Goal: Information Seeking & Learning: Learn about a topic

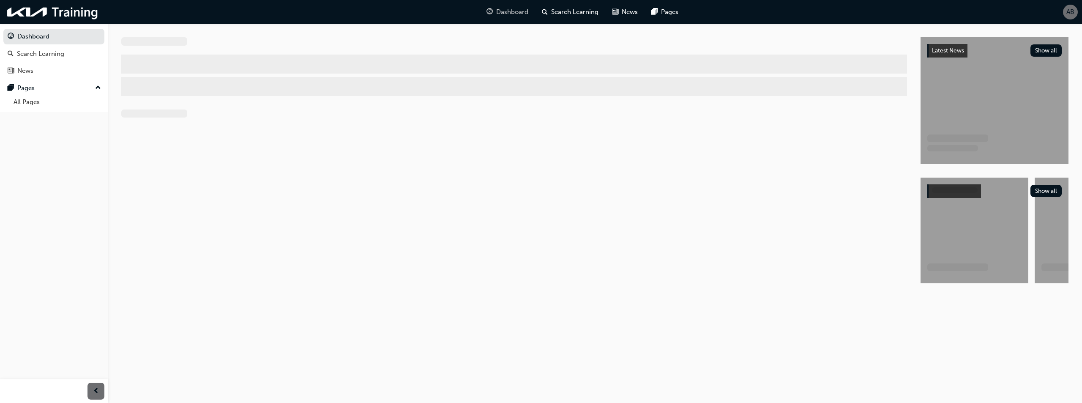
click at [505, 14] on span "Dashboard" at bounding box center [512, 12] width 32 height 10
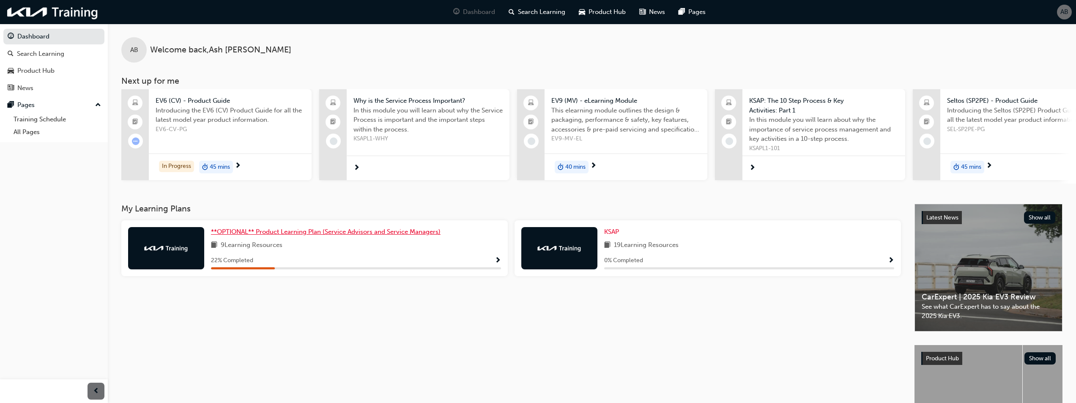
click at [252, 235] on span "**OPTIONAL** Product Learning Plan (Service Advisors and Service Managers)" at bounding box center [326, 232] width 230 height 8
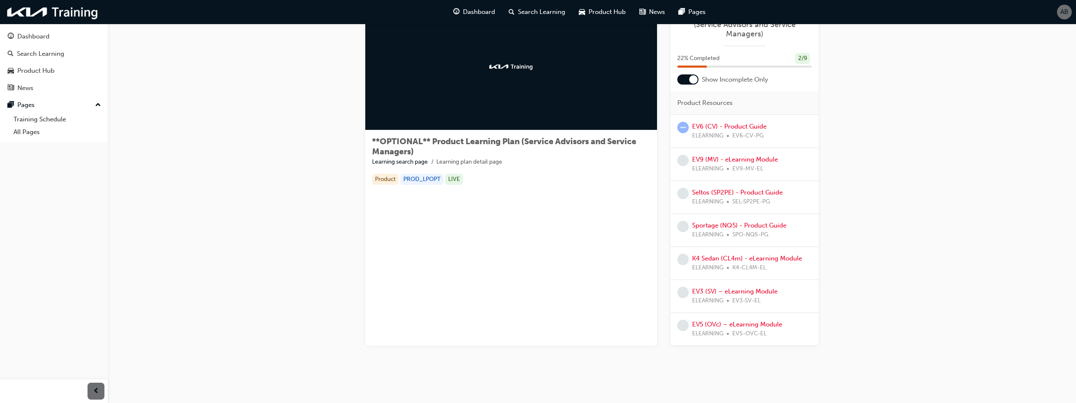
scroll to position [45, 0]
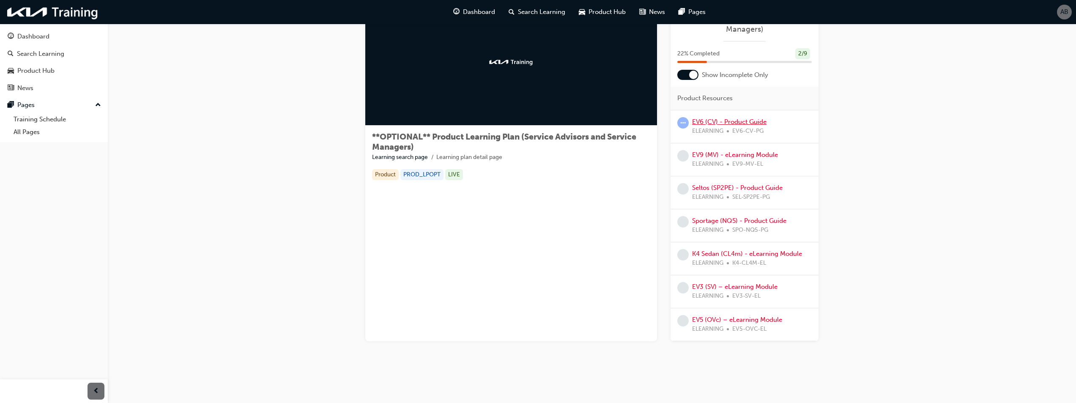
click at [723, 123] on link "EV6 (CV) - Product Guide" at bounding box center [729, 122] width 74 height 8
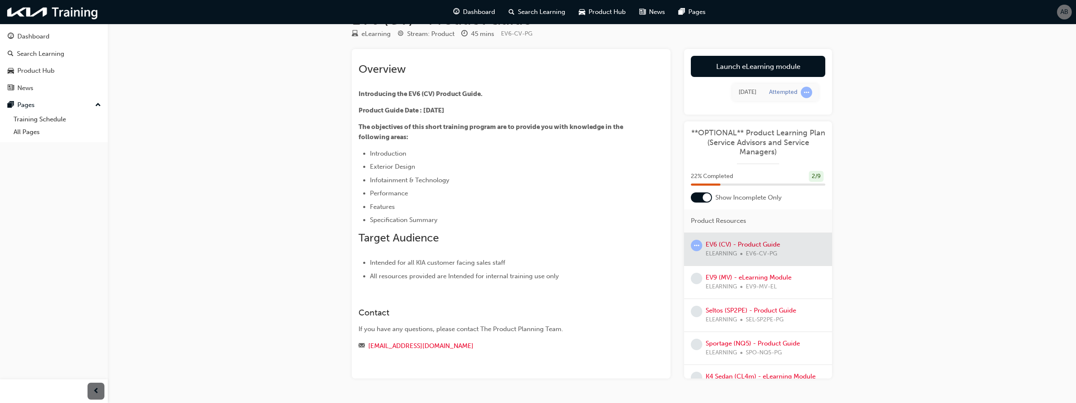
scroll to position [8, 0]
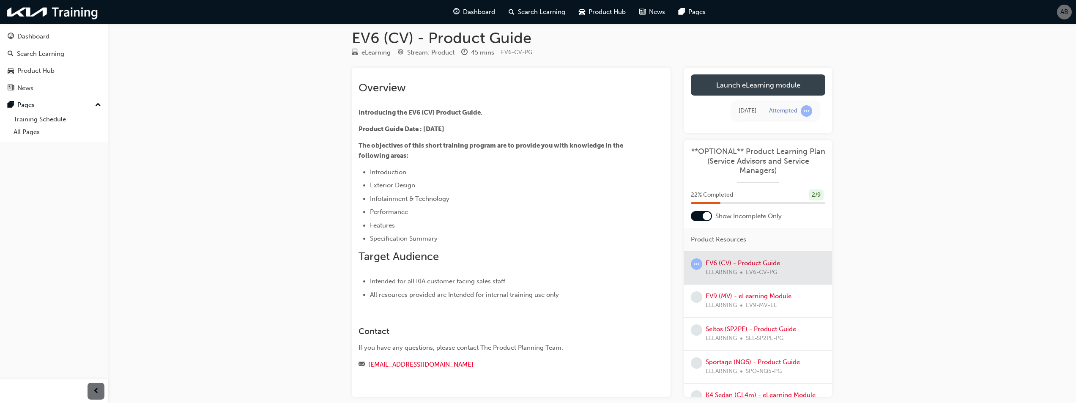
click at [720, 88] on link "Launch eLearning module" at bounding box center [758, 84] width 134 height 21
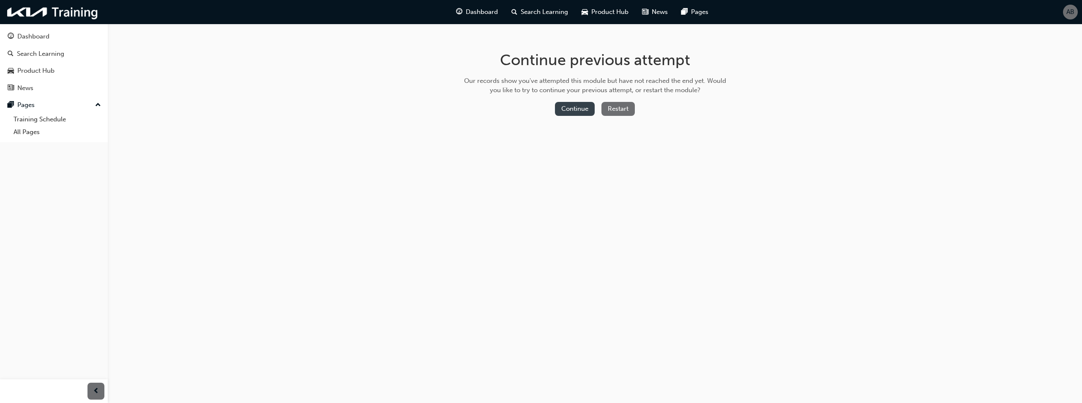
click at [566, 104] on button "Continue" at bounding box center [575, 109] width 40 height 14
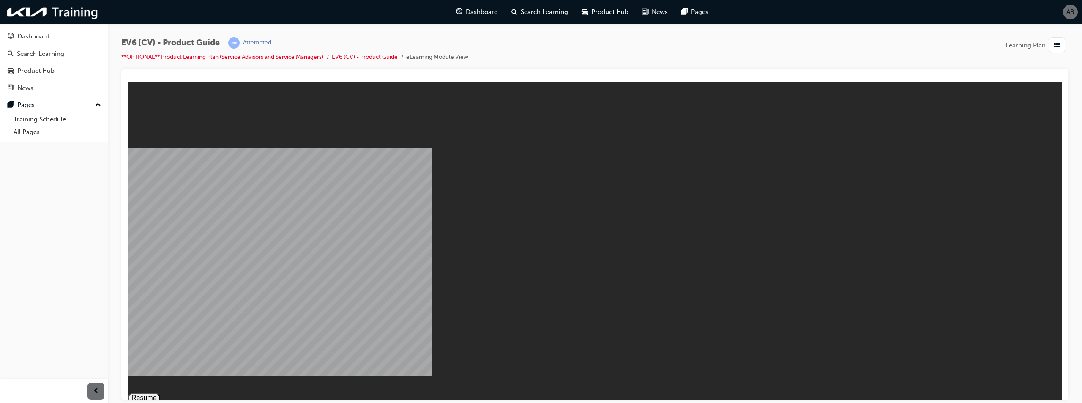
click at [160, 392] on button "Resume" at bounding box center [144, 397] width 32 height 10
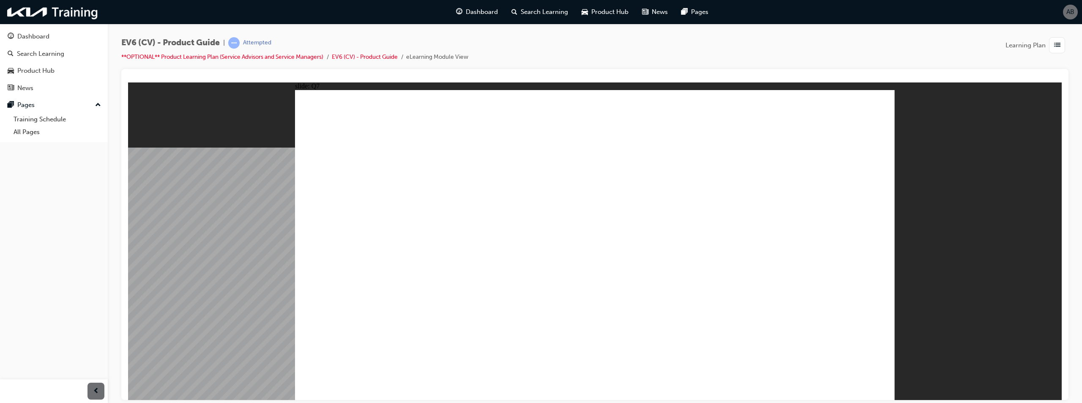
radio input "true"
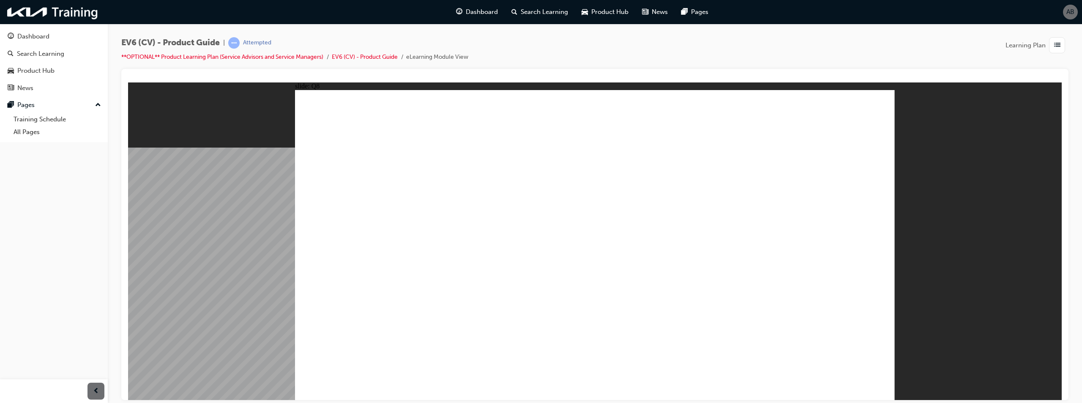
radio input "true"
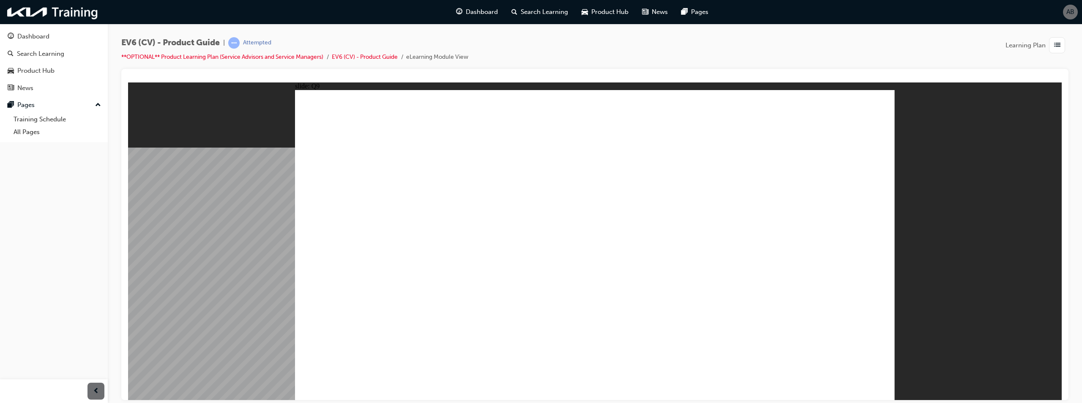
radio input "true"
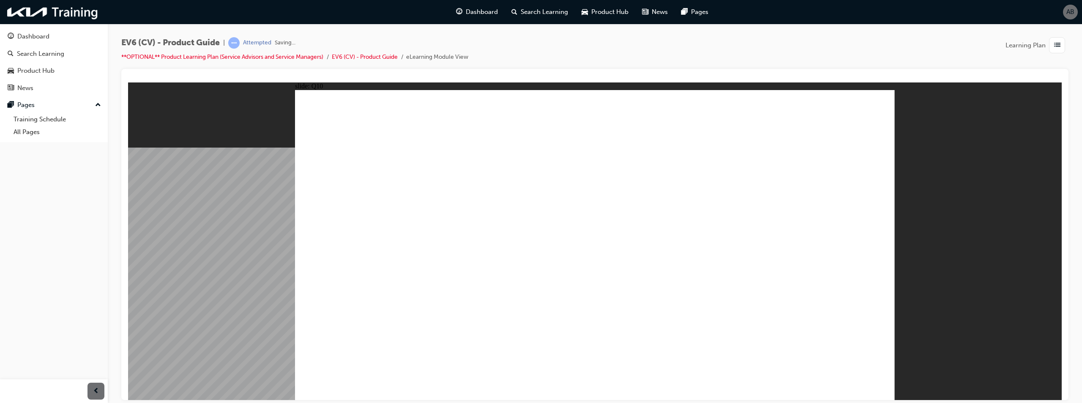
radio input "true"
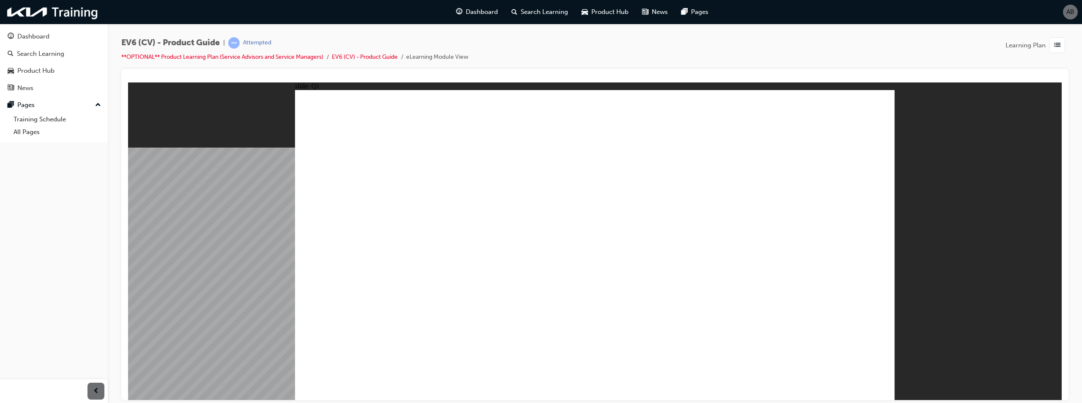
radio input "true"
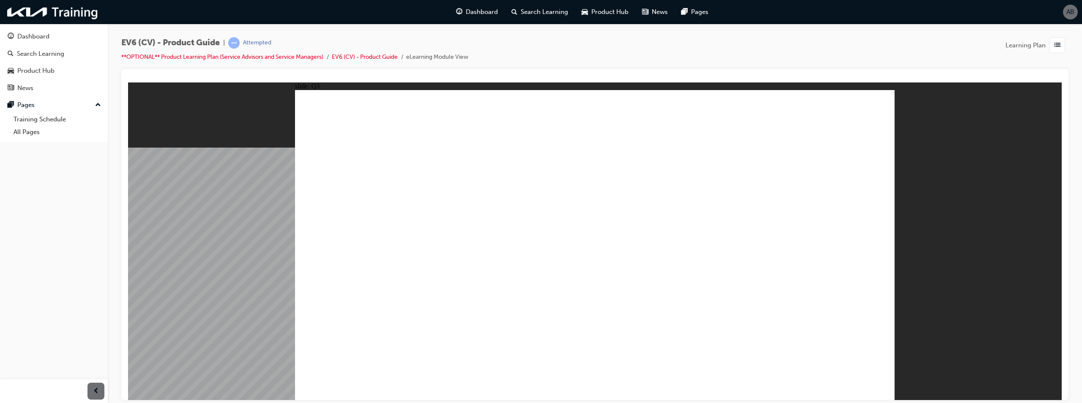
radio input "true"
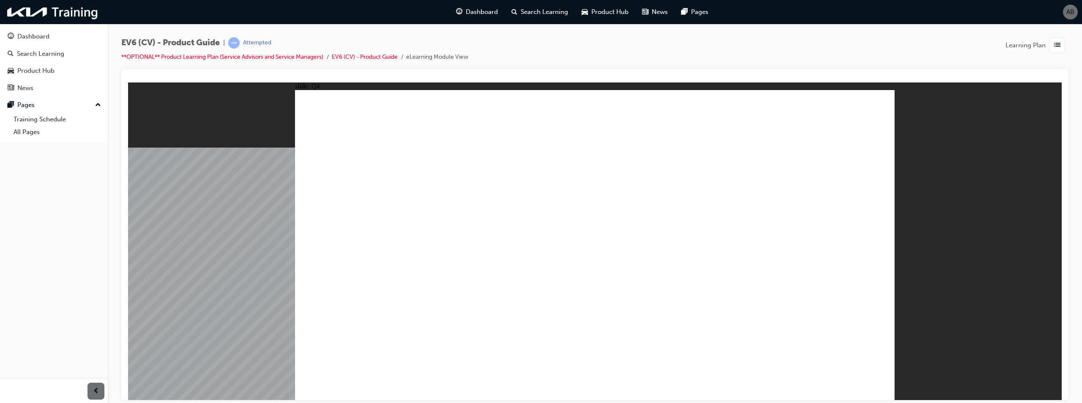
radio input "true"
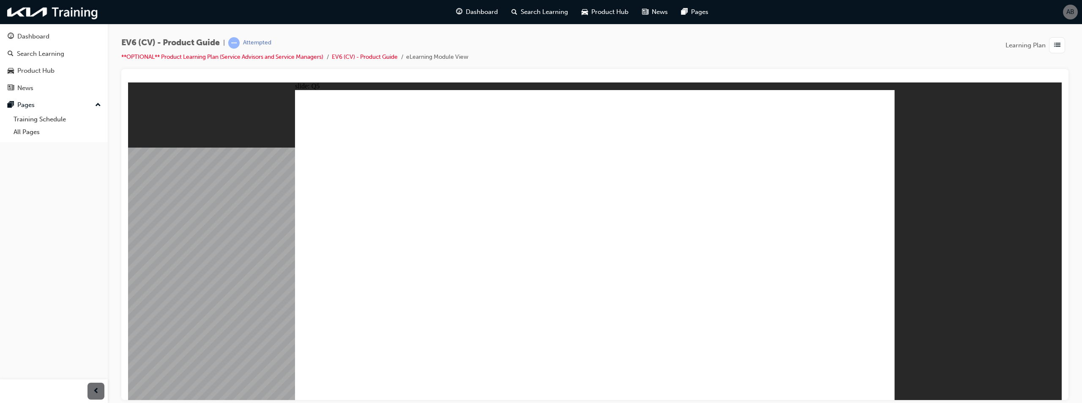
radio input "true"
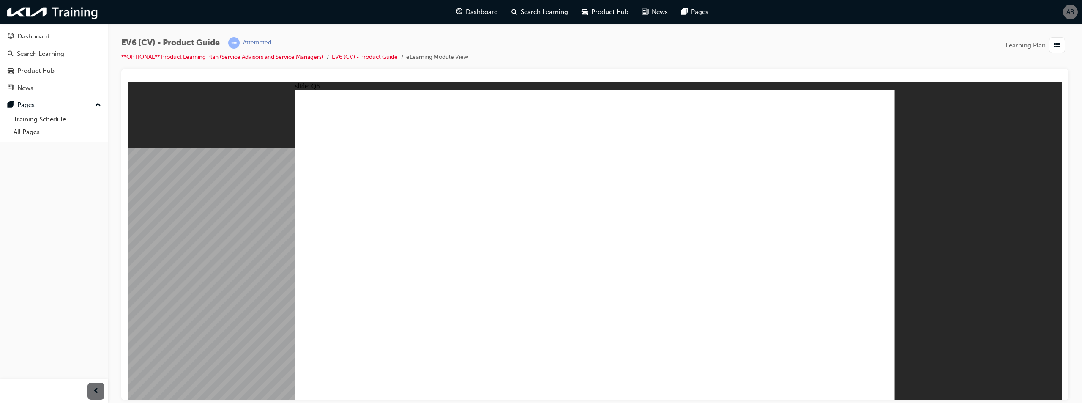
radio input "true"
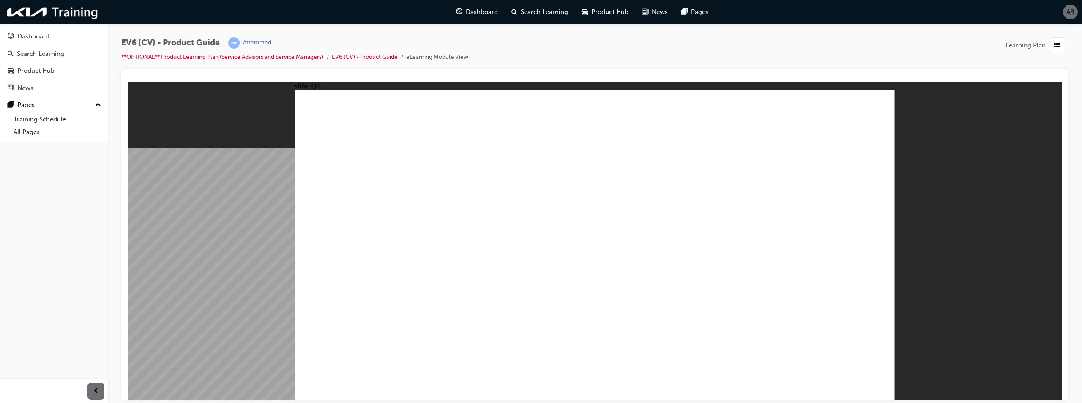
radio input "true"
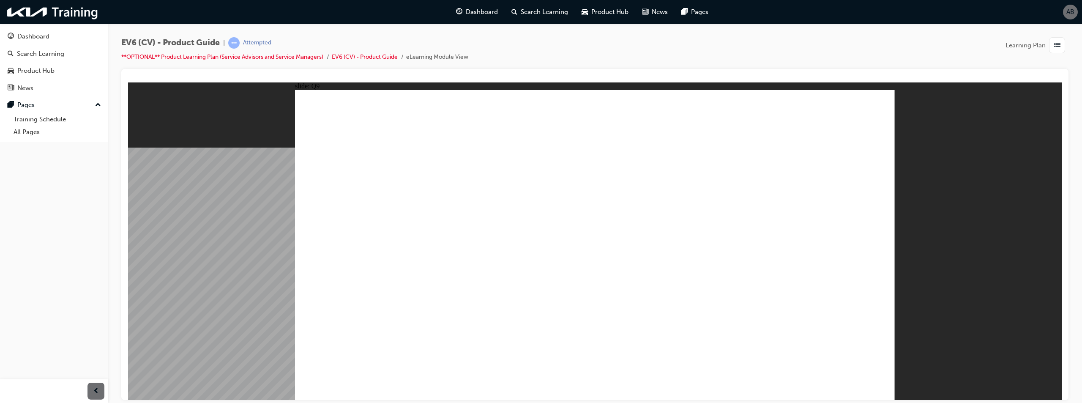
radio input "true"
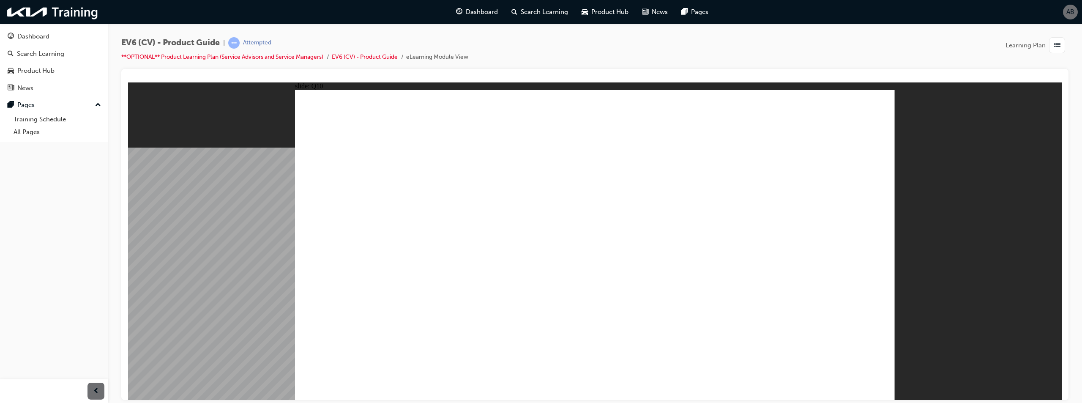
radio input "true"
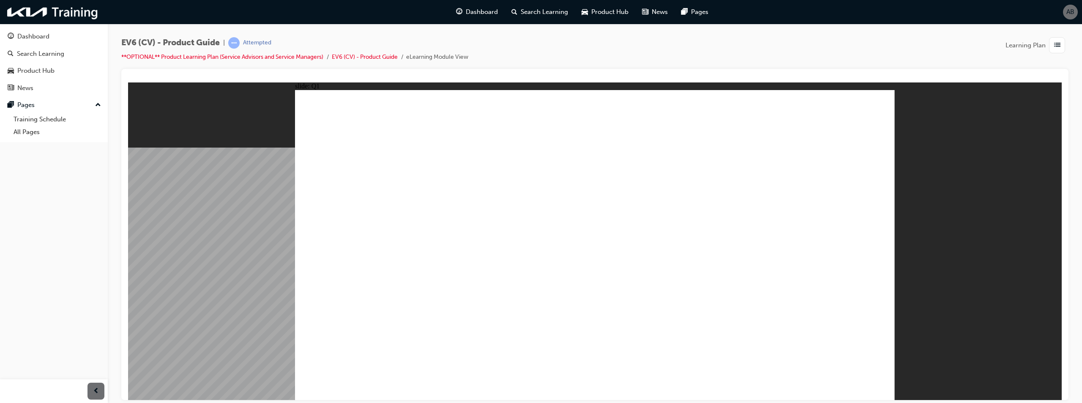
radio input "true"
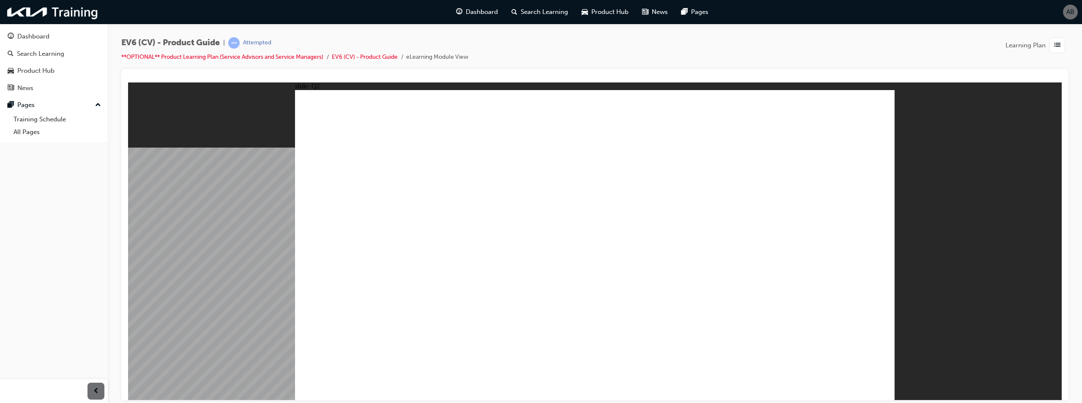
drag, startPoint x: 654, startPoint y: 286, endPoint x: 674, endPoint y: 319, distance: 38.9
radio input "true"
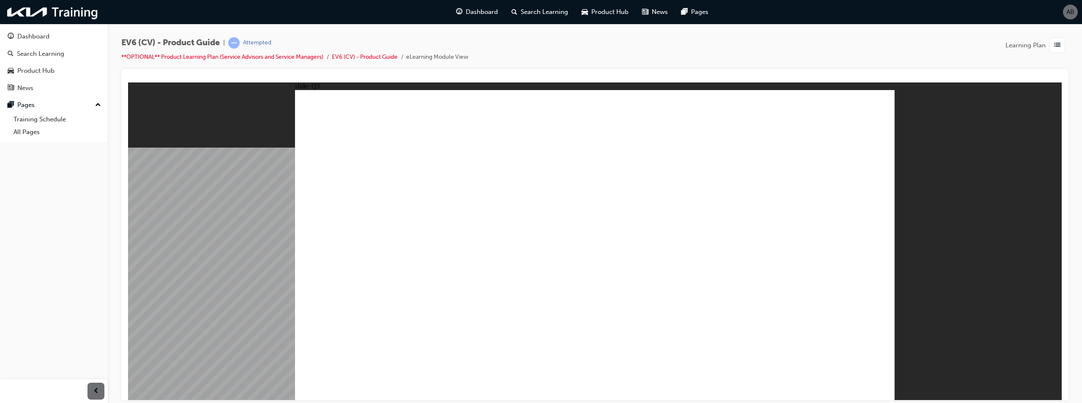
radio input "true"
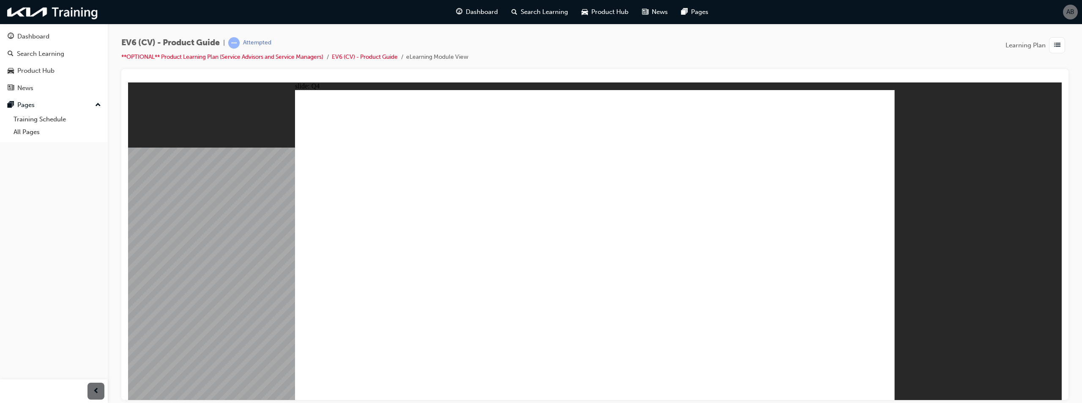
radio input "true"
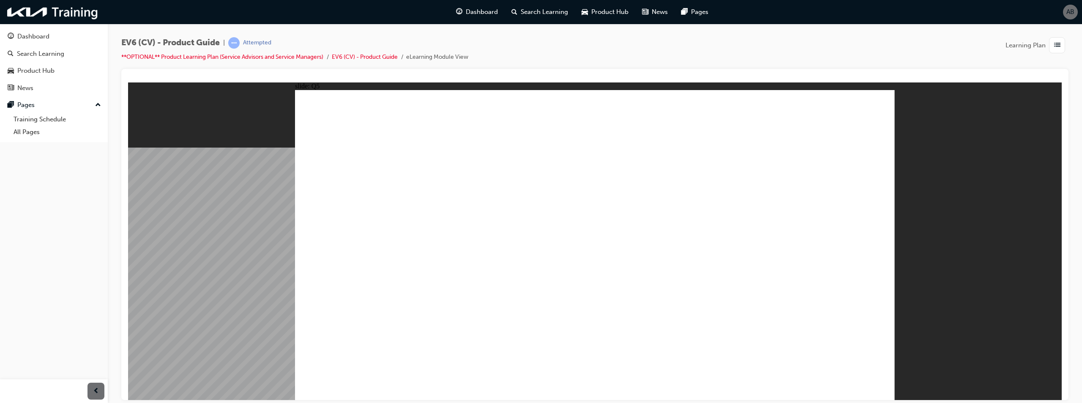
radio input "true"
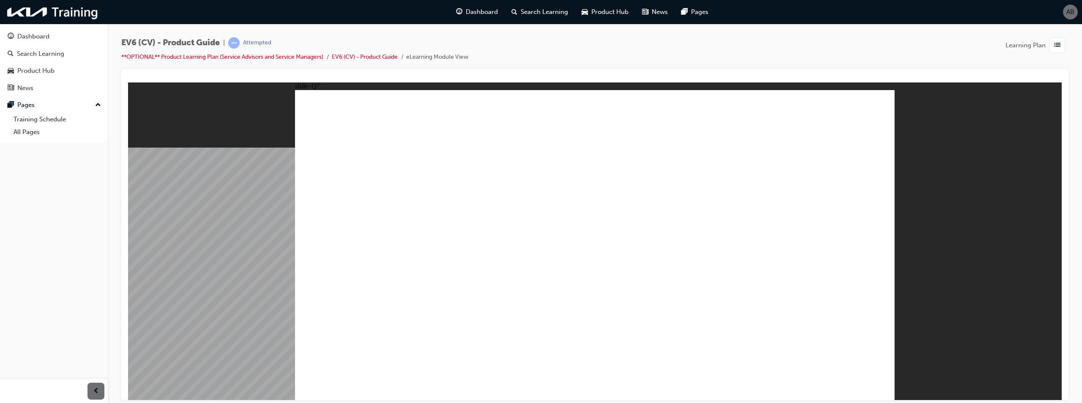
radio input "true"
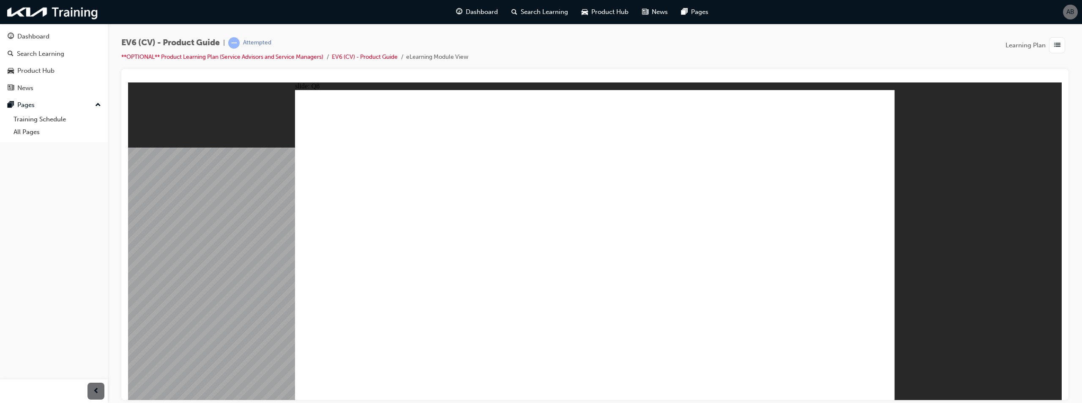
radio input "true"
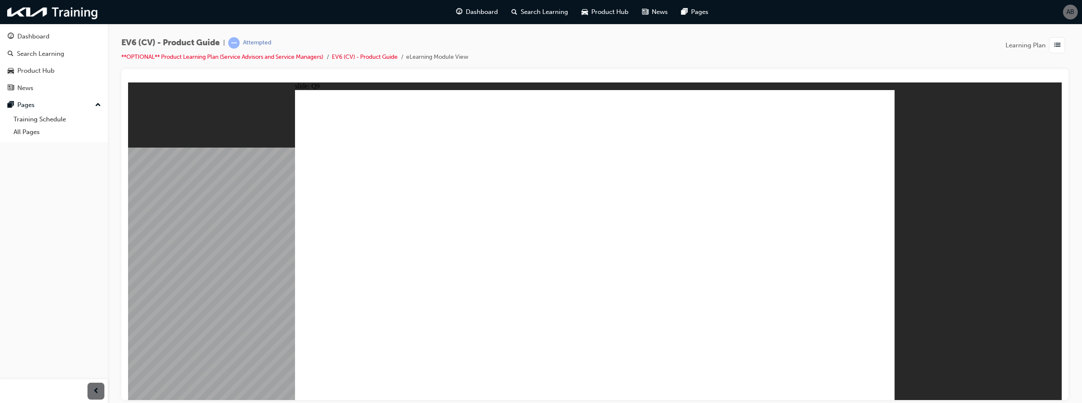
radio input "true"
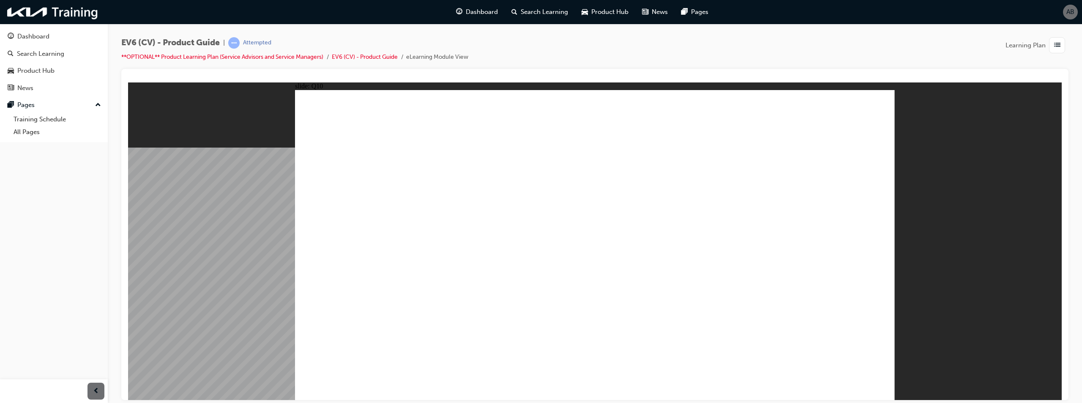
radio input "true"
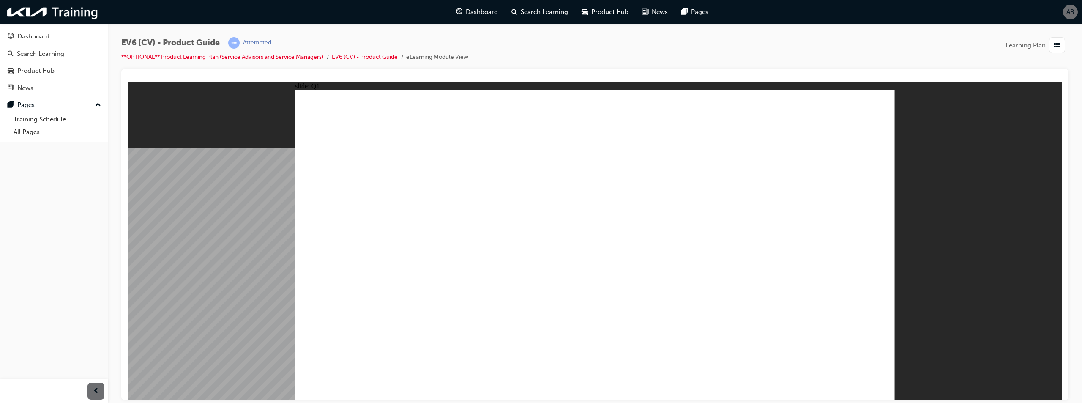
radio input "true"
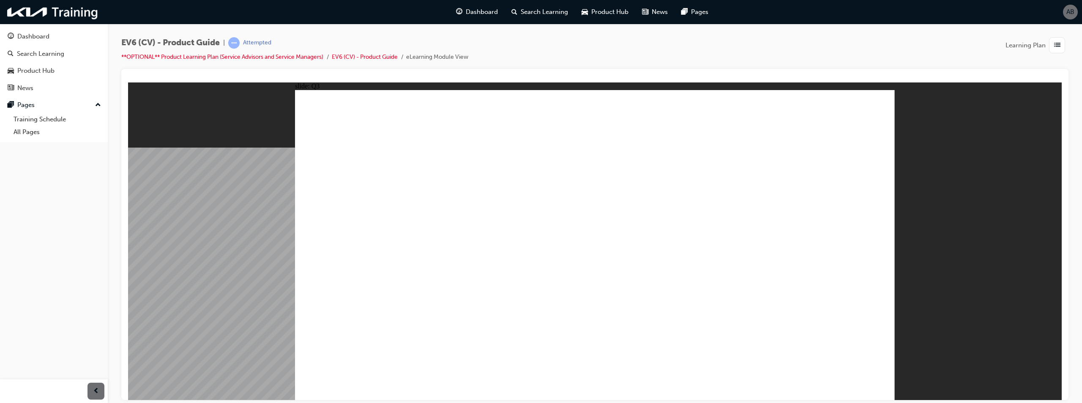
radio input "true"
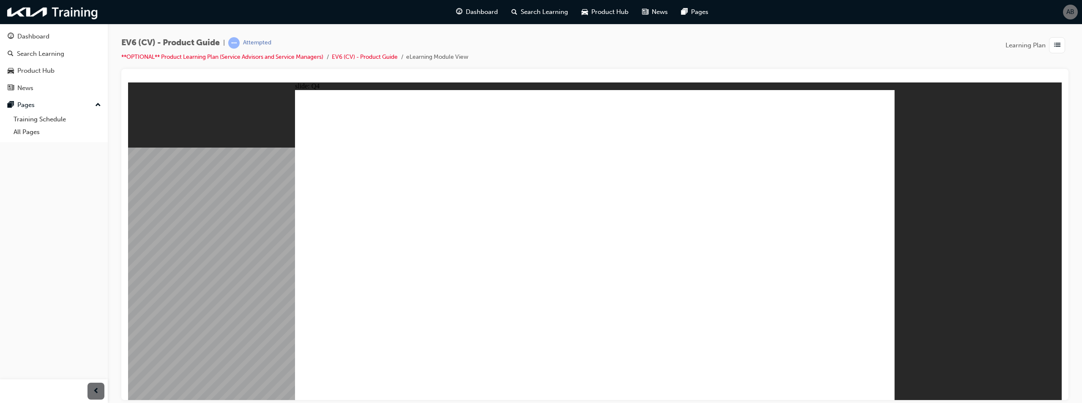
radio input "true"
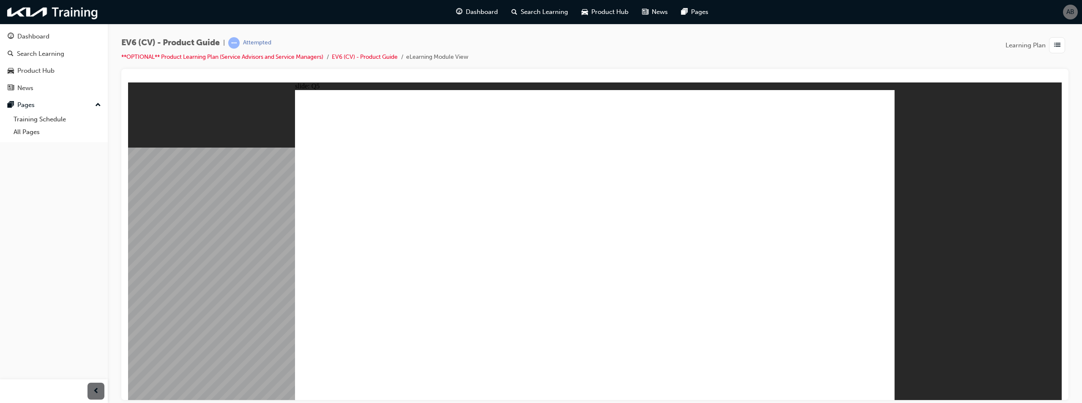
radio input "true"
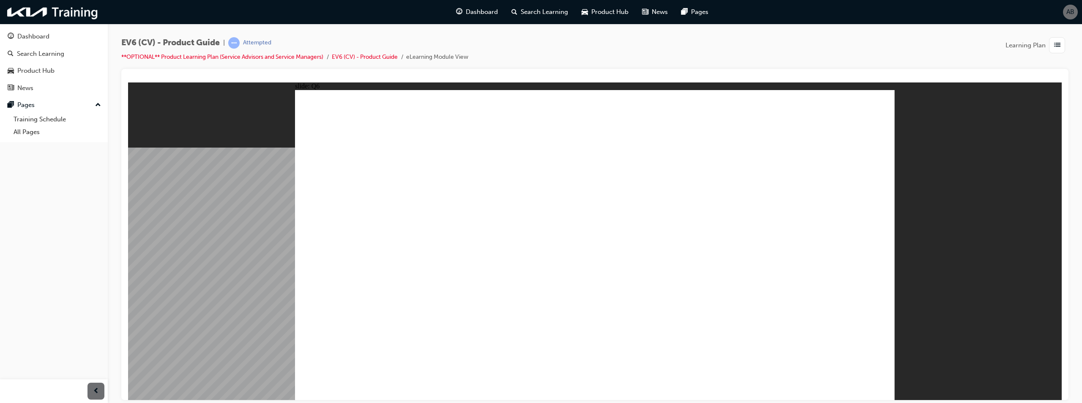
radio input "true"
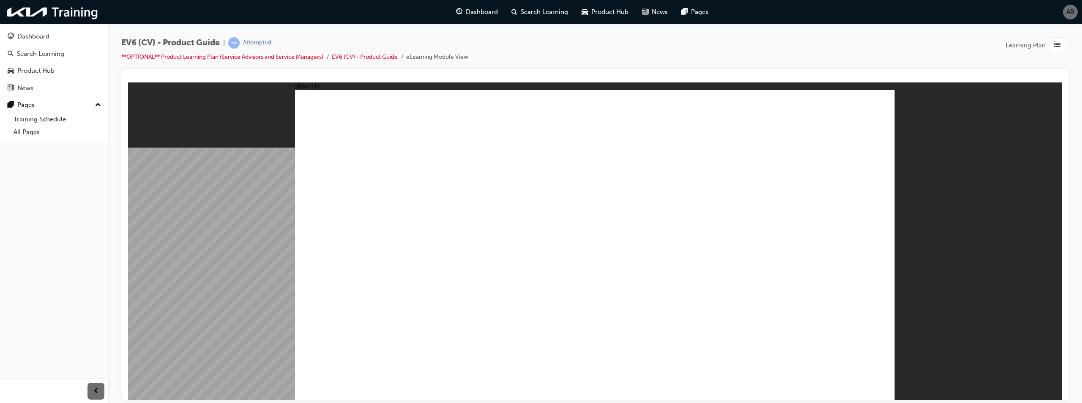
radio input "true"
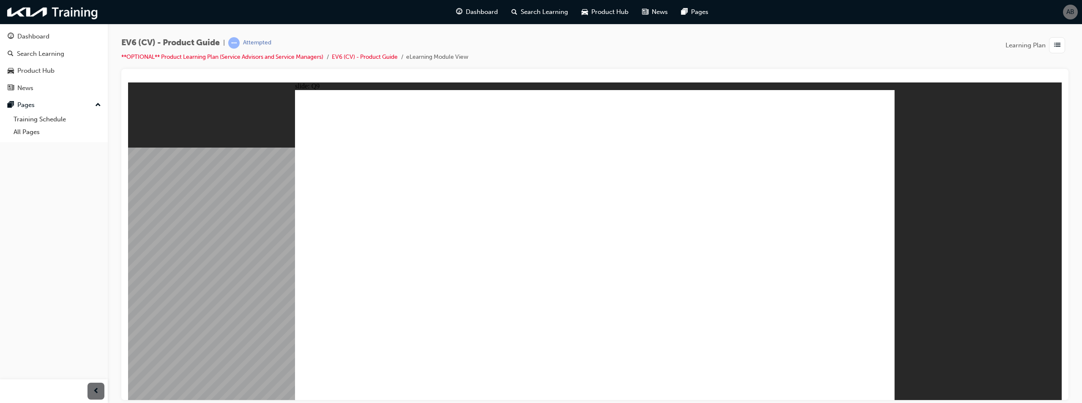
radio input "true"
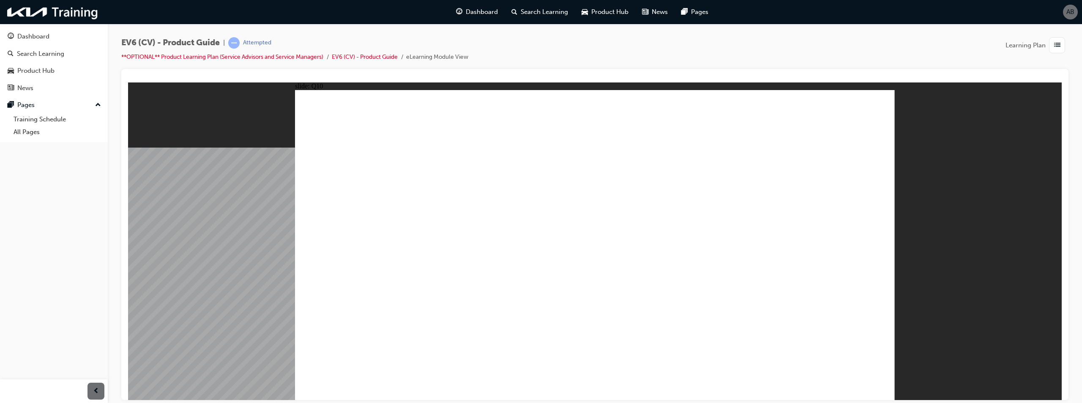
radio input "true"
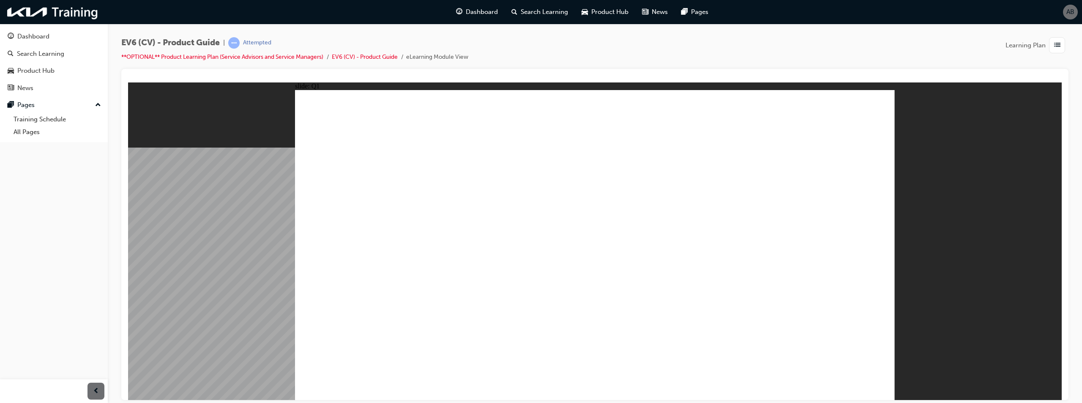
radio input "true"
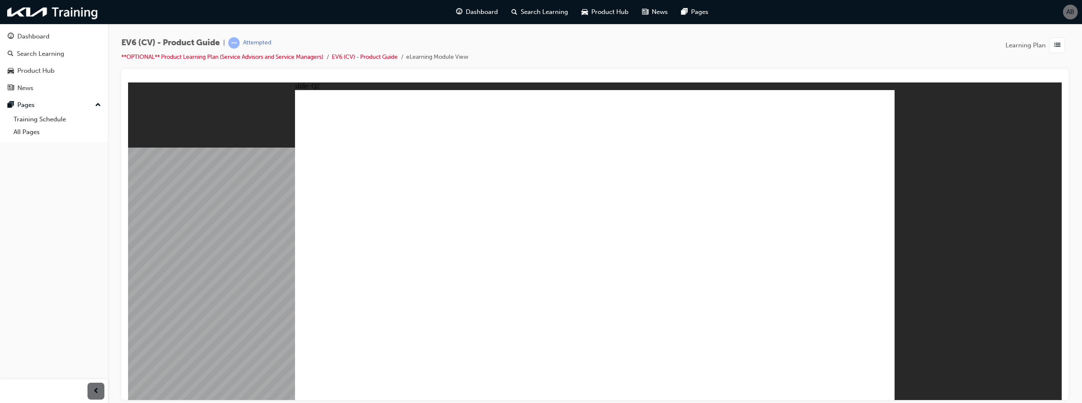
radio input "true"
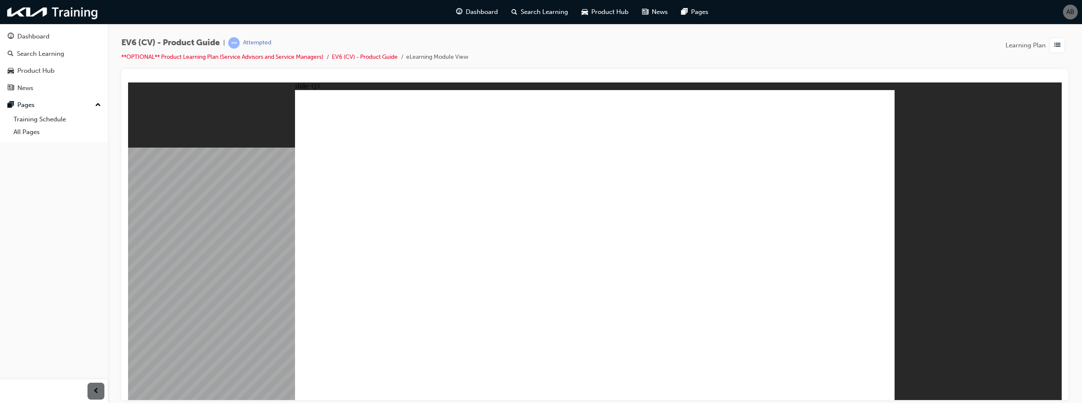
radio input "true"
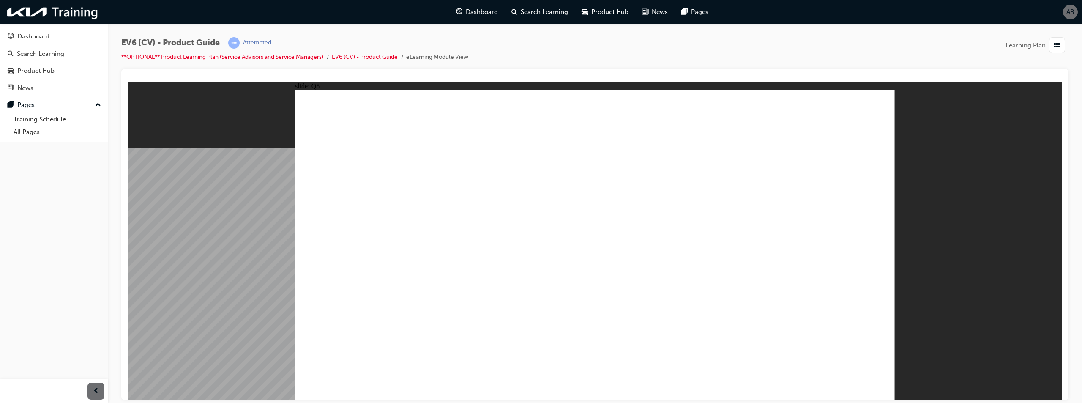
radio input "true"
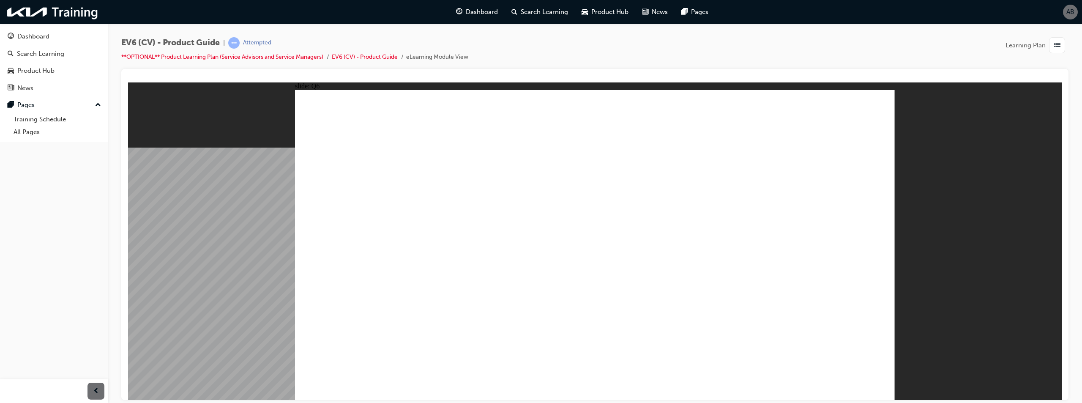
radio input "true"
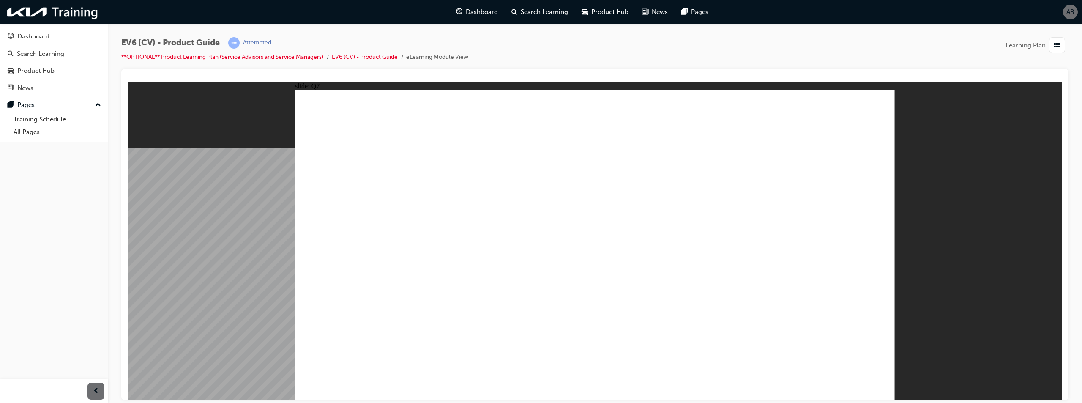
radio input "true"
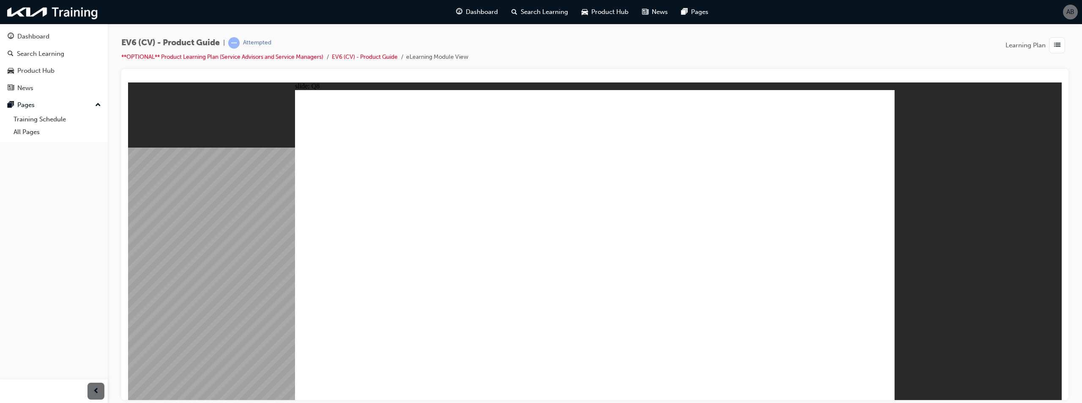
radio input "true"
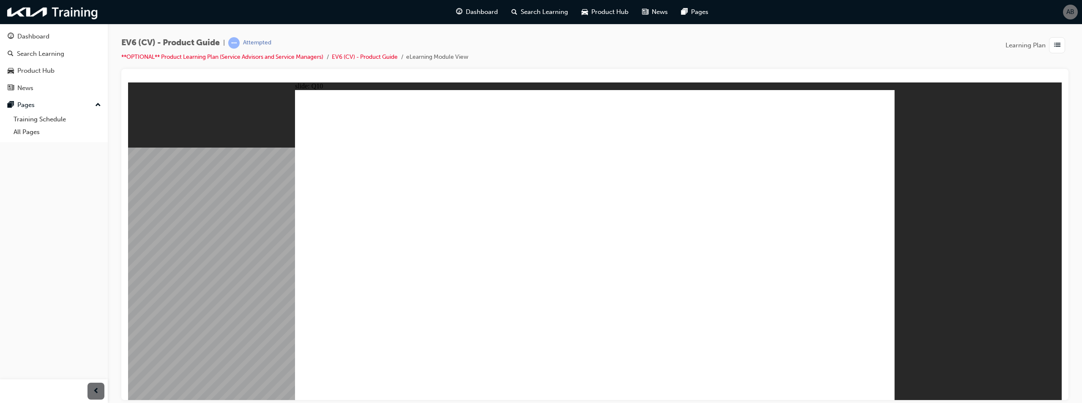
radio input "true"
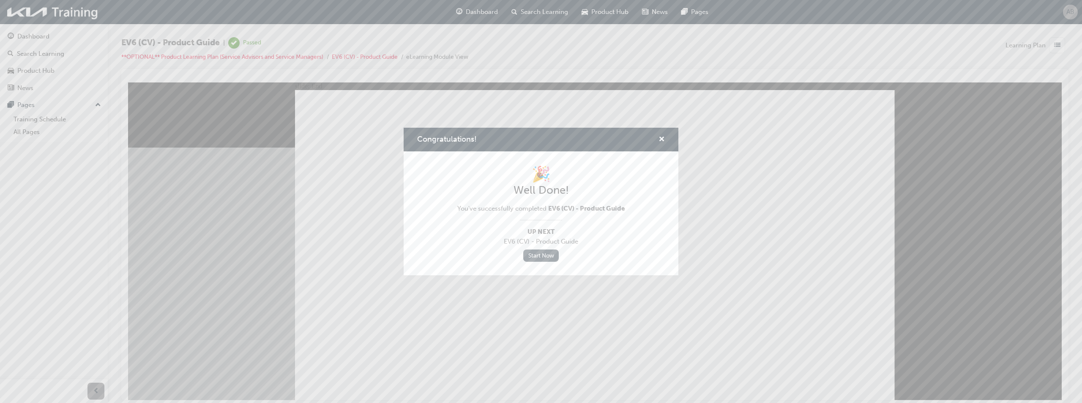
click at [547, 257] on link "Start Now" at bounding box center [541, 255] width 36 height 12
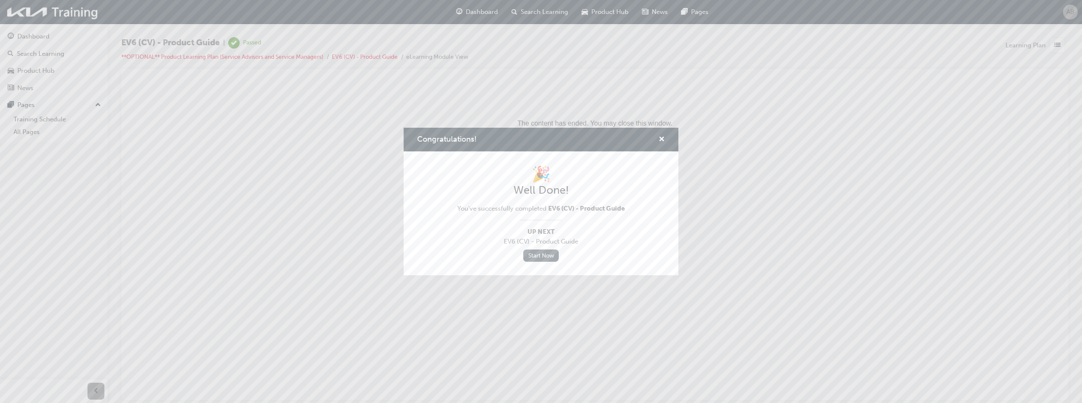
click at [547, 258] on link "Start Now" at bounding box center [541, 255] width 36 height 12
click at [530, 254] on link "Start Now" at bounding box center [541, 255] width 36 height 12
click at [531, 253] on link "Start Now" at bounding box center [541, 255] width 36 height 12
click at [531, 252] on link "Start Now" at bounding box center [541, 255] width 36 height 12
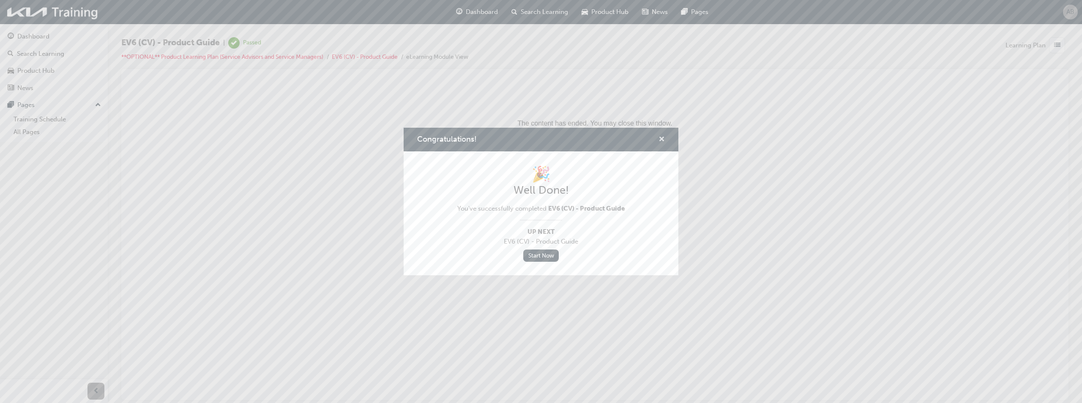
click at [664, 140] on span "cross-icon" at bounding box center [662, 140] width 6 height 8
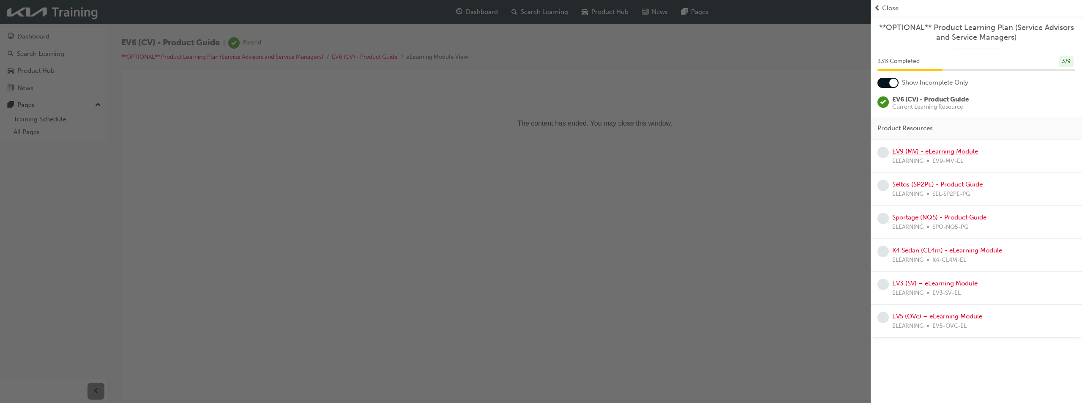
click at [948, 153] on link "EV9 (MV) - eLearning Module" at bounding box center [935, 152] width 86 height 8
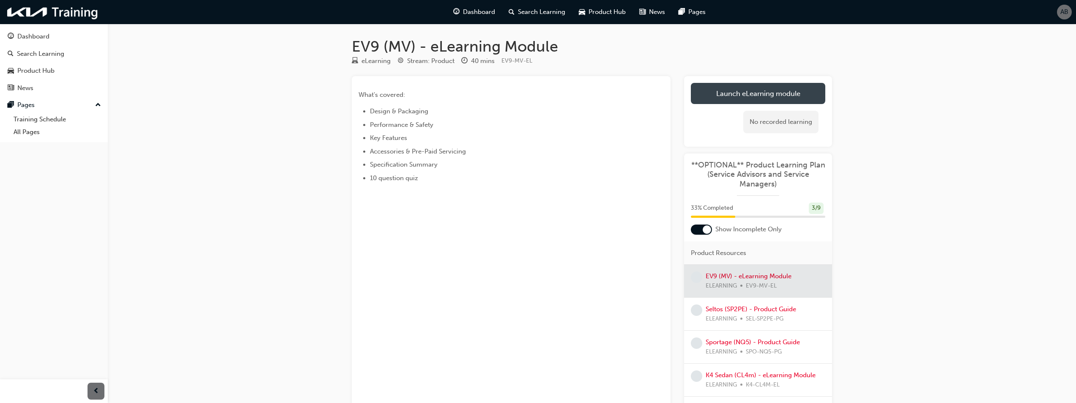
click at [753, 98] on link "Launch eLearning module" at bounding box center [758, 93] width 134 height 21
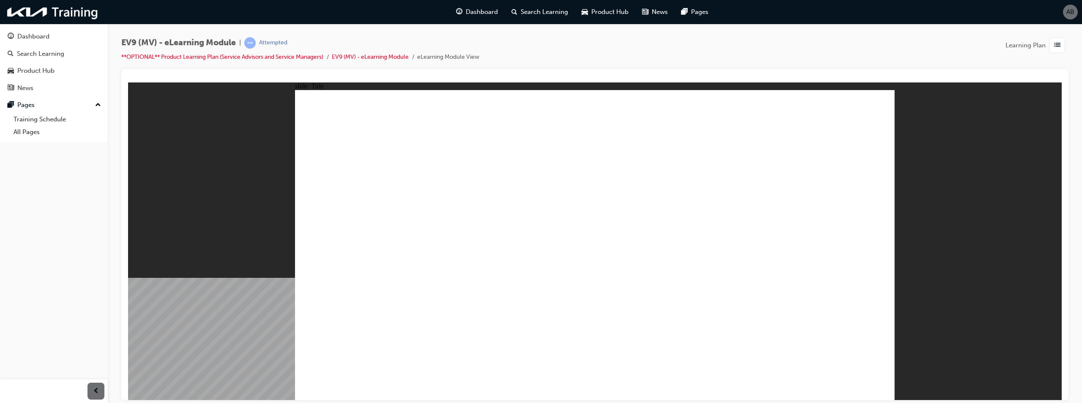
click at [128, 82] on image at bounding box center [128, 82] width 0 height 0
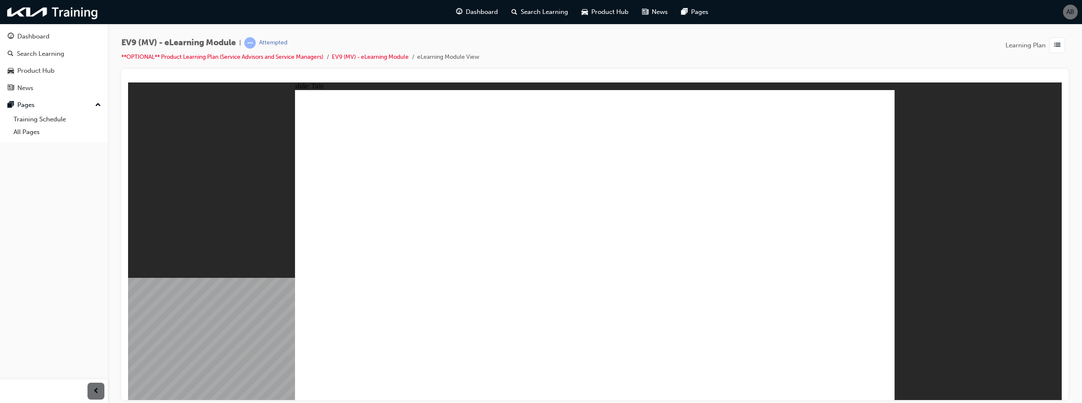
drag, startPoint x: 875, startPoint y: 378, endPoint x: 875, endPoint y: 387, distance: 8.9
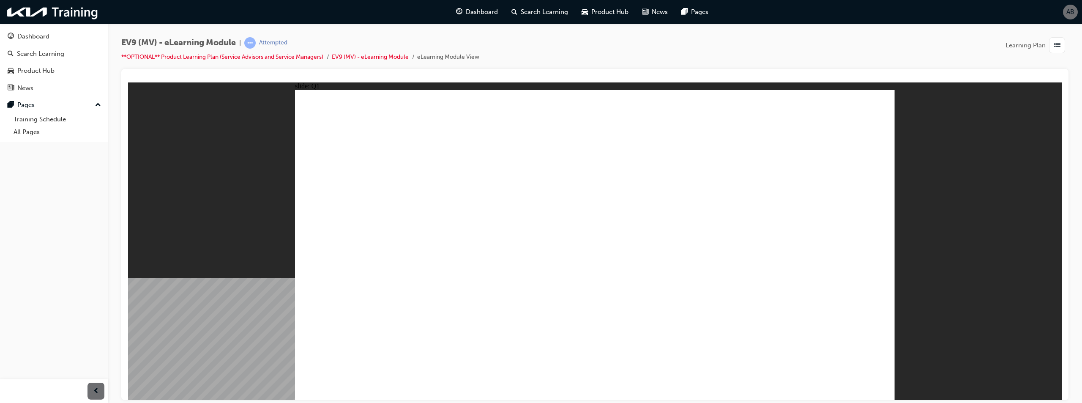
radio input "true"
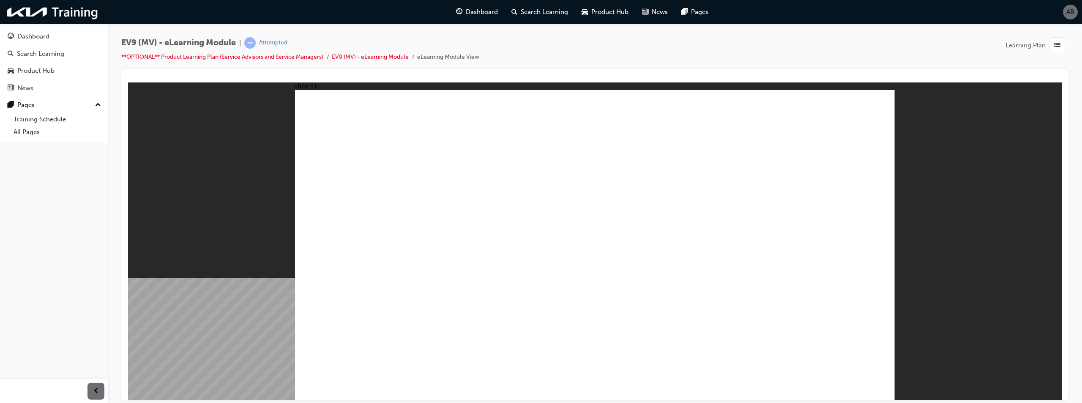
radio input "true"
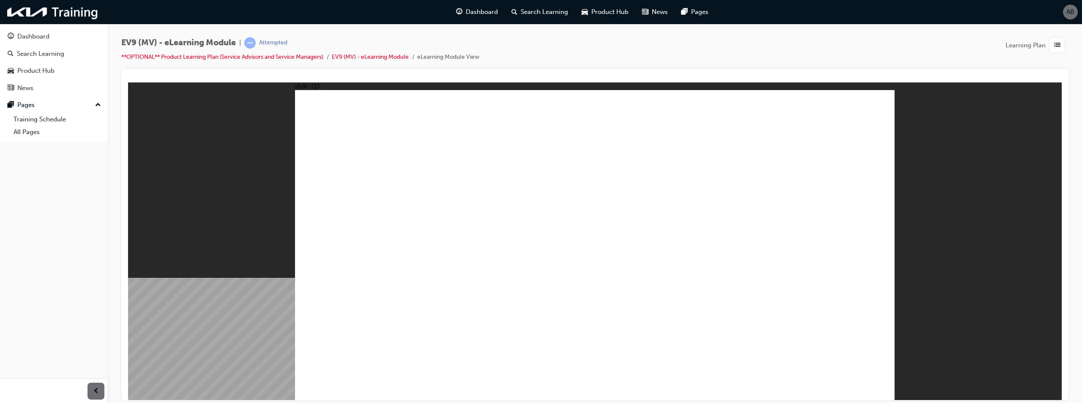
drag, startPoint x: 587, startPoint y: 273, endPoint x: 590, endPoint y: 278, distance: 6.1
checkbox input "true"
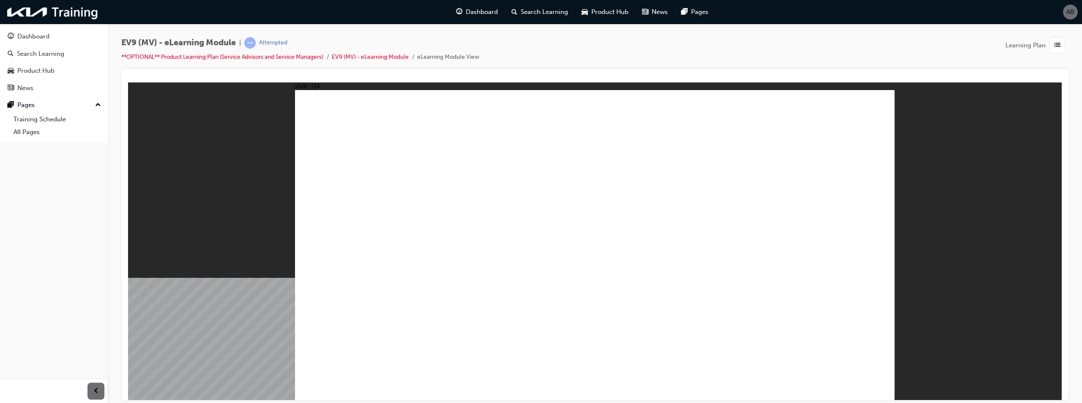
radio input "true"
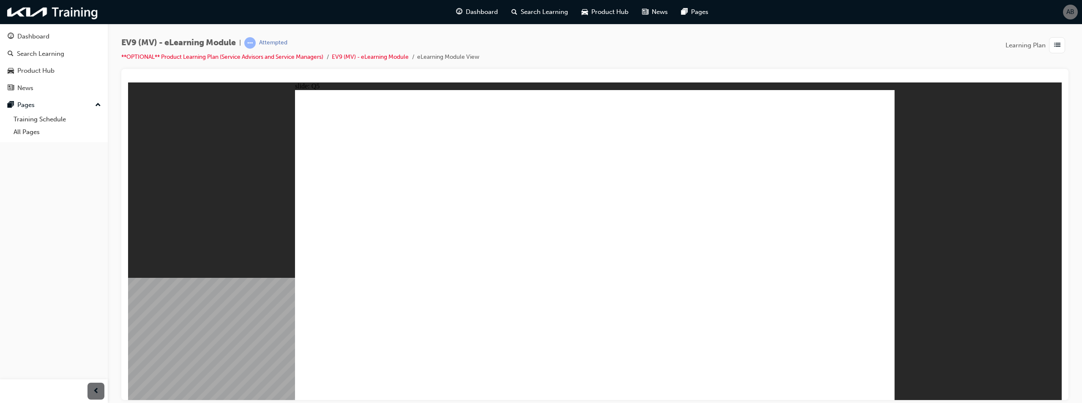
radio input "true"
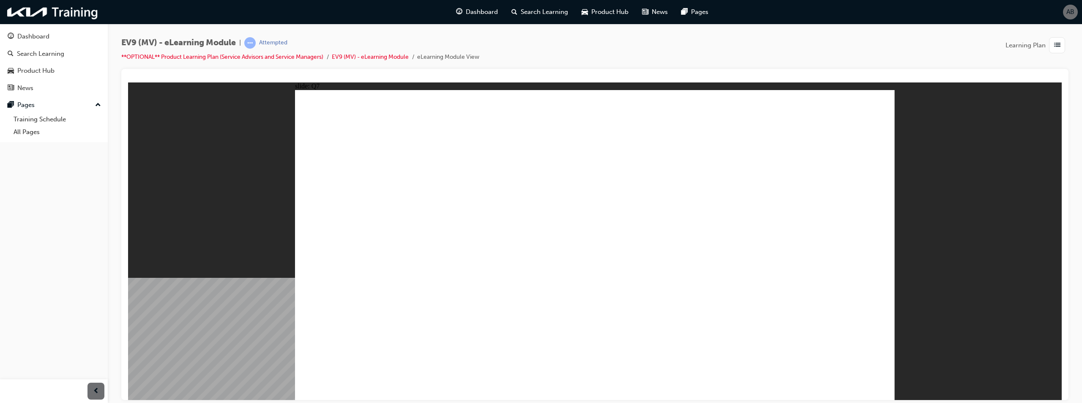
radio input "true"
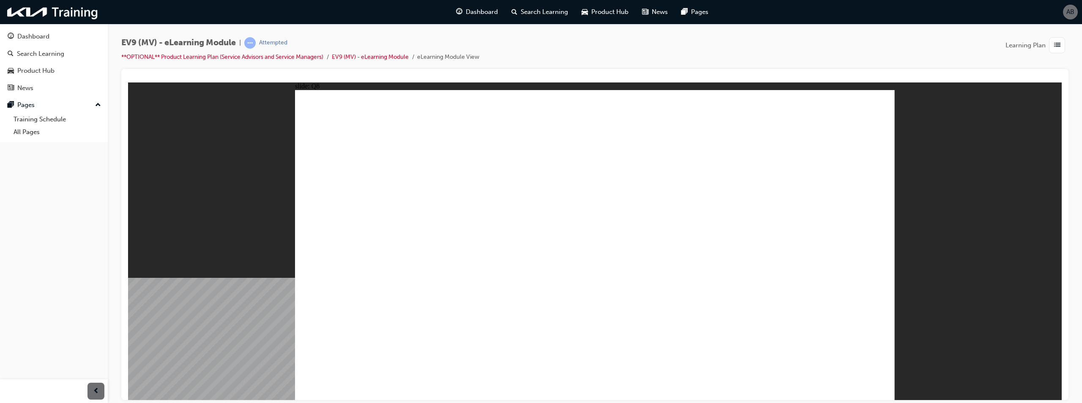
radio input "true"
radio input "false"
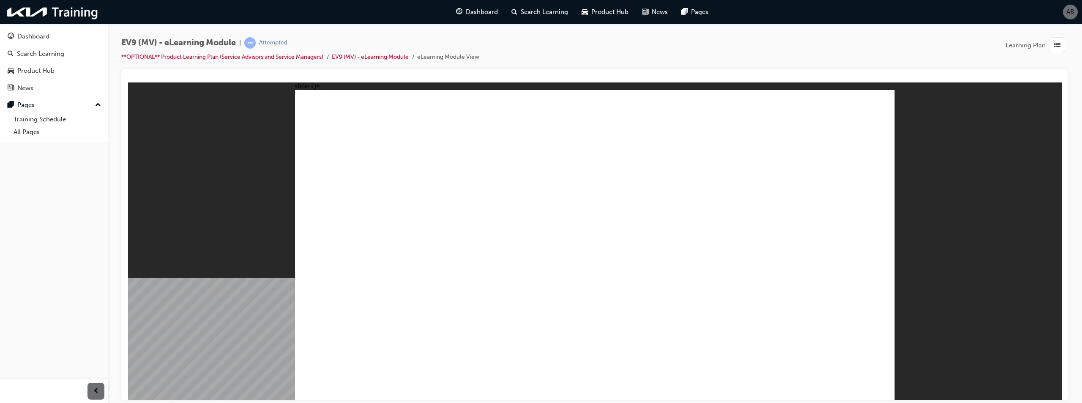
radio input "false"
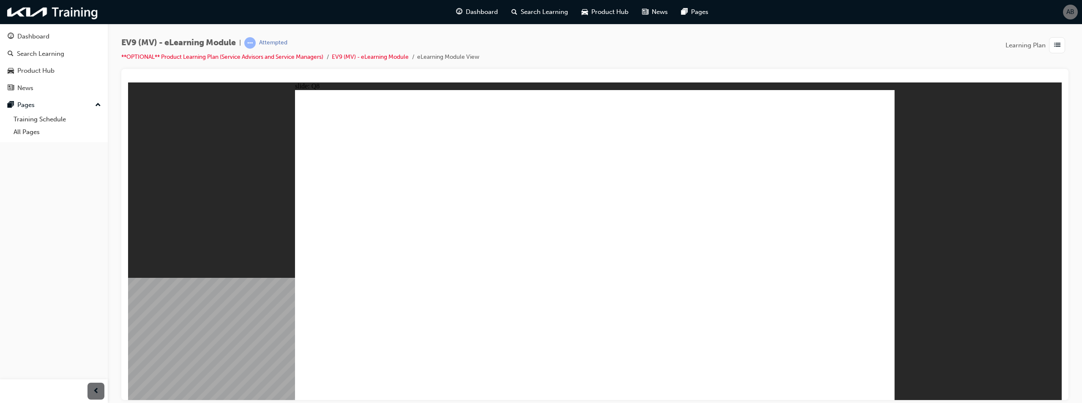
radio input "true"
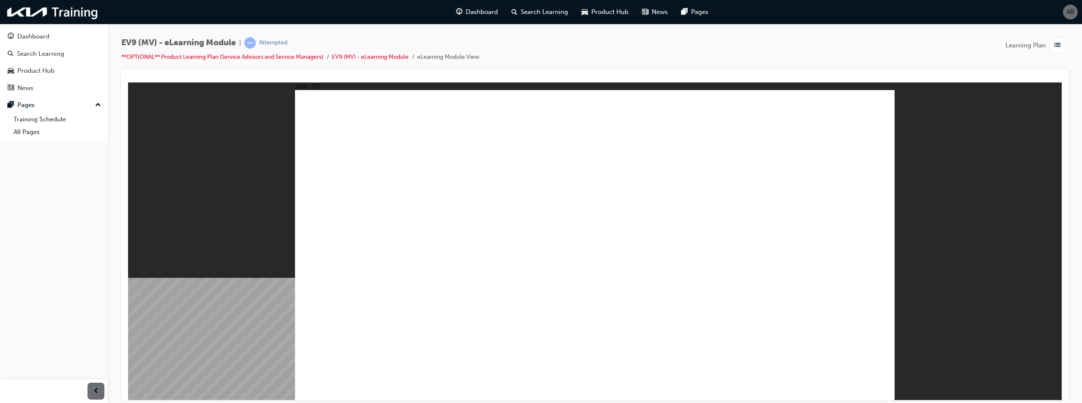
radio input "false"
drag, startPoint x: 764, startPoint y: 346, endPoint x: 811, endPoint y: 386, distance: 62.0
radio input "false"
radio input "true"
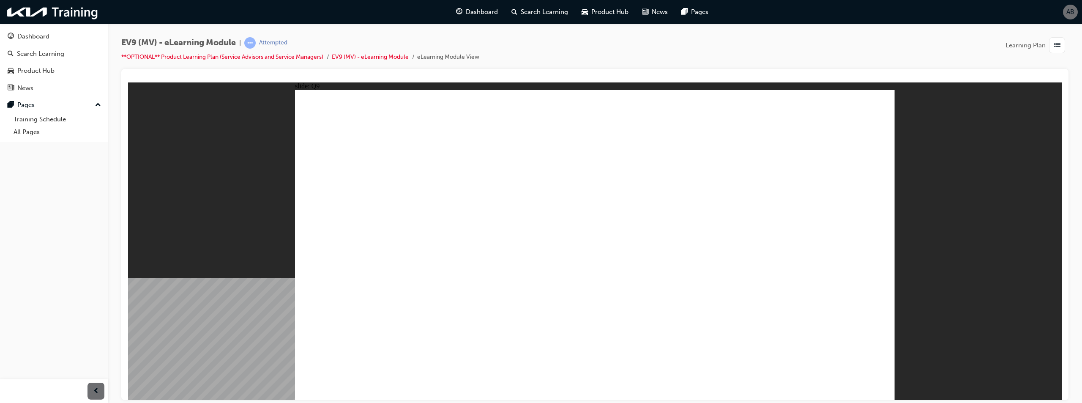
radio input "false"
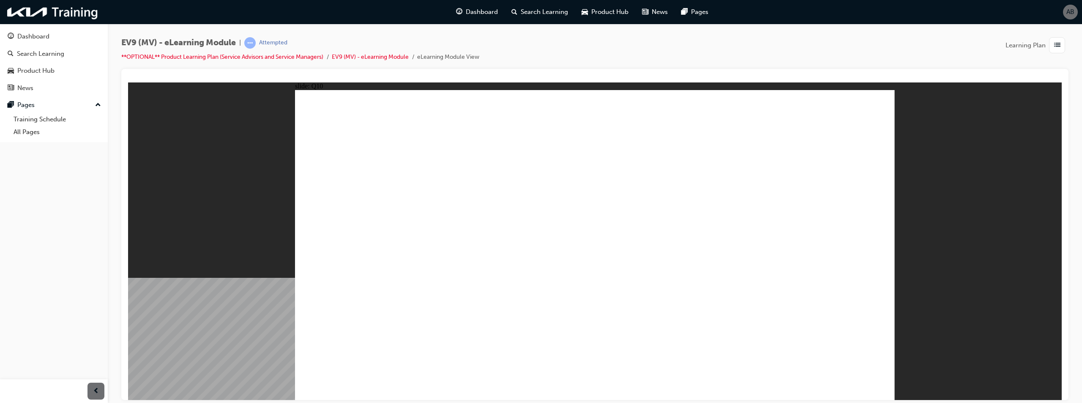
radio input "false"
radio input "true"
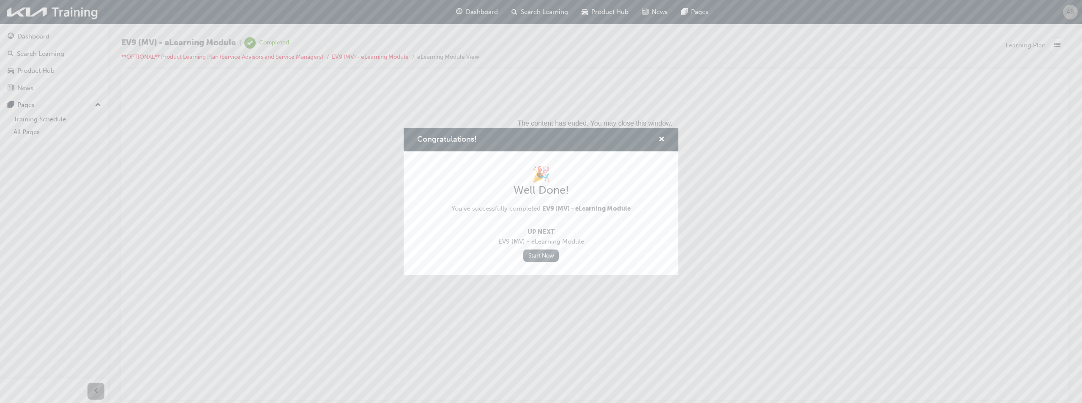
click at [538, 251] on link "Start Now" at bounding box center [541, 255] width 36 height 12
click at [660, 137] on span "cross-icon" at bounding box center [662, 140] width 6 height 8
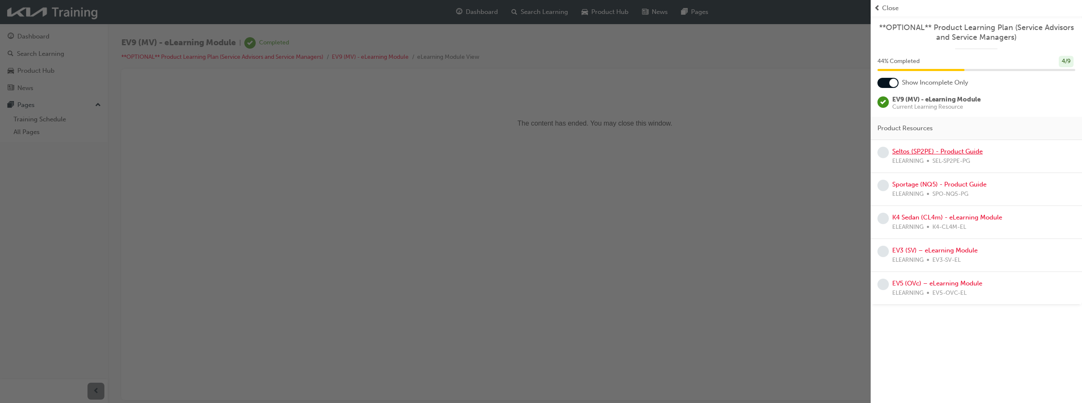
click at [959, 149] on link "Seltos (SP2PE) - Product Guide" at bounding box center [937, 152] width 90 height 8
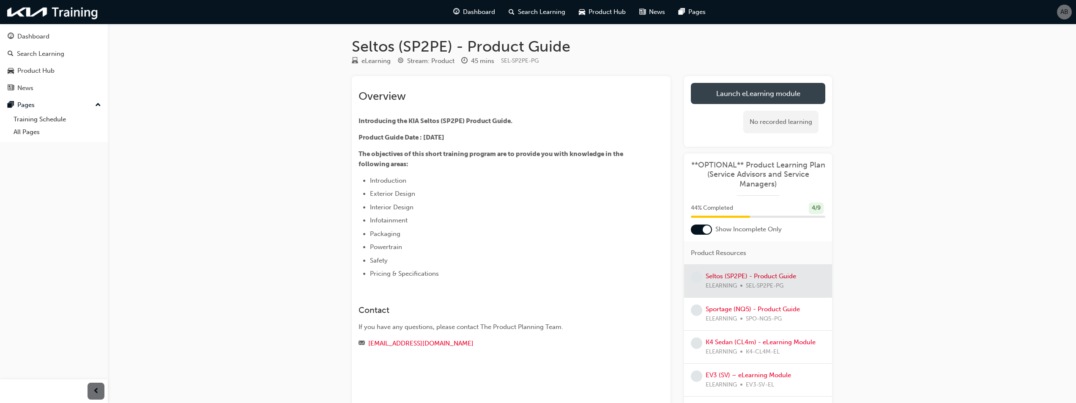
click at [761, 96] on link "Launch eLearning module" at bounding box center [758, 93] width 134 height 21
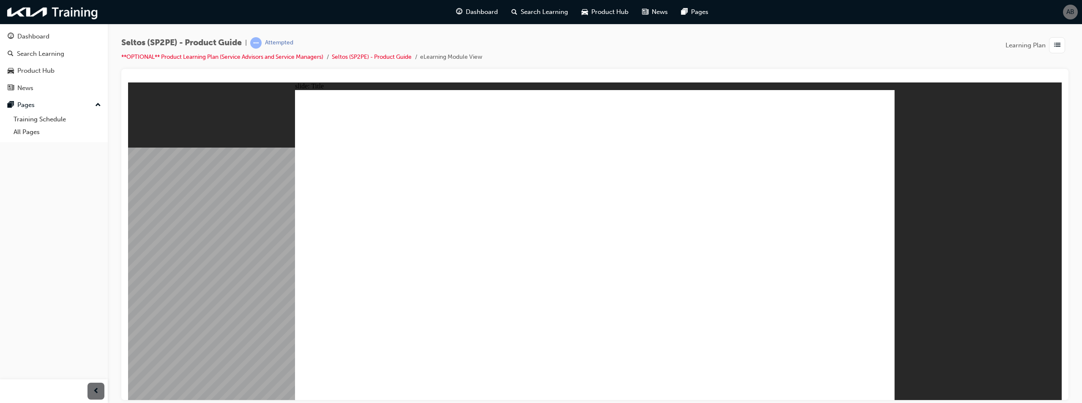
click at [128, 82] on image at bounding box center [128, 82] width 0 height 0
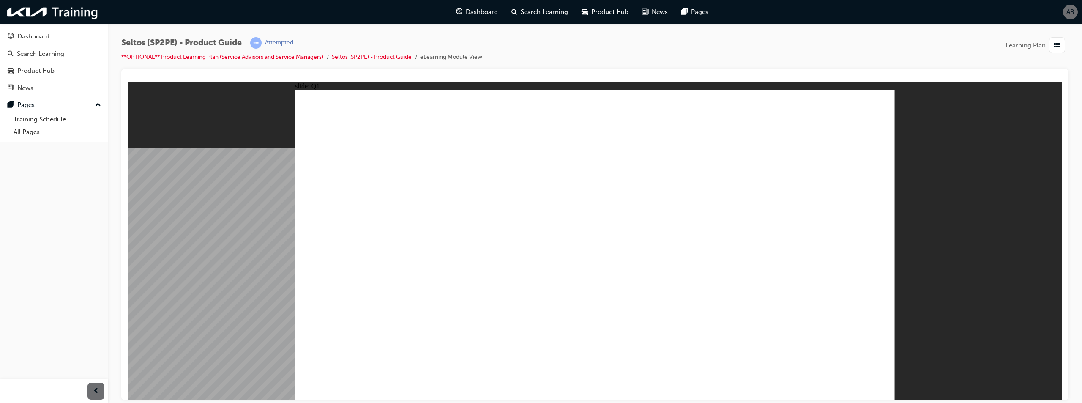
radio input "true"
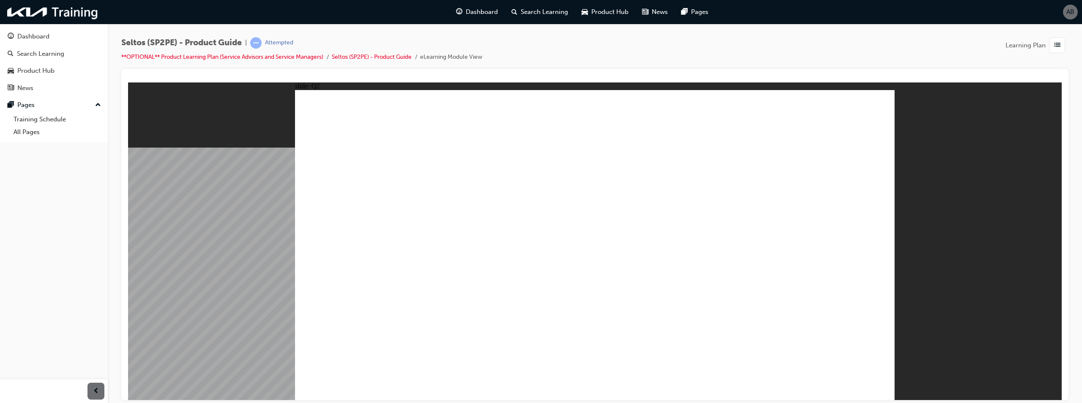
radio input "true"
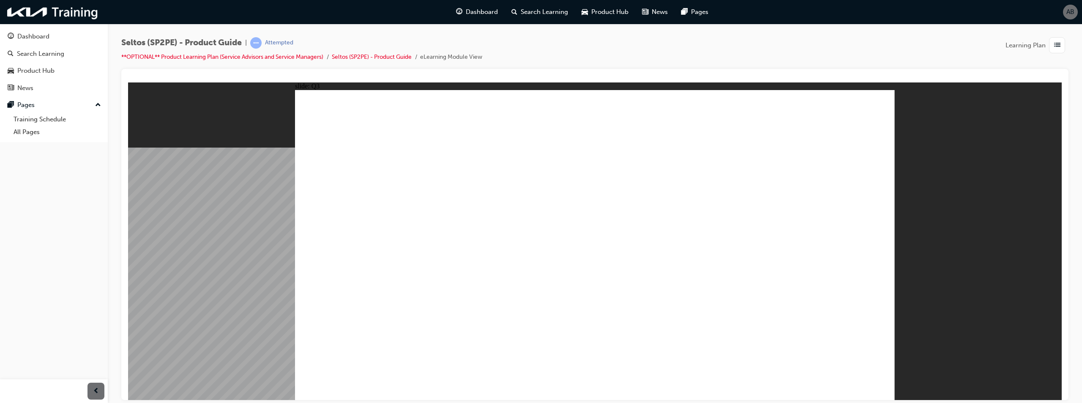
radio input "true"
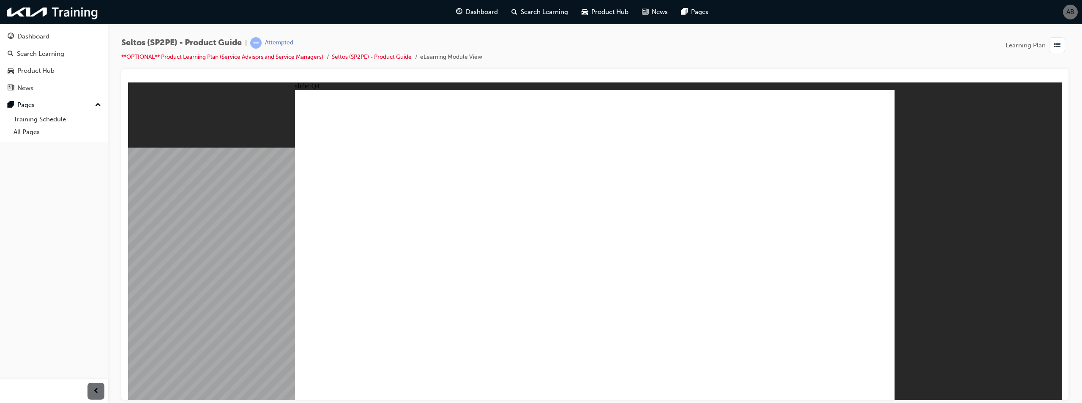
radio input "true"
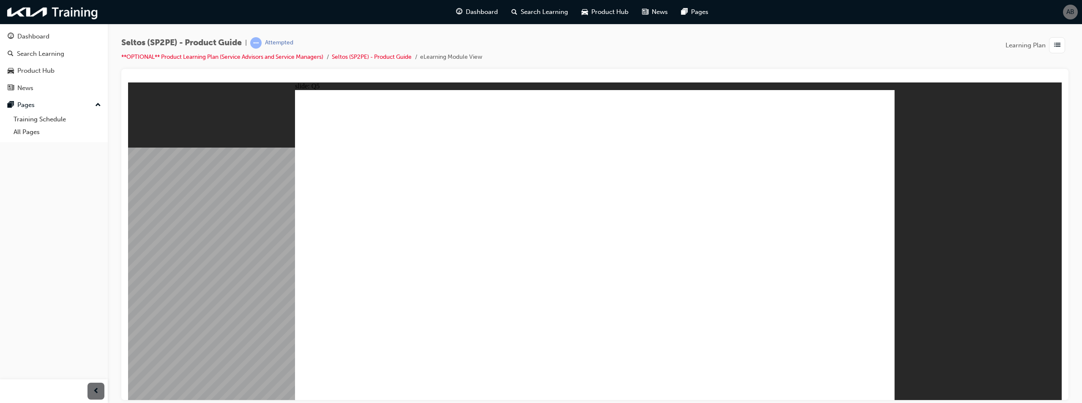
radio input "true"
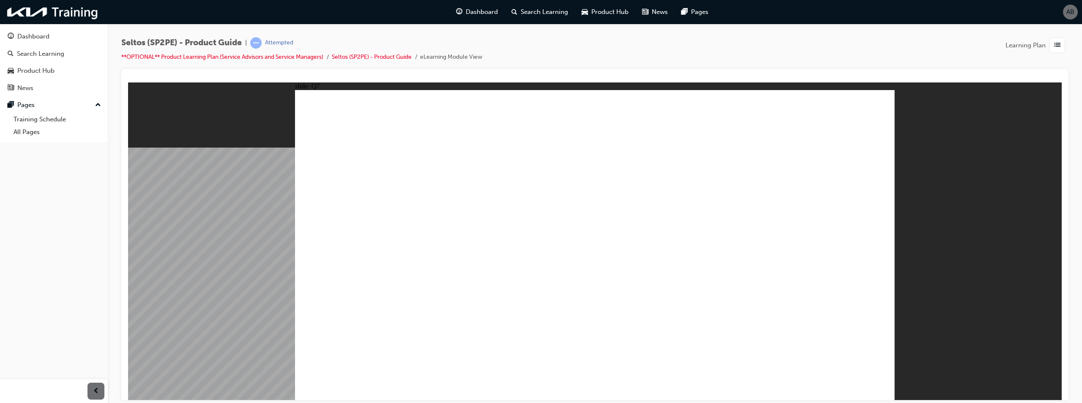
radio input "true"
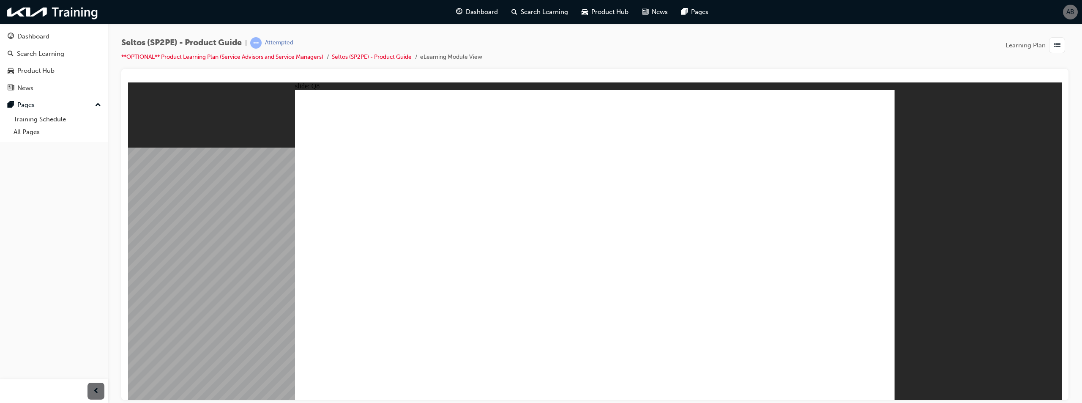
radio input "false"
radio input "true"
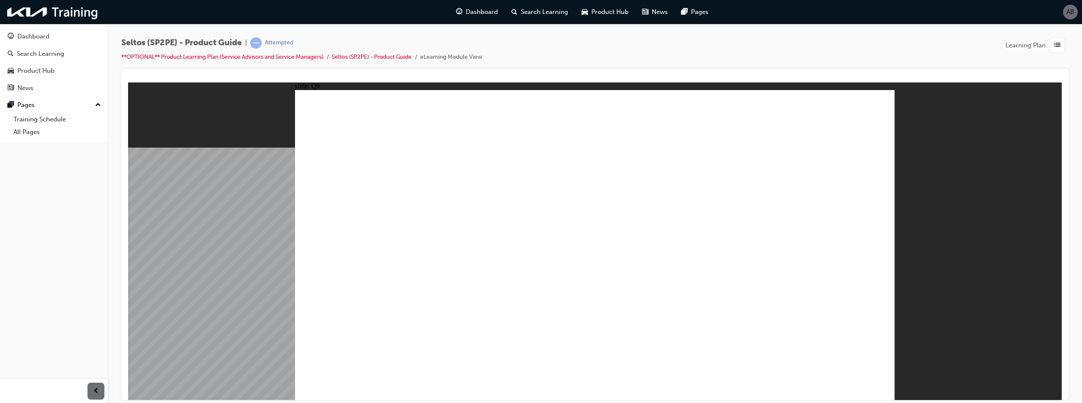
radio input "true"
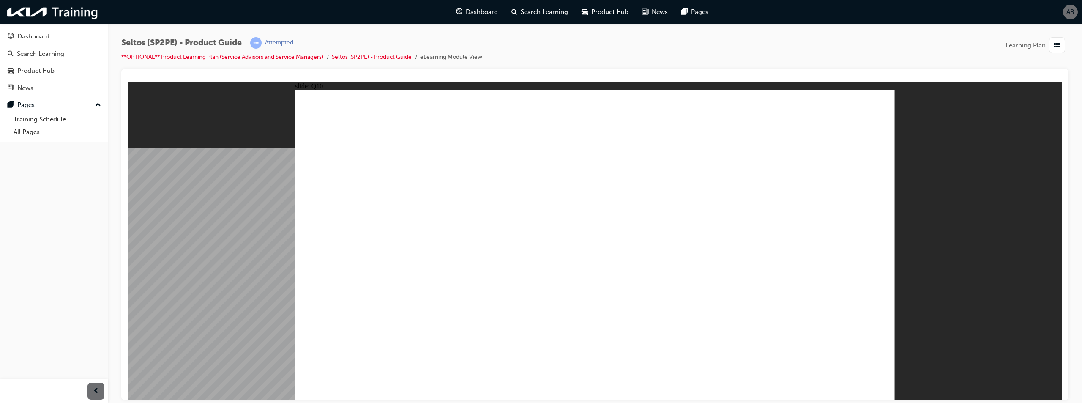
radio input "true"
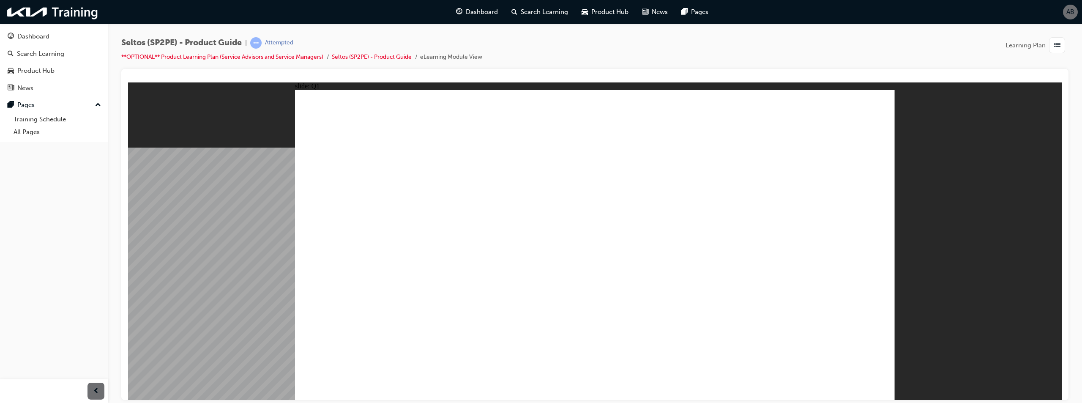
radio input "true"
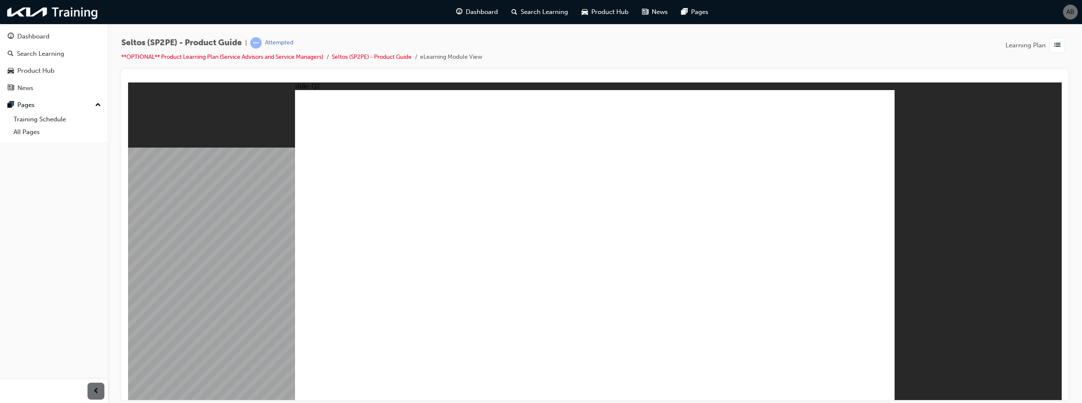
radio input "true"
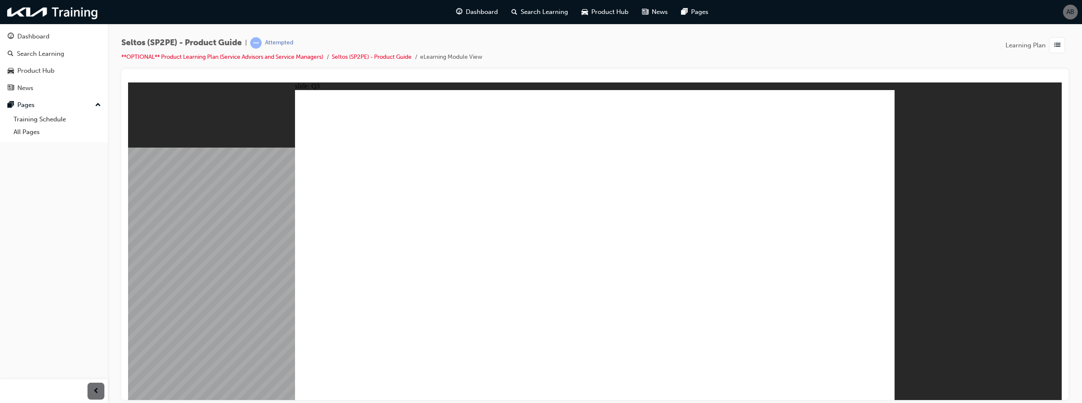
radio input "true"
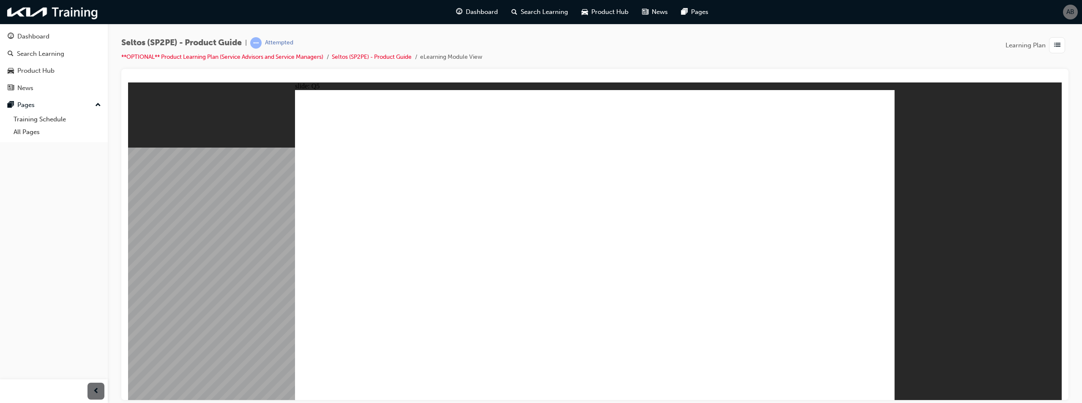
radio input "true"
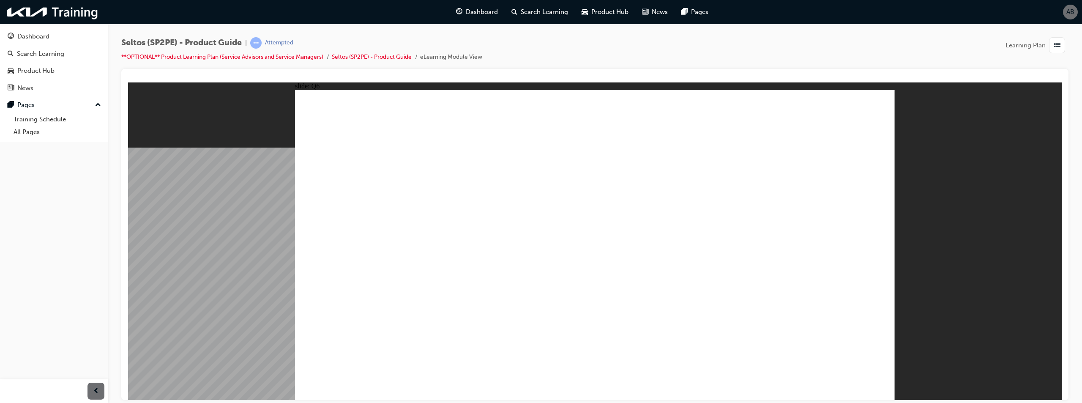
radio input "false"
radio input "true"
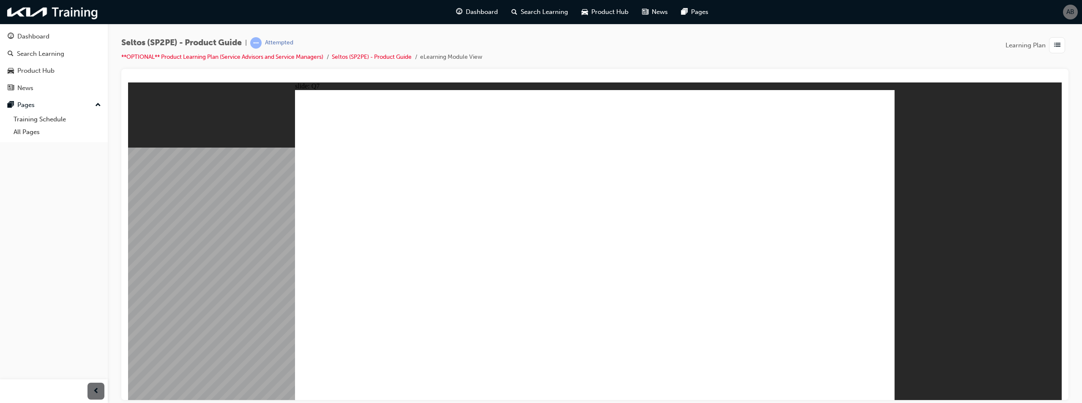
radio input "true"
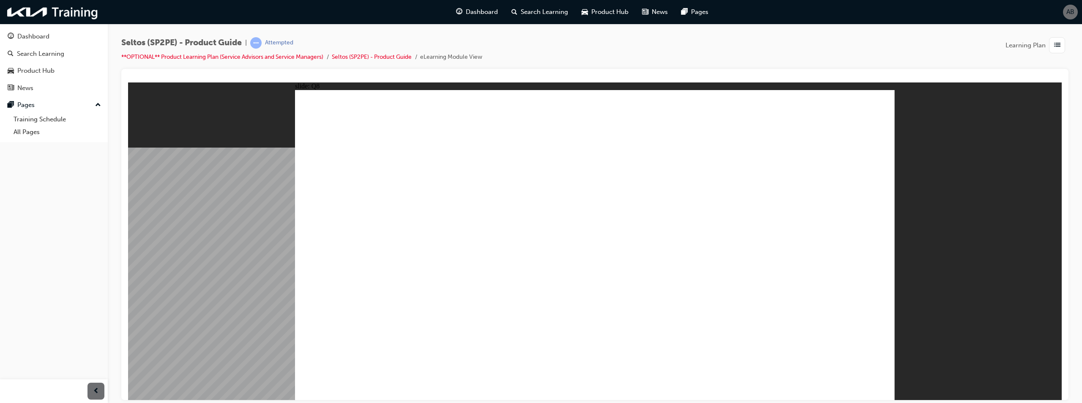
radio input "true"
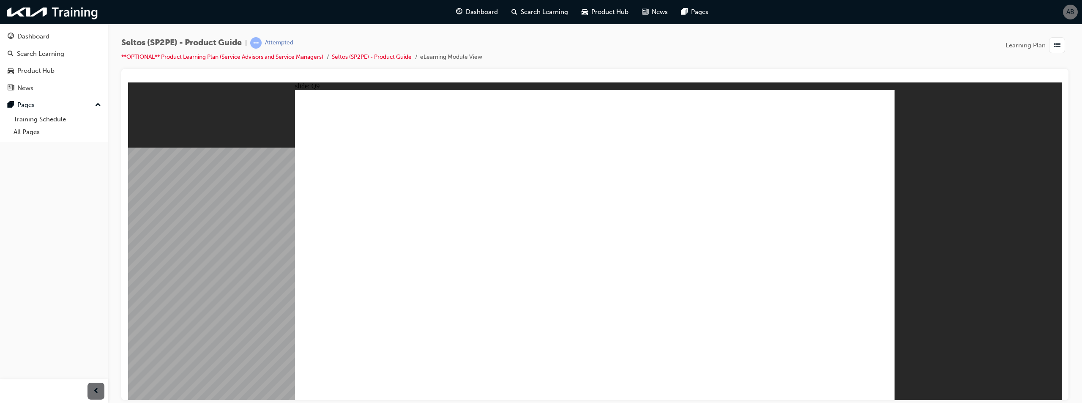
radio input "true"
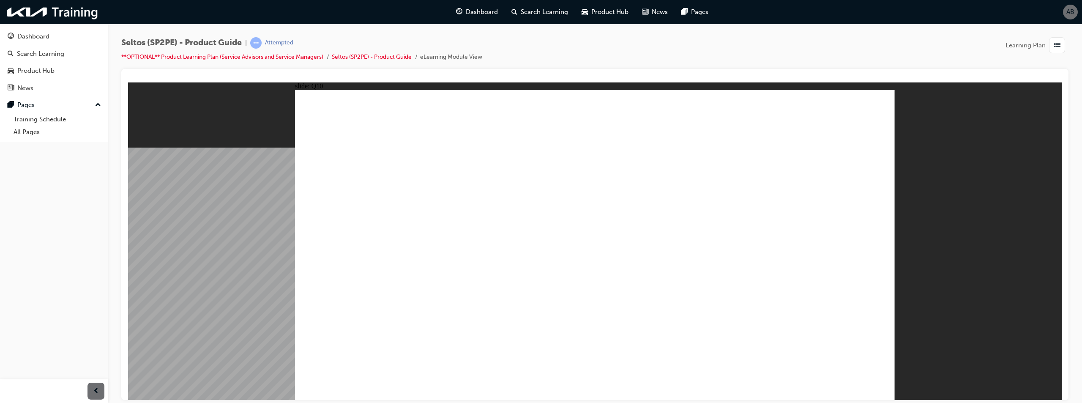
radio input "true"
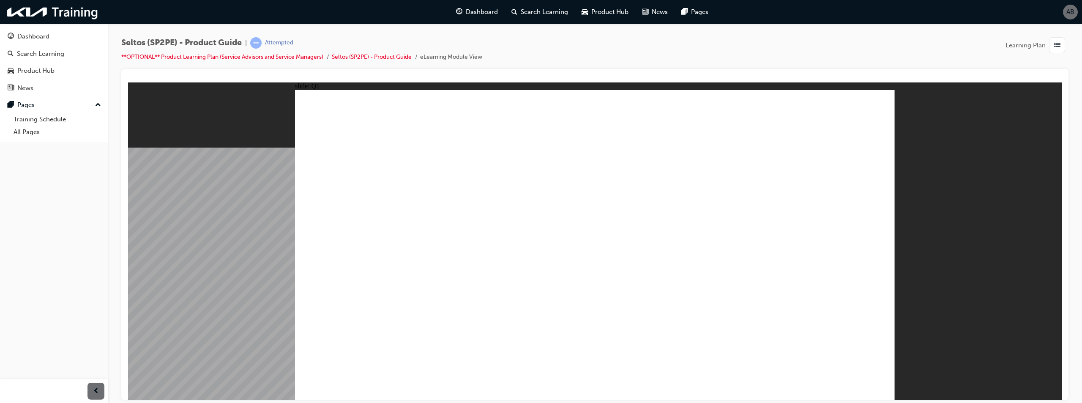
radio input "false"
radio input "true"
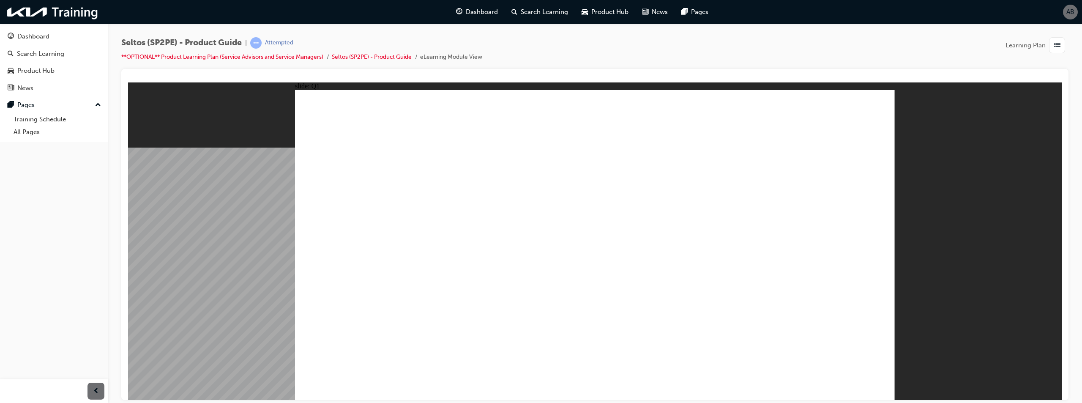
radio input "true"
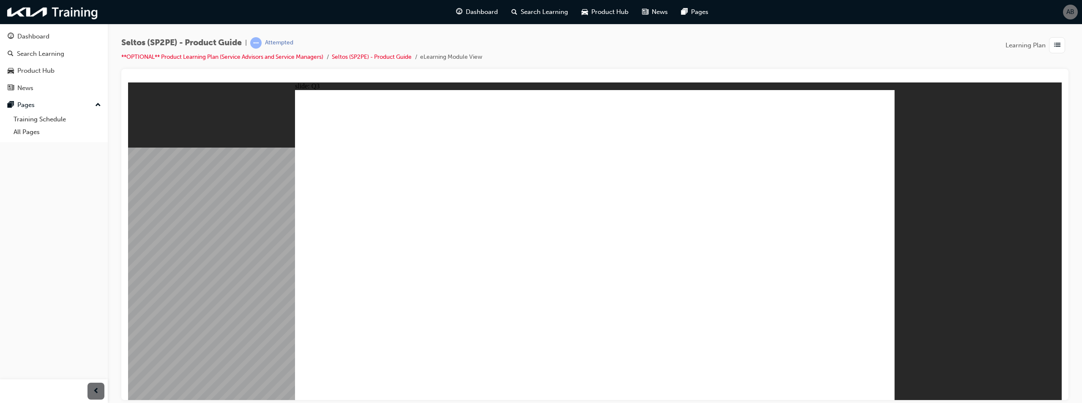
radio input "true"
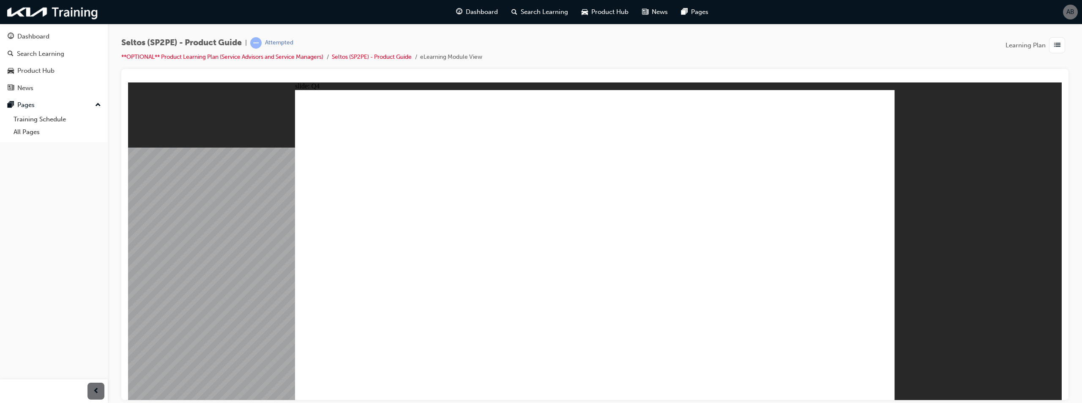
radio input "true"
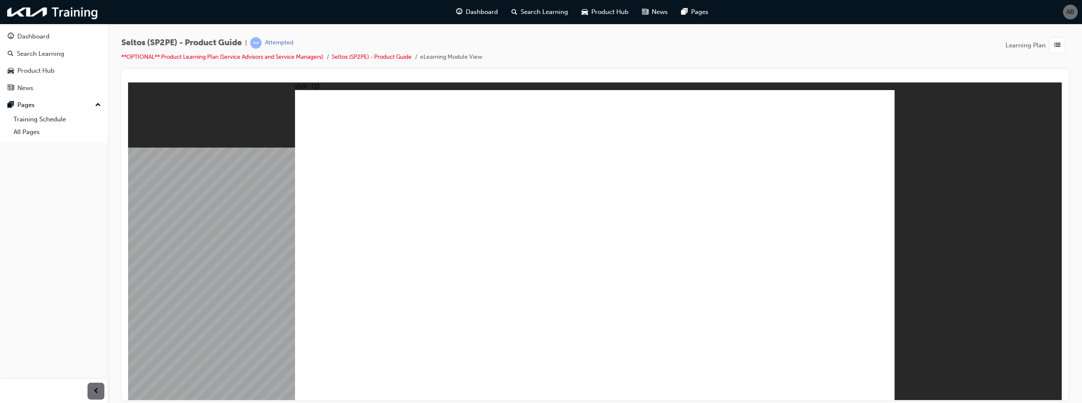
radio input "true"
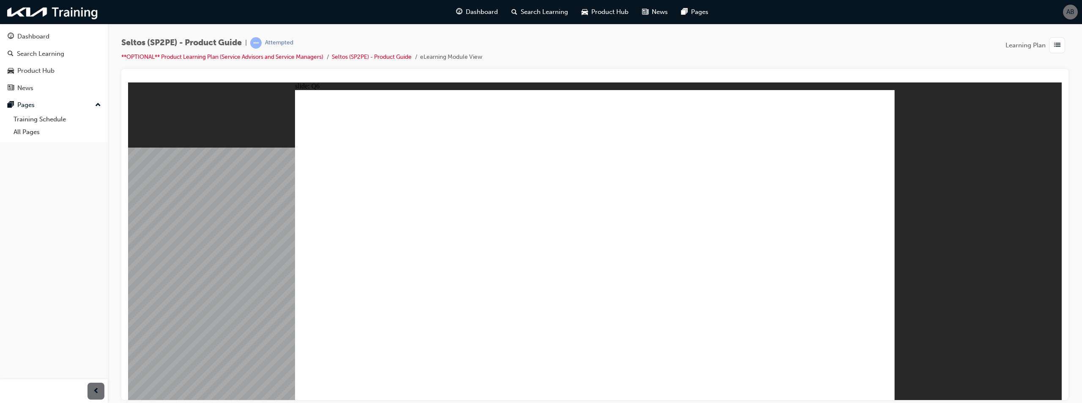
radio input "false"
radio input "true"
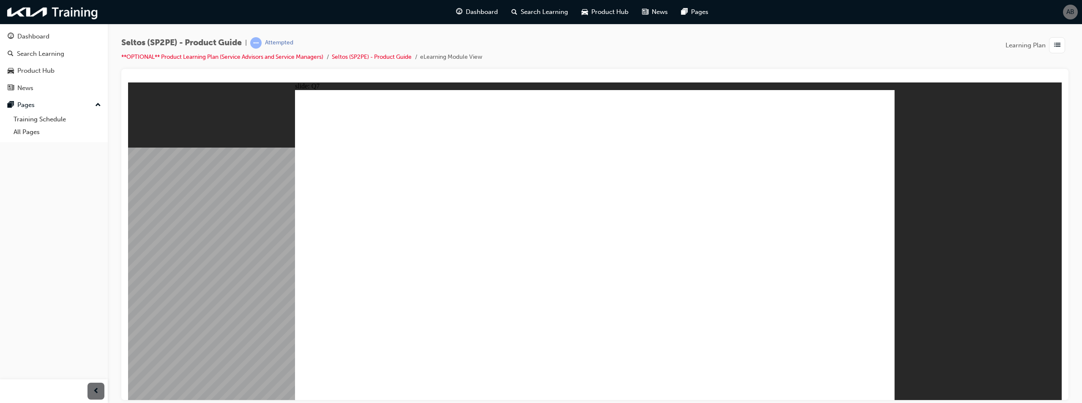
drag, startPoint x: 626, startPoint y: 314, endPoint x: 676, endPoint y: 334, distance: 53.5
radio input "true"
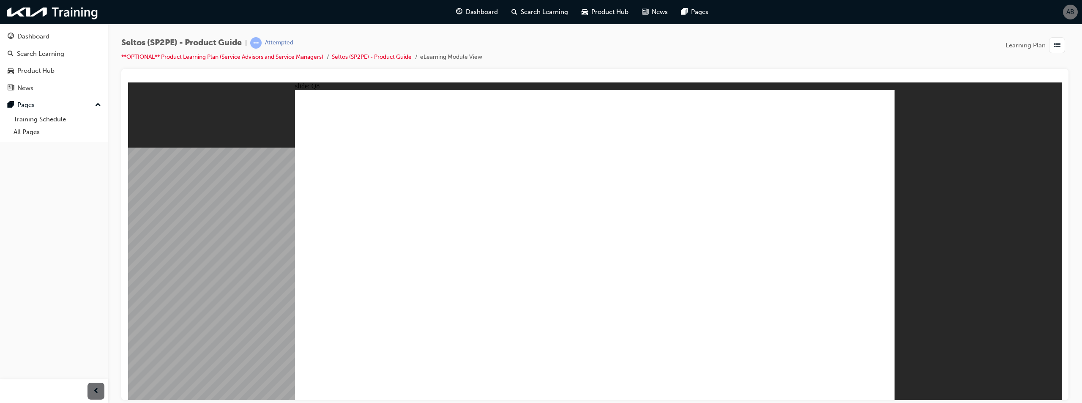
radio input "true"
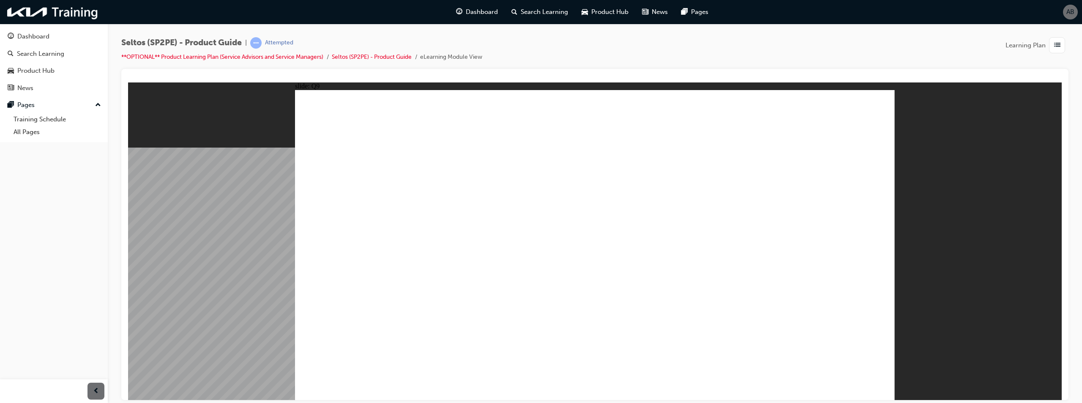
radio input "true"
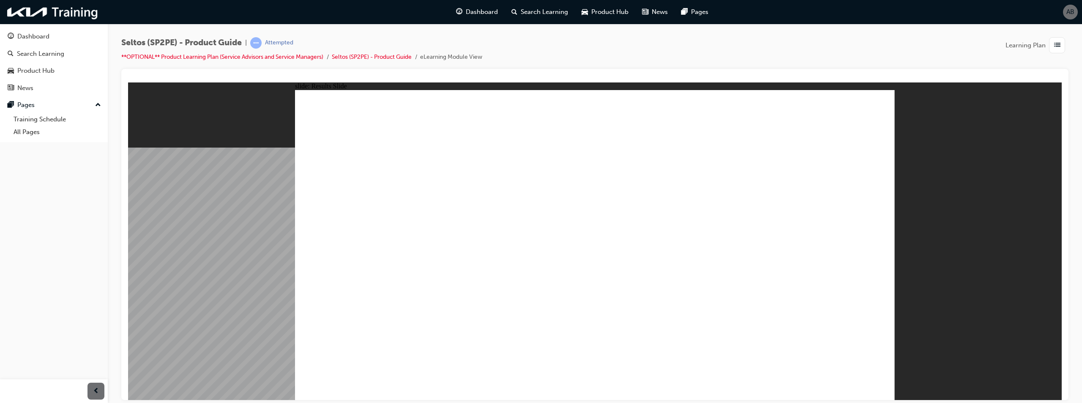
radio input "true"
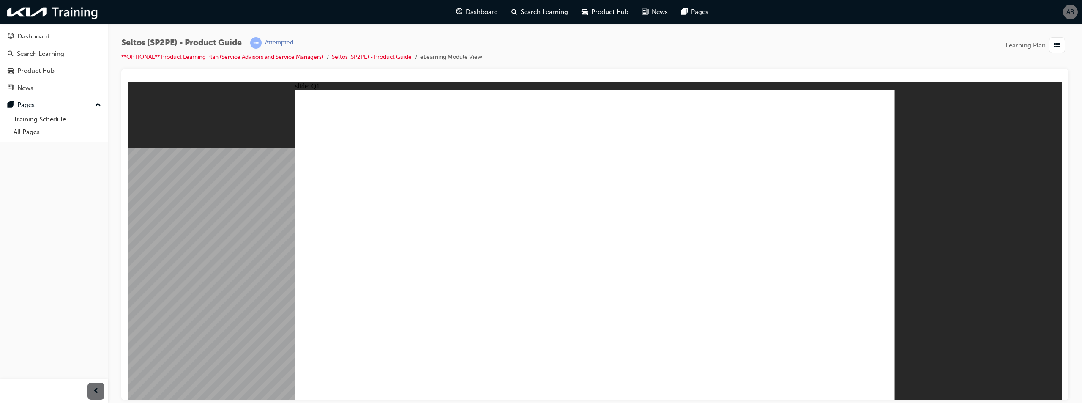
radio input "true"
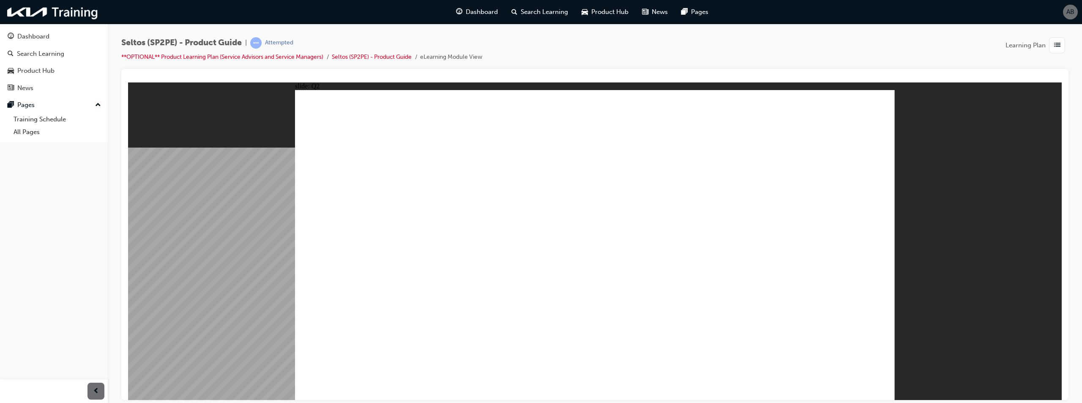
radio input "true"
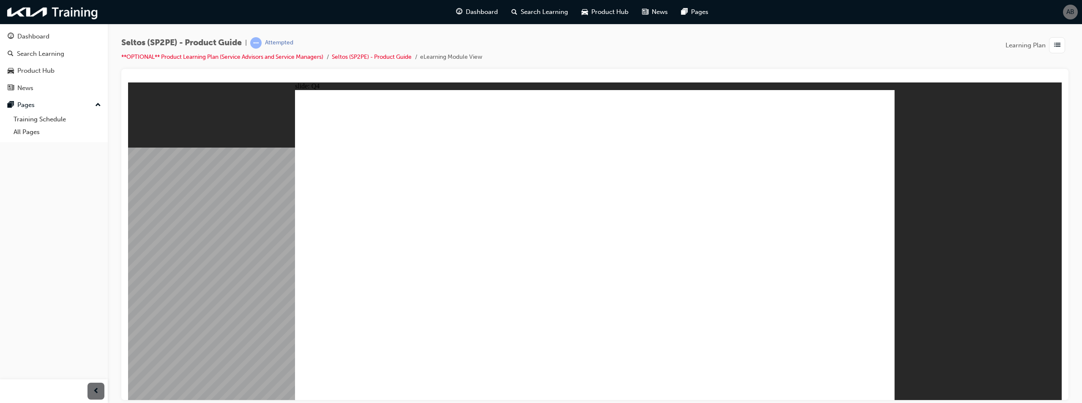
radio input "true"
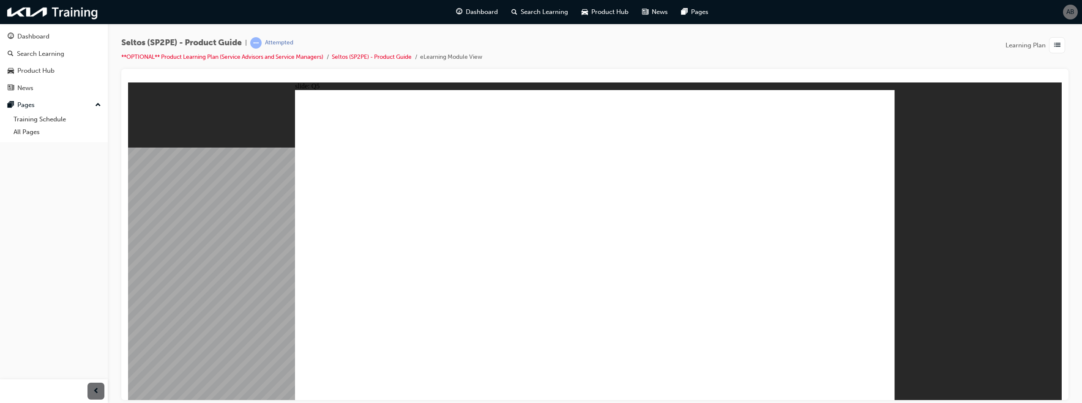
radio input "false"
radio input "true"
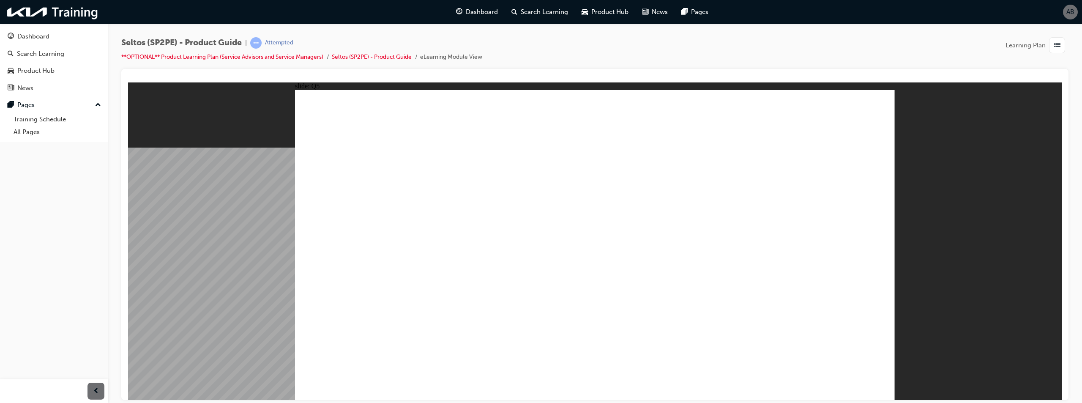
radio input "true"
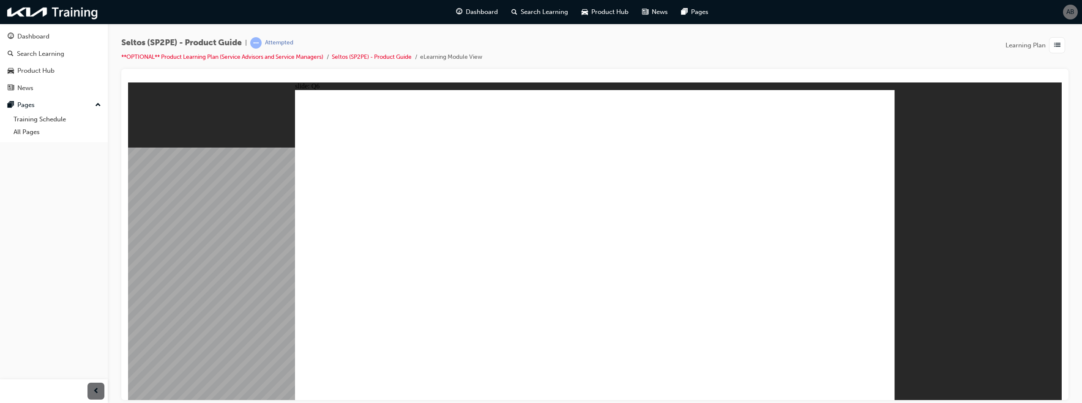
radio input "true"
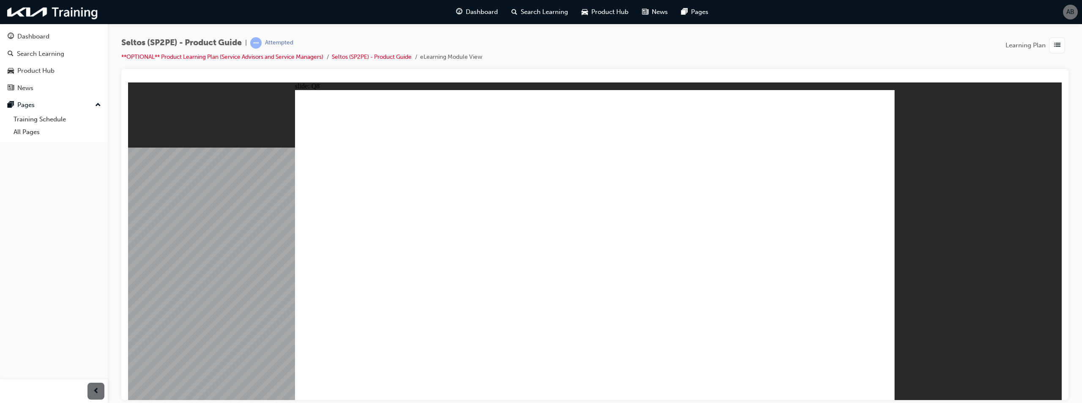
radio input "true"
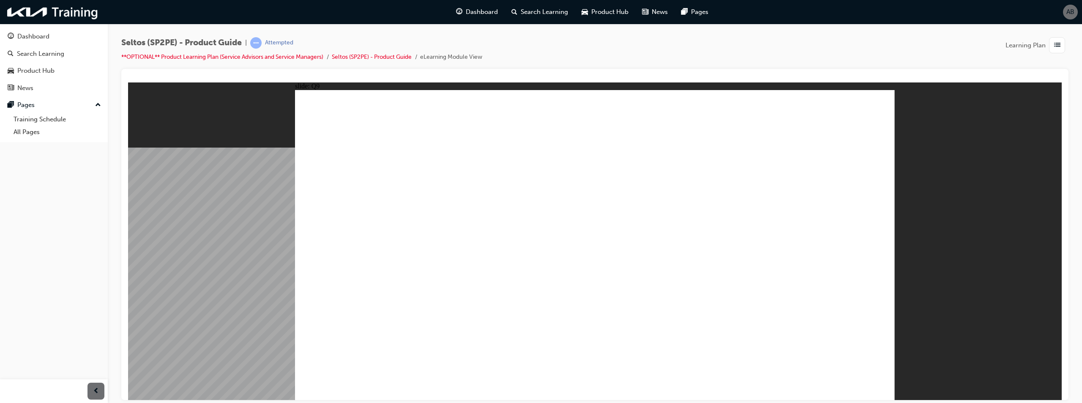
radio input "true"
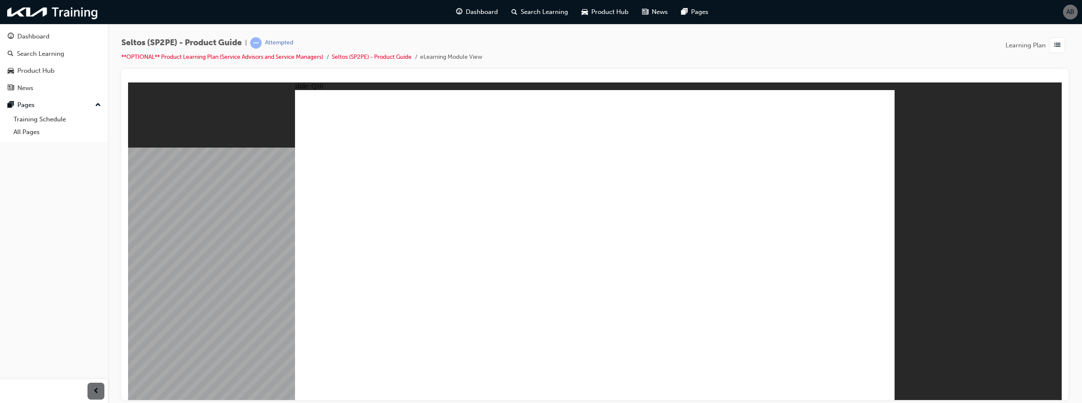
radio input "true"
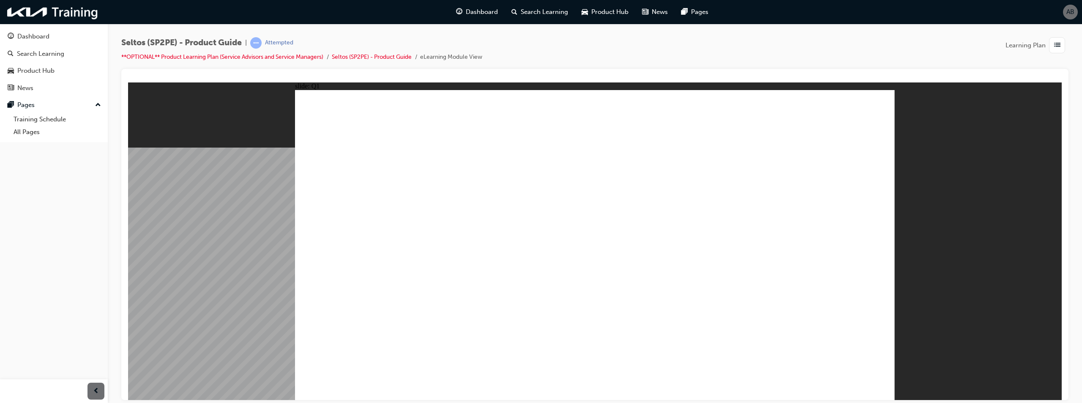
radio input "true"
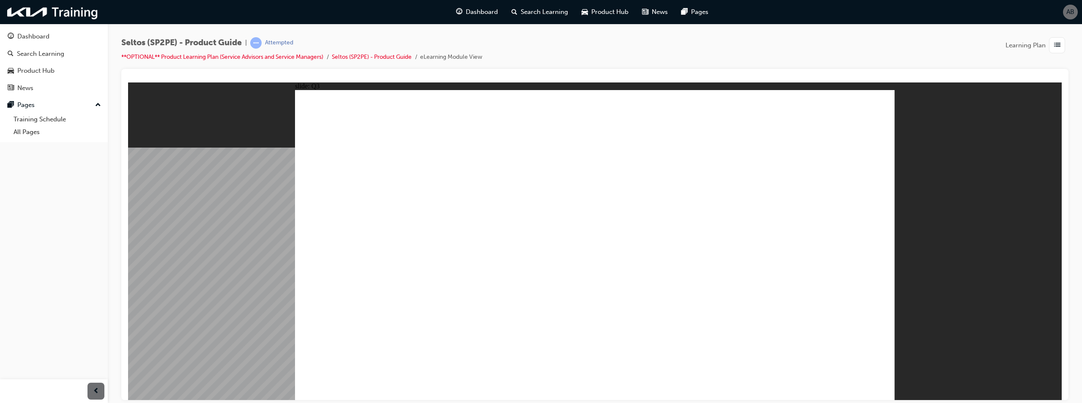
radio input "true"
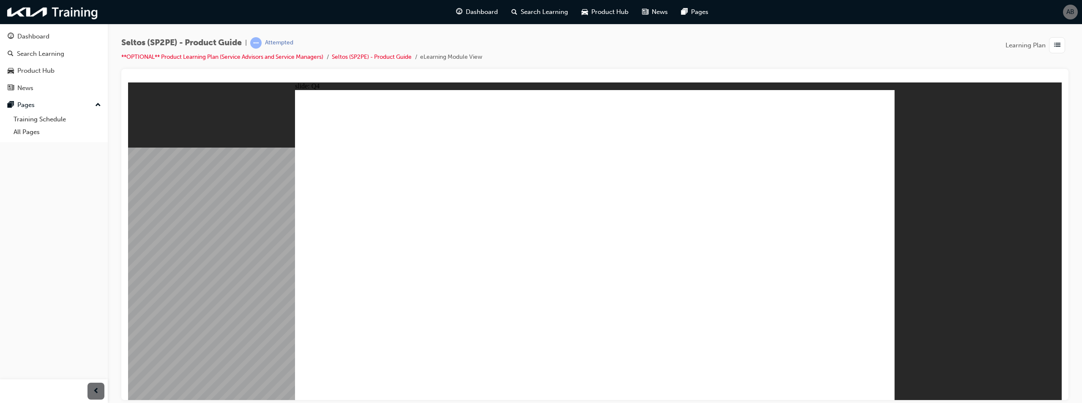
radio input "true"
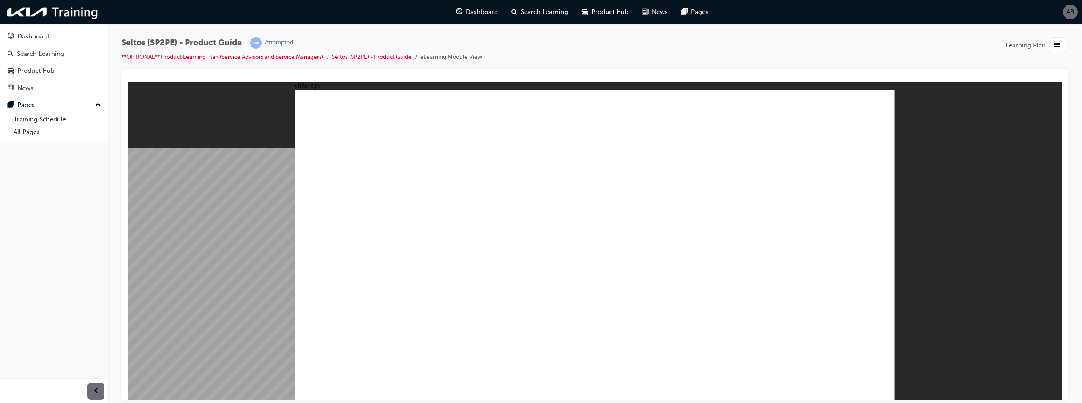
radio input "true"
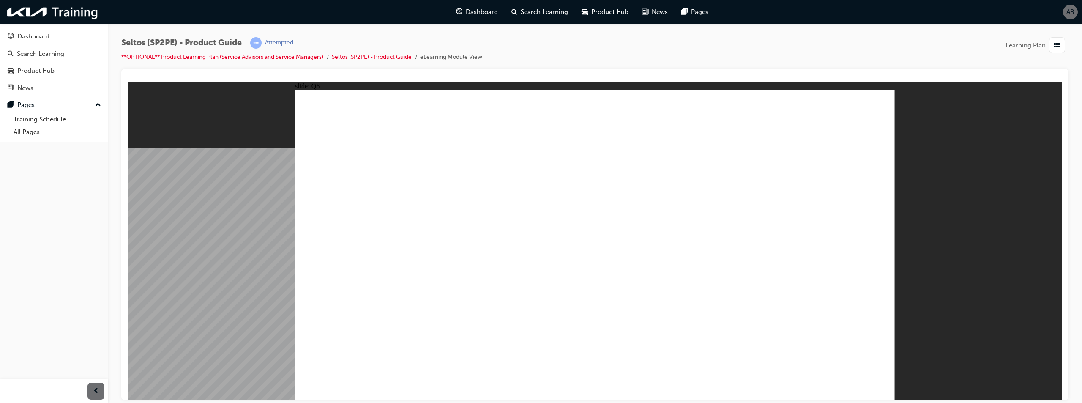
radio input "true"
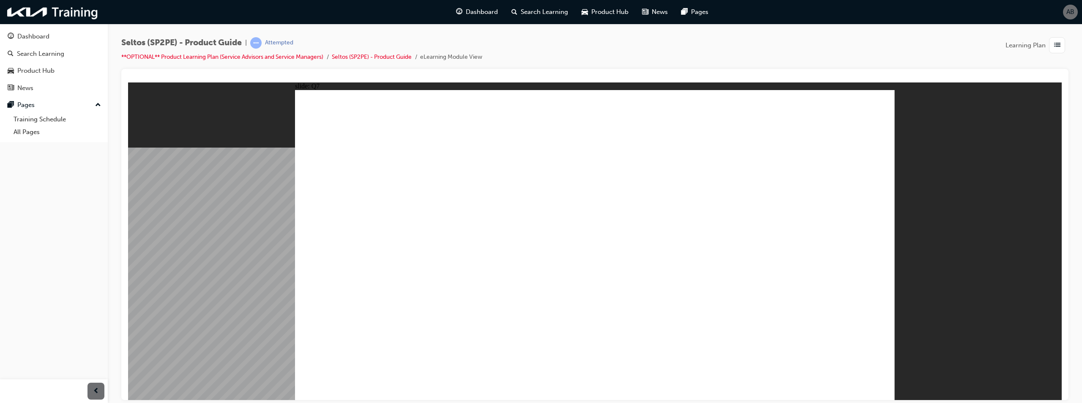
drag, startPoint x: 588, startPoint y: 275, endPoint x: 589, endPoint y: 286, distance: 10.6
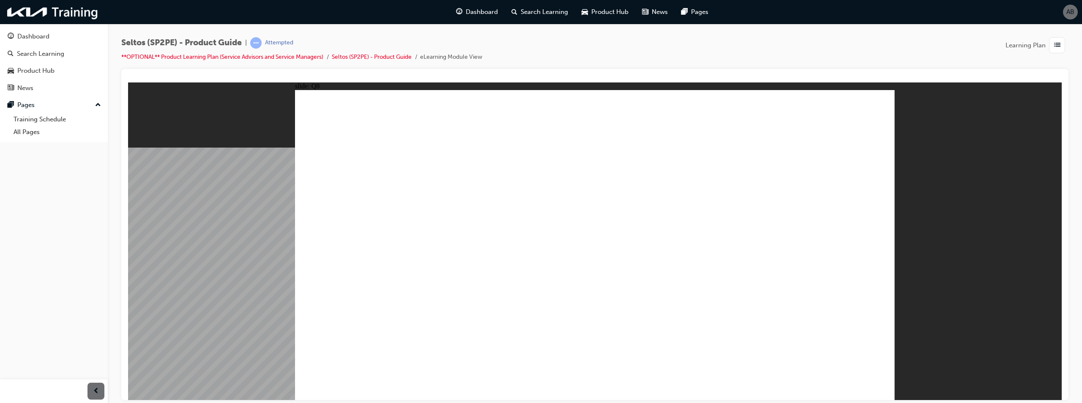
radio input "true"
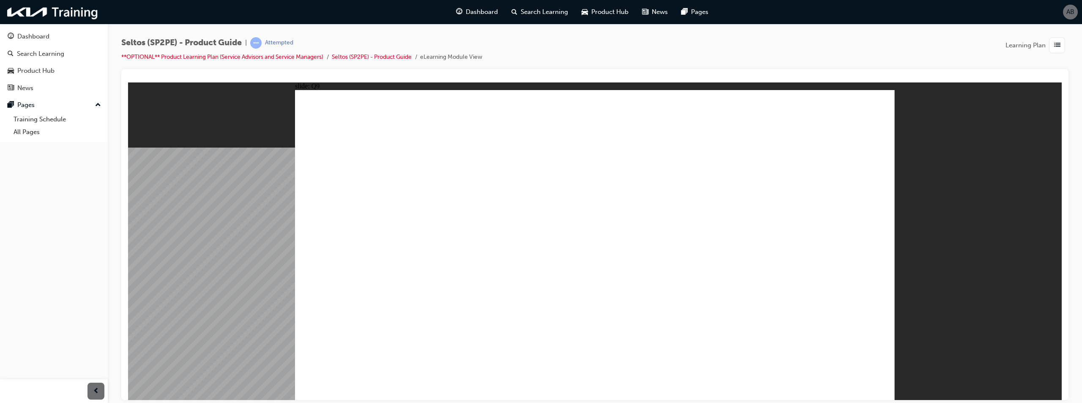
radio input "true"
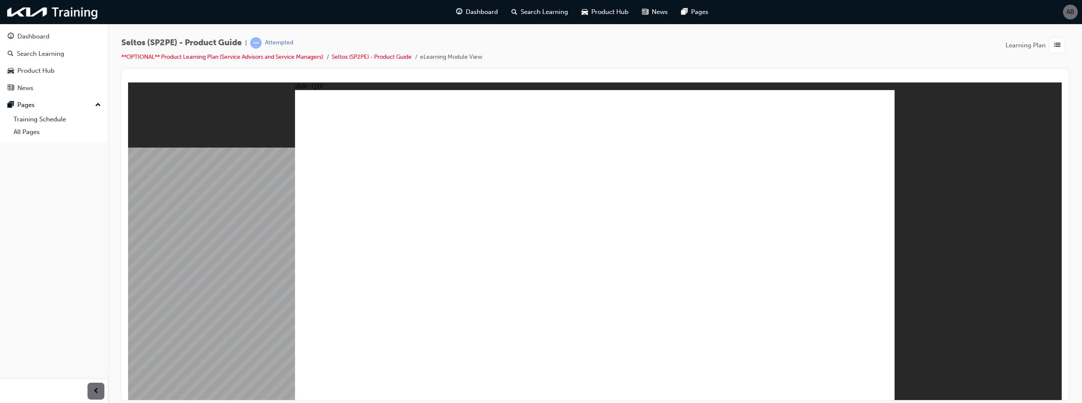
radio input "true"
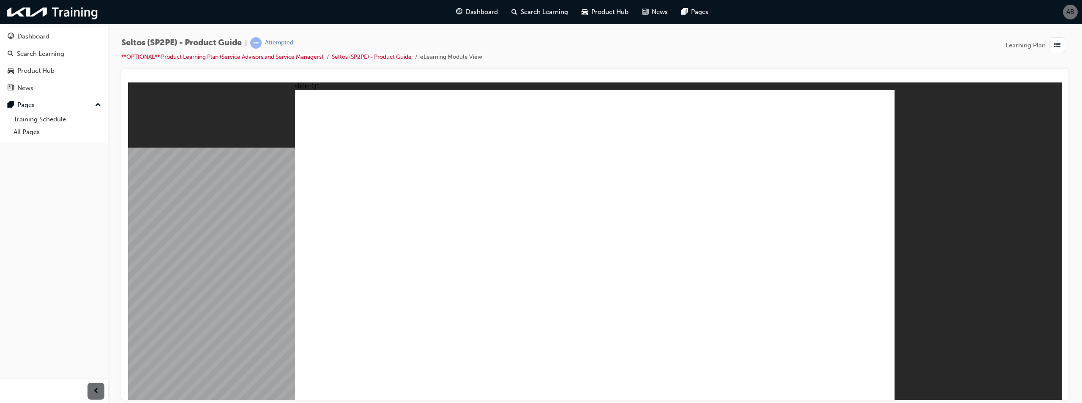
radio input "true"
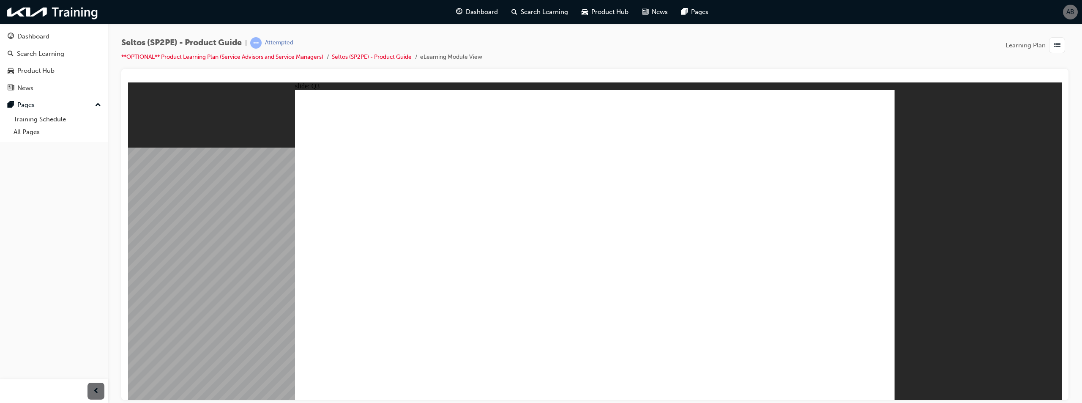
radio input "true"
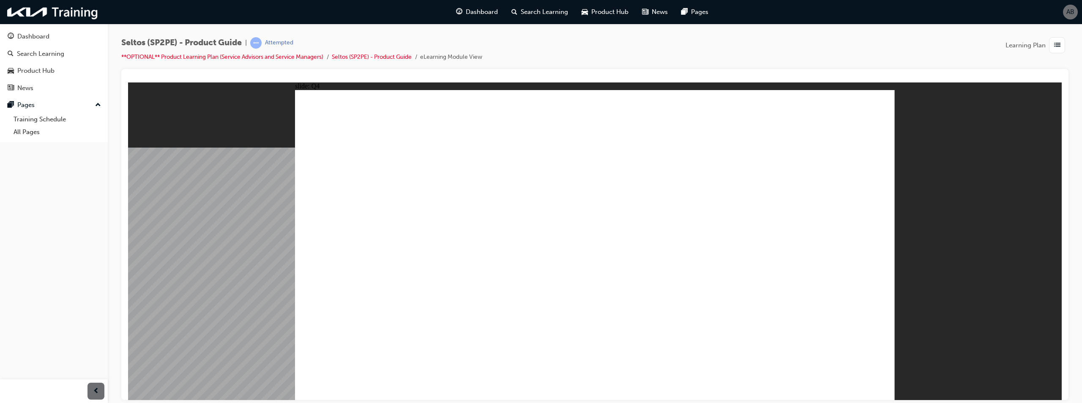
radio input "true"
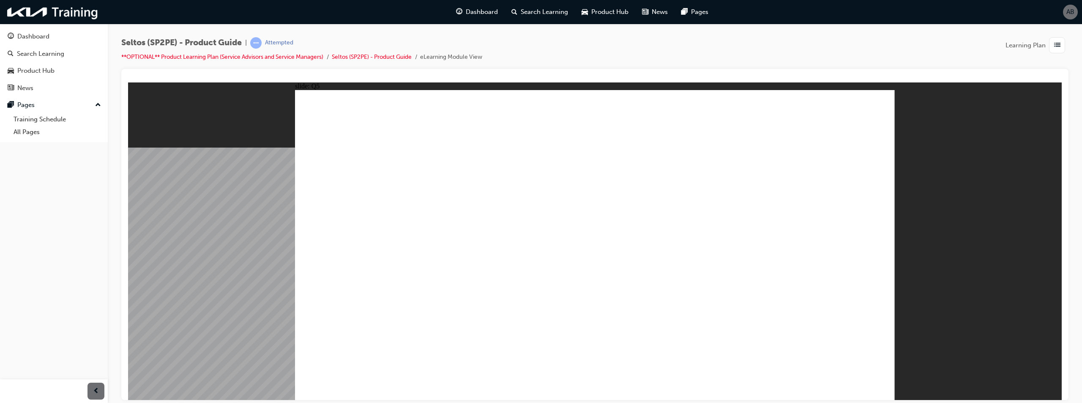
radio input "true"
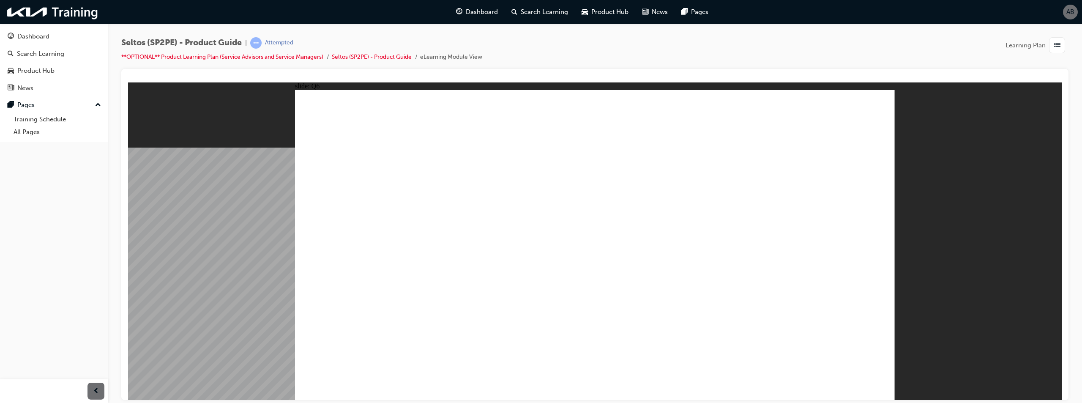
radio input "true"
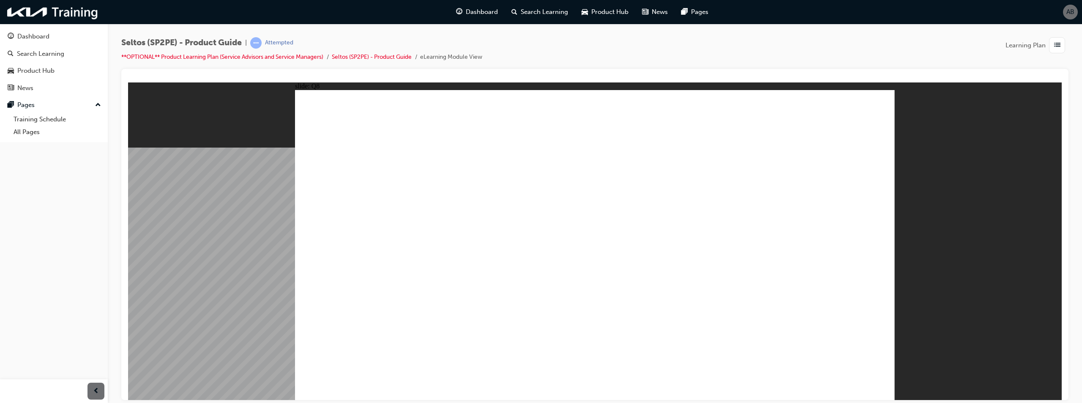
radio input "true"
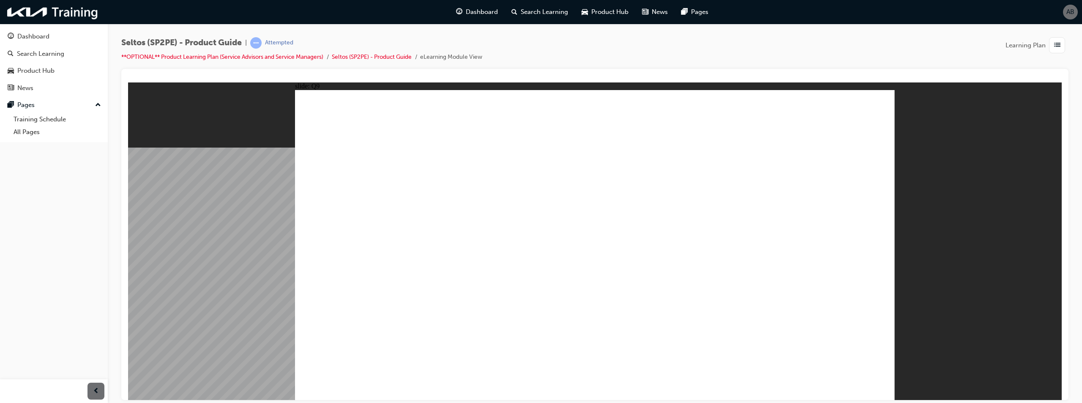
radio input "true"
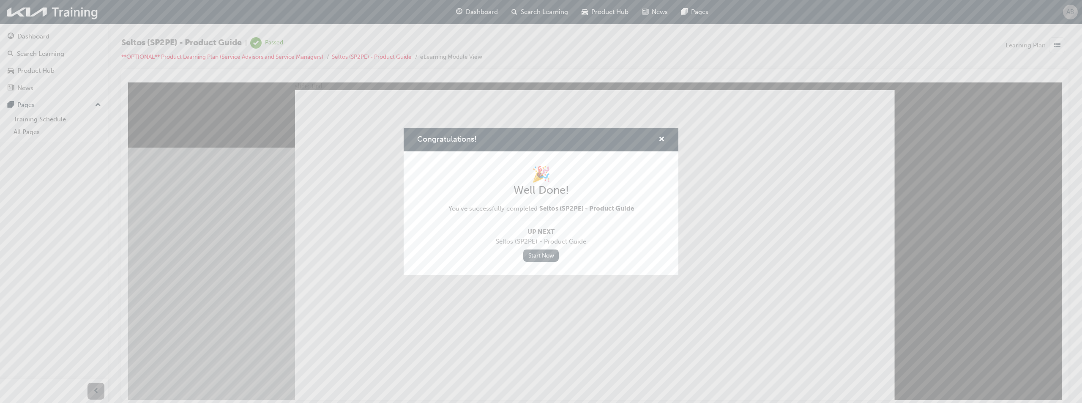
click at [539, 257] on link "Start Now" at bounding box center [541, 255] width 36 height 12
click at [665, 140] on div "Congratulations!" at bounding box center [541, 140] width 275 height 24
click at [660, 138] on span "cross-icon" at bounding box center [662, 140] width 6 height 8
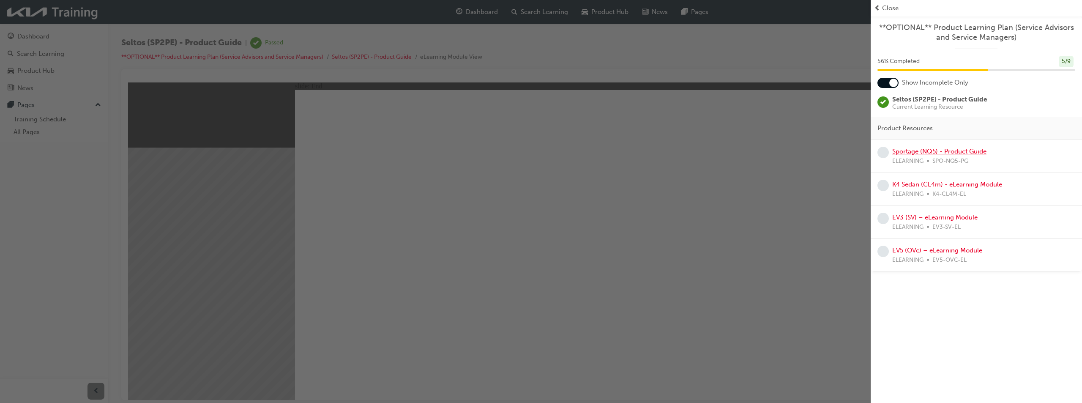
click at [924, 154] on link "Sportage (NQ5) - Product Guide" at bounding box center [939, 152] width 94 height 8
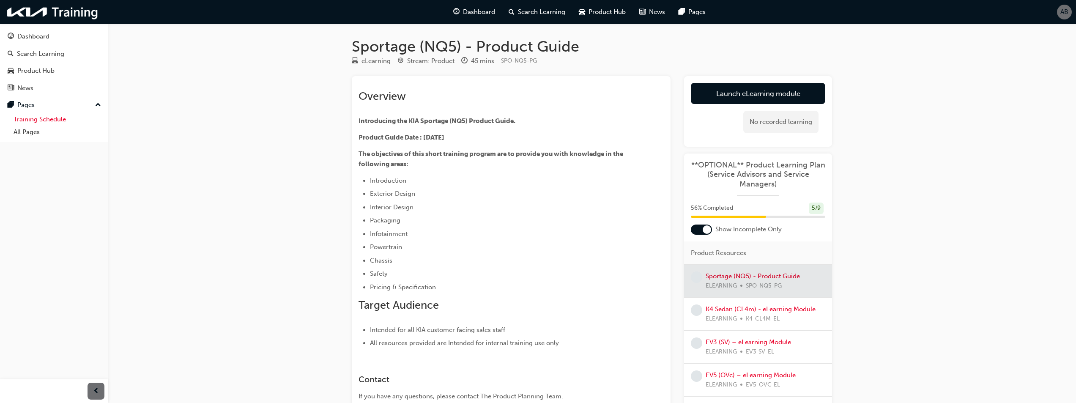
click at [59, 118] on link "Training Schedule" at bounding box center [57, 119] width 94 height 13
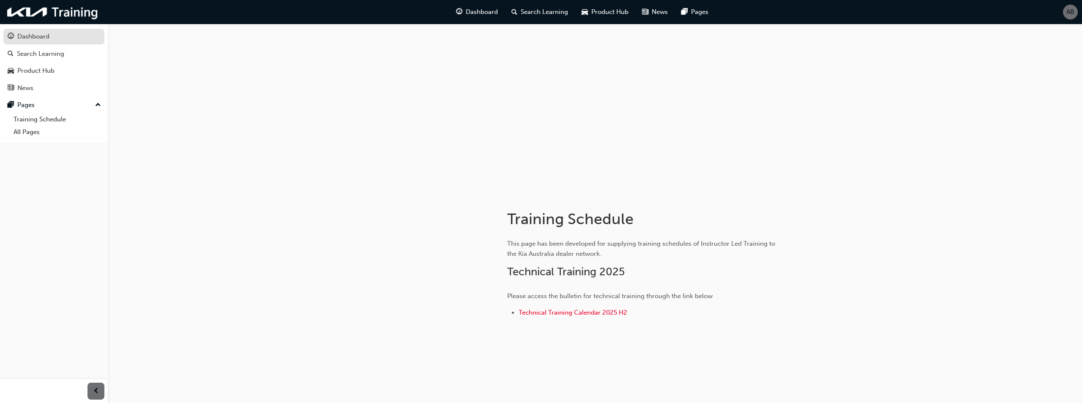
click at [34, 32] on div "Dashboard" at bounding box center [33, 37] width 32 height 10
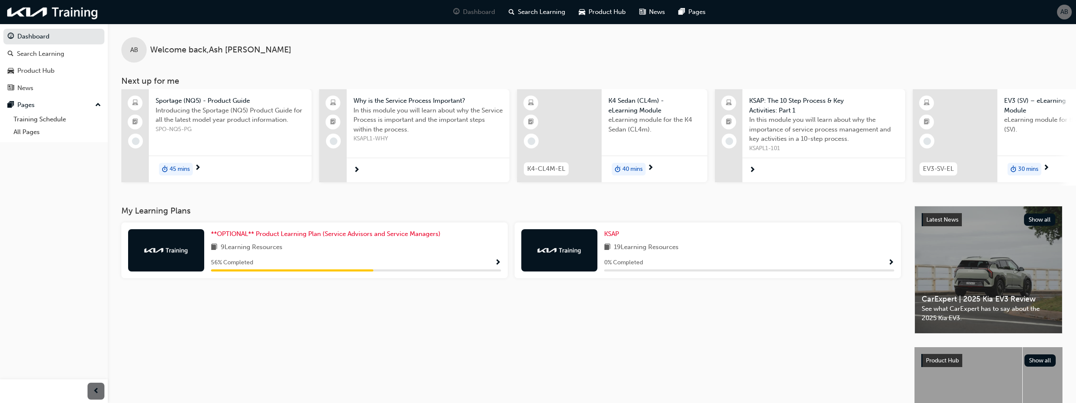
click at [889, 262] on span "Show Progress" at bounding box center [891, 263] width 6 height 8
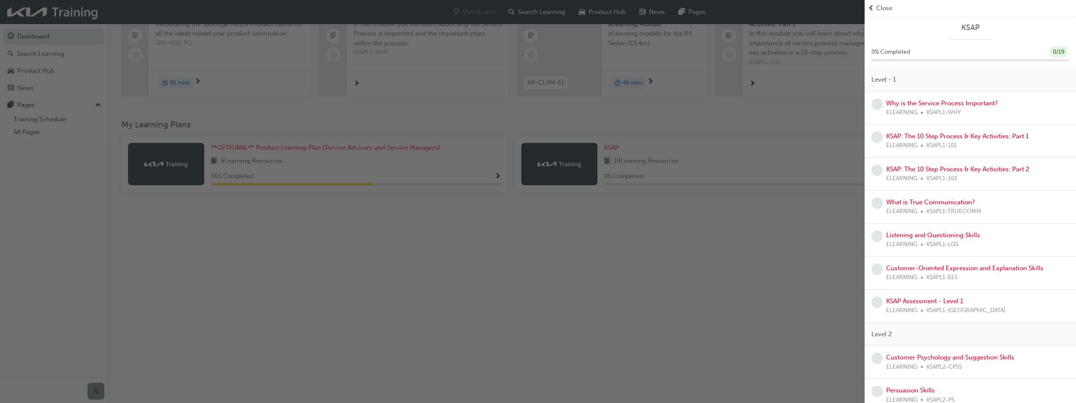
click at [783, 288] on div "button" at bounding box center [432, 201] width 865 height 403
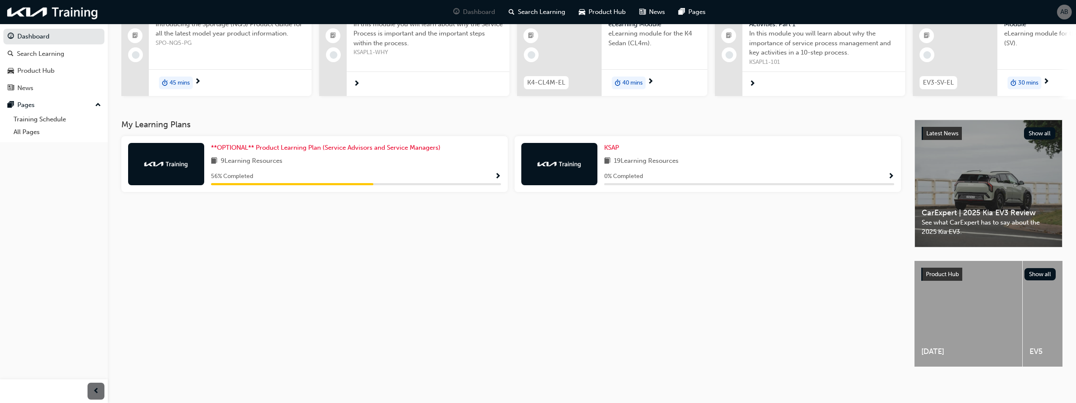
click at [890, 173] on span "Show Progress" at bounding box center [891, 177] width 6 height 8
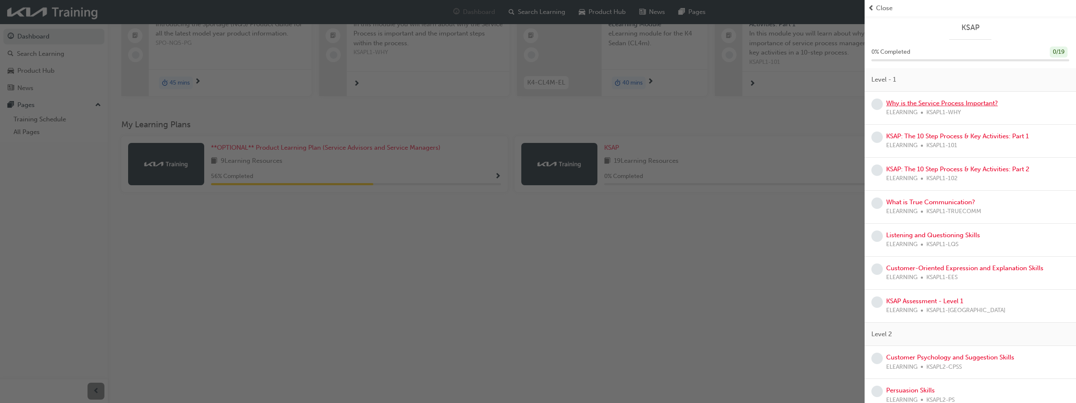
click at [959, 101] on link "Why is the Service Process Important?" at bounding box center [942, 103] width 112 height 8
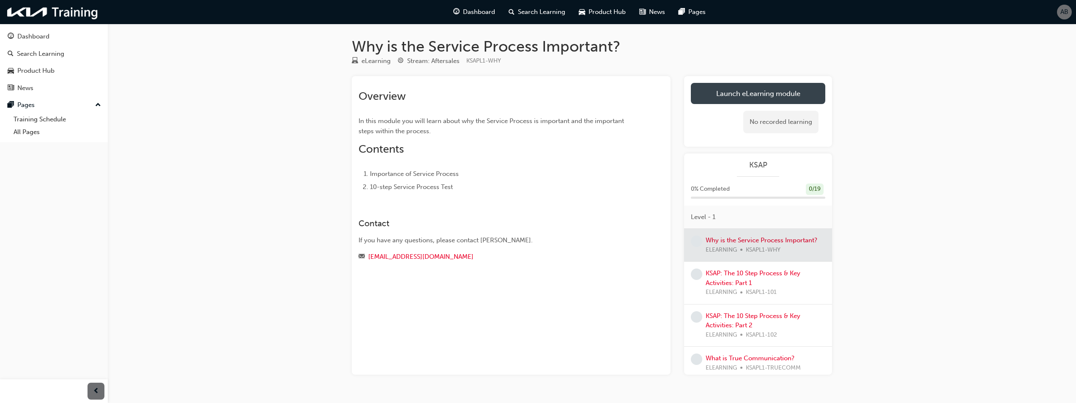
click at [758, 88] on link "Launch eLearning module" at bounding box center [758, 93] width 134 height 21
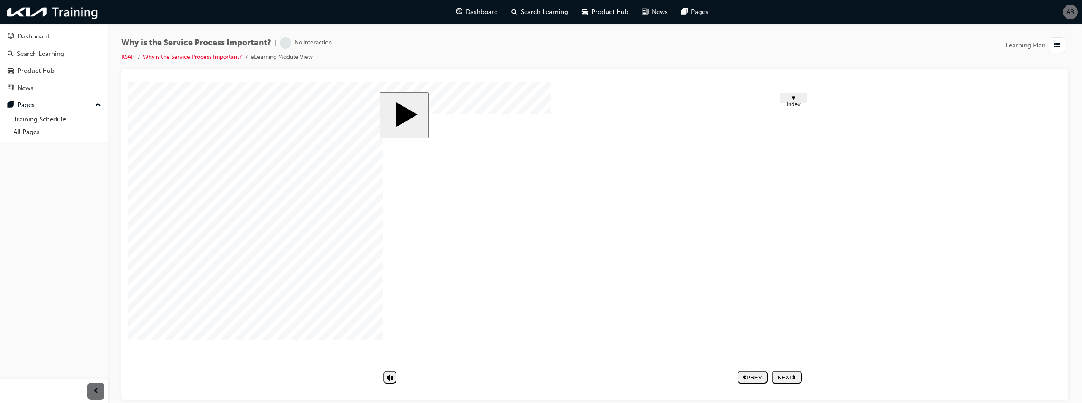
click at [789, 376] on nav "PREV NEXT SUBMIT" at bounding box center [770, 376] width 64 height 19
click at [793, 375] on nav "PREV NEXT SUBMIT" at bounding box center [770, 376] width 64 height 19
click at [782, 376] on nav "PREV NEXT SUBMIT" at bounding box center [770, 376] width 64 height 19
drag, startPoint x: 752, startPoint y: 127, endPoint x: 759, endPoint y: 146, distance: 20.3
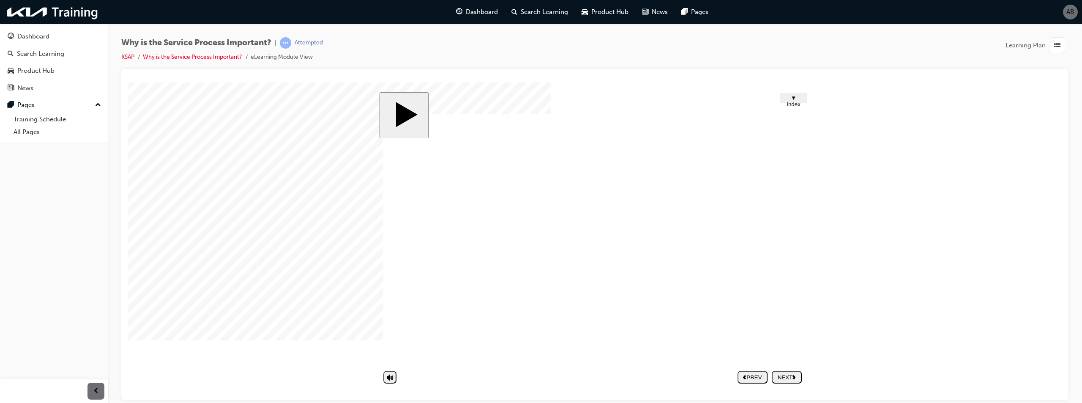
click at [795, 98] on span "▼ Index" at bounding box center [794, 100] width 14 height 13
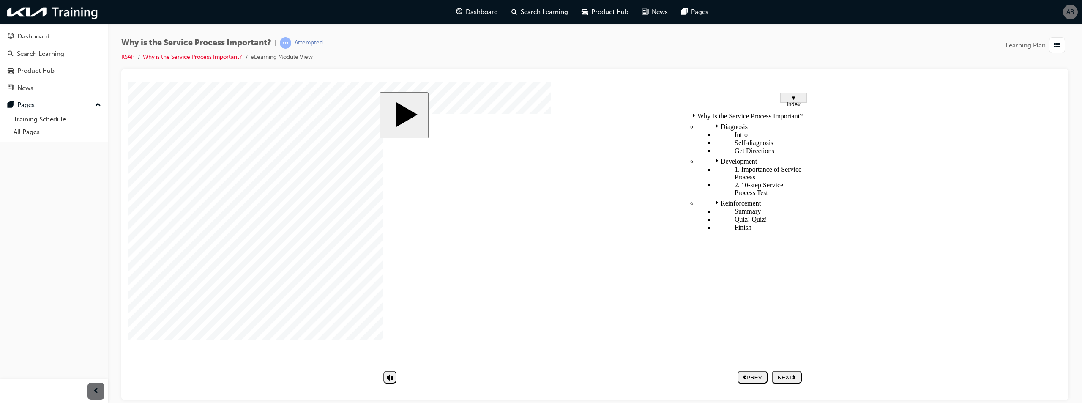
click at [729, 139] on div "Self-diagnosis" at bounding box center [759, 143] width 90 height 8
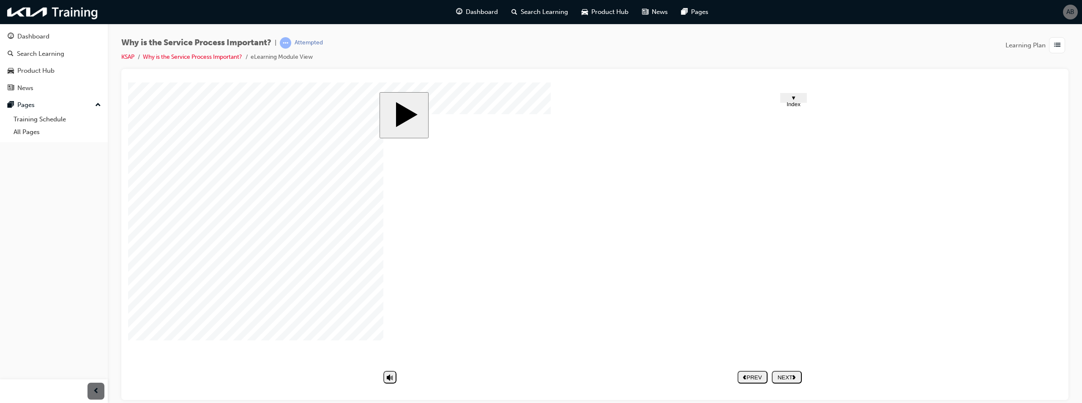
click at [779, 379] on nav "PREV NEXT SUBMIT" at bounding box center [770, 376] width 64 height 19
click at [783, 379] on nav "PREV NEXT SUBMIT" at bounding box center [770, 376] width 64 height 19
click at [784, 380] on nav "PREV NEXT SUBMIT" at bounding box center [770, 376] width 64 height 19
click at [783, 377] on div "NEXT" at bounding box center [786, 377] width 23 height 6
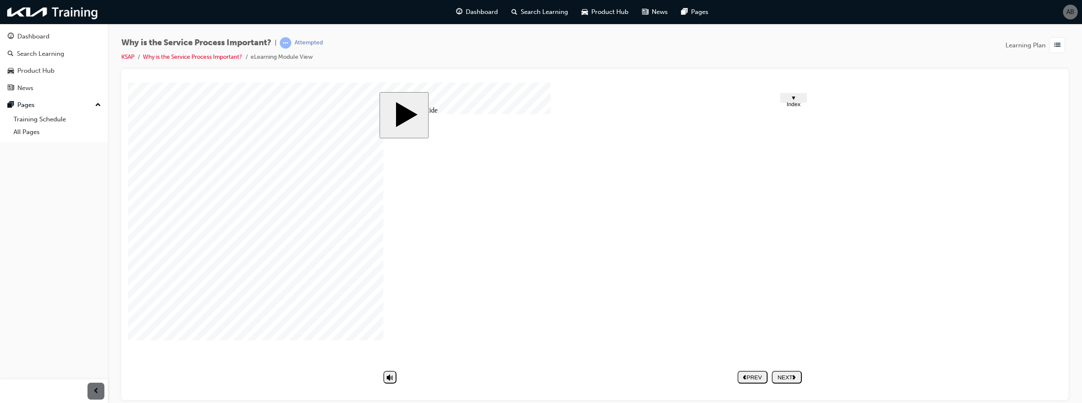
drag, startPoint x: 621, startPoint y: 268, endPoint x: 631, endPoint y: 265, distance: 10.8
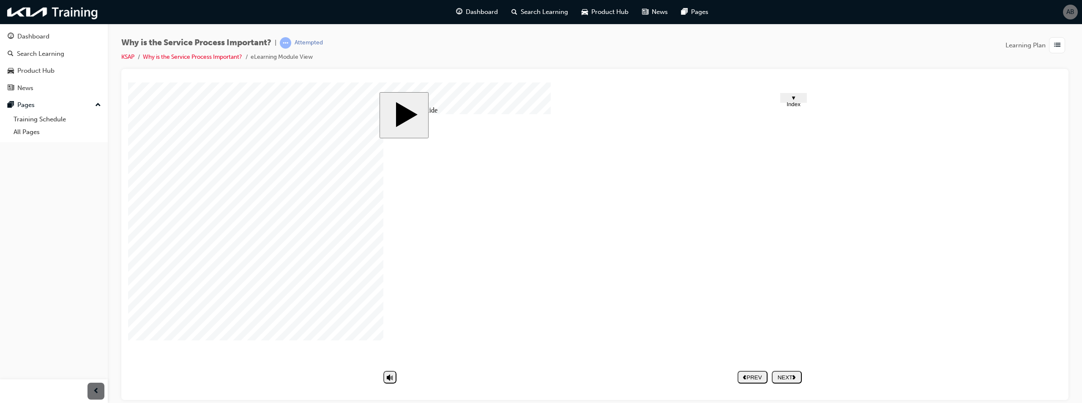
drag, startPoint x: 617, startPoint y: 270, endPoint x: 551, endPoint y: 311, distance: 78.0
click at [788, 375] on div "NEXT" at bounding box center [786, 377] width 23 height 6
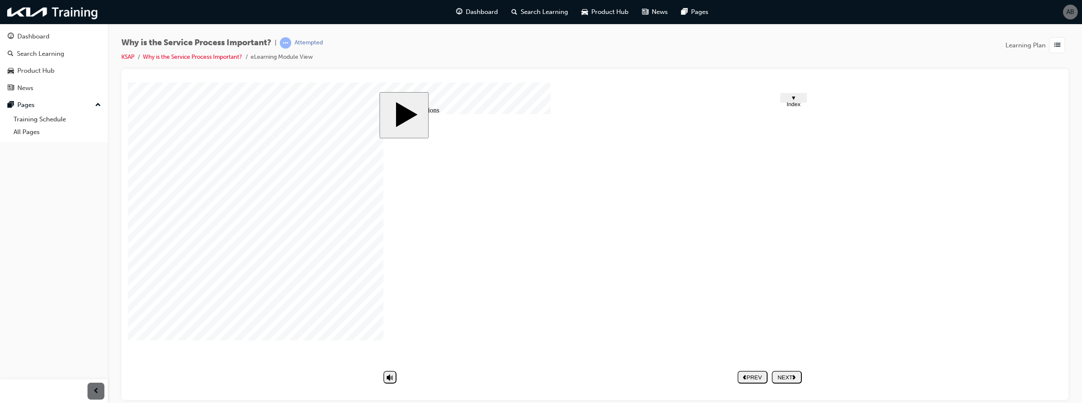
click at [787, 378] on div "NEXT" at bounding box center [786, 377] width 23 height 6
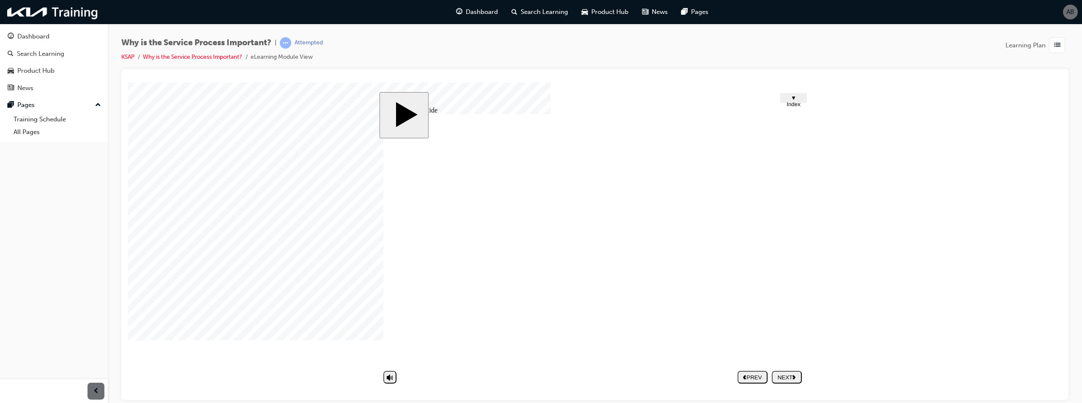
drag, startPoint x: 490, startPoint y: 184, endPoint x: 558, endPoint y: 186, distance: 68.1
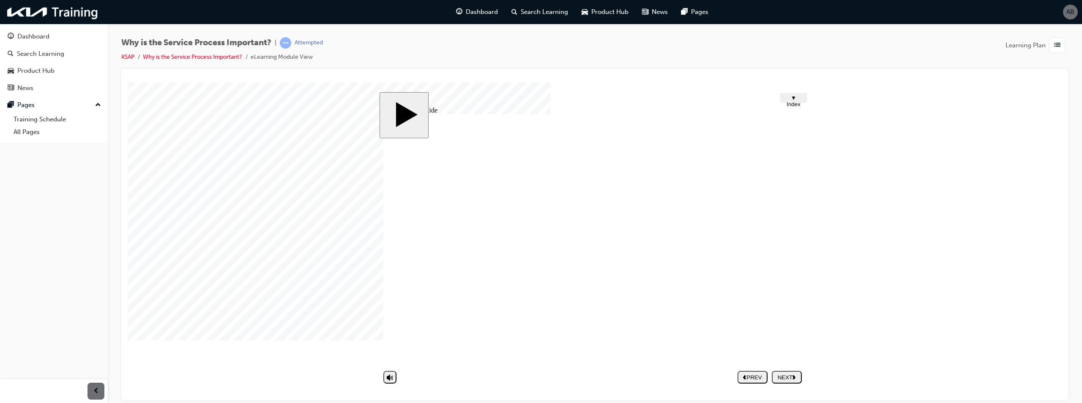
drag, startPoint x: 572, startPoint y: 192, endPoint x: 632, endPoint y: 192, distance: 60.5
drag, startPoint x: 475, startPoint y: 205, endPoint x: 553, endPoint y: 210, distance: 77.5
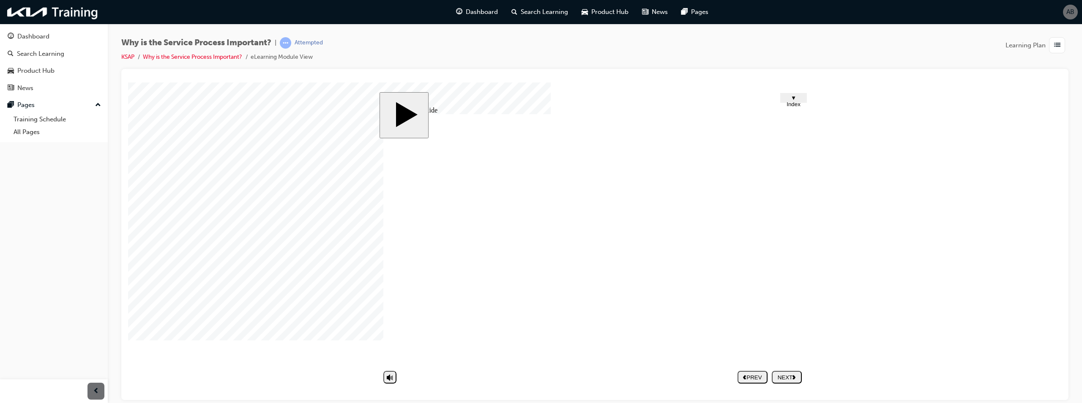
click at [784, 377] on div "NEXT" at bounding box center [786, 377] width 23 height 6
drag, startPoint x: 703, startPoint y: 288, endPoint x: 701, endPoint y: 282, distance: 5.7
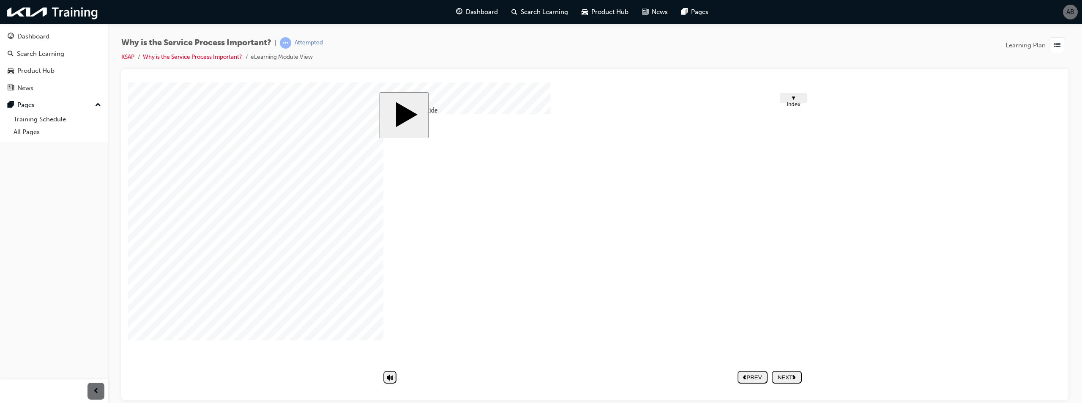
drag, startPoint x: 775, startPoint y: 342, endPoint x: 793, endPoint y: 342, distance: 17.3
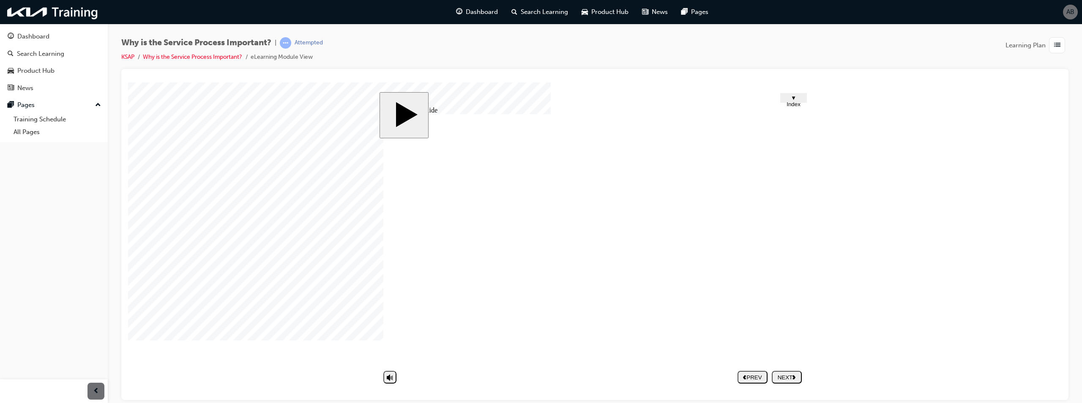
click at [793, 380] on button "NEXT" at bounding box center [787, 376] width 30 height 13
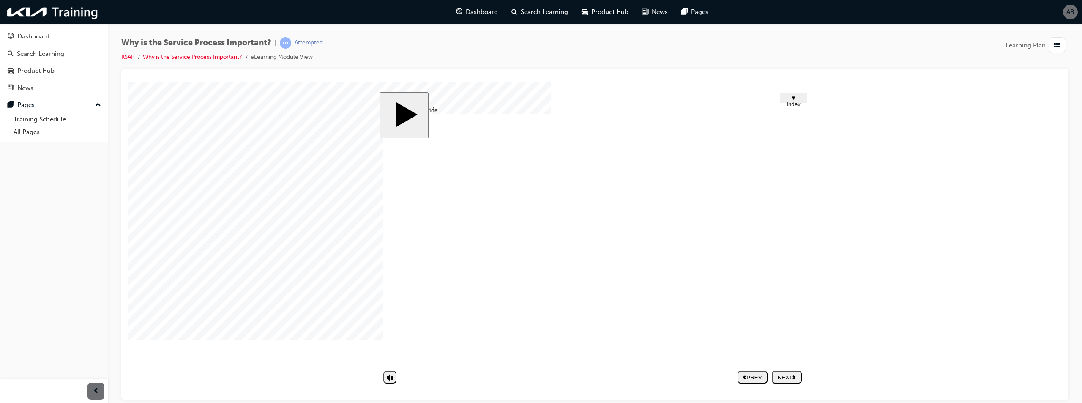
drag, startPoint x: 598, startPoint y: 238, endPoint x: 673, endPoint y: 250, distance: 76.2
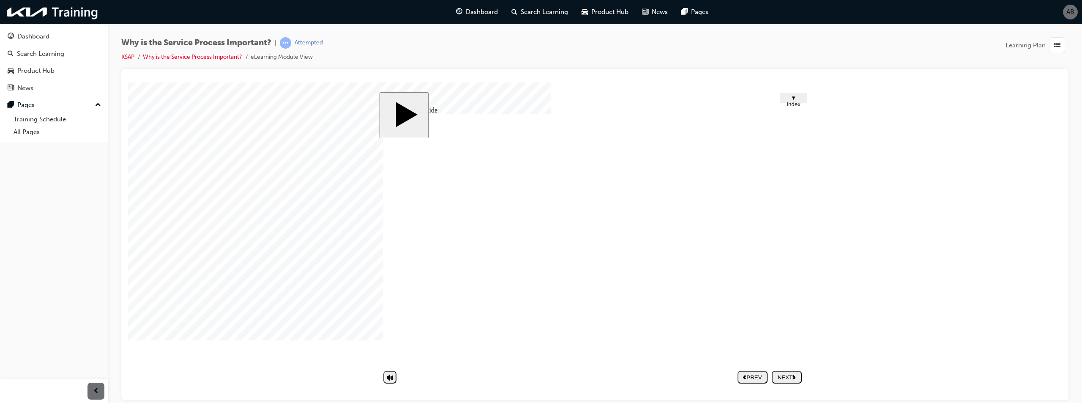
click at [788, 374] on div "NEXT" at bounding box center [786, 377] width 23 height 6
drag, startPoint x: 780, startPoint y: 262, endPoint x: 784, endPoint y: 261, distance: 4.7
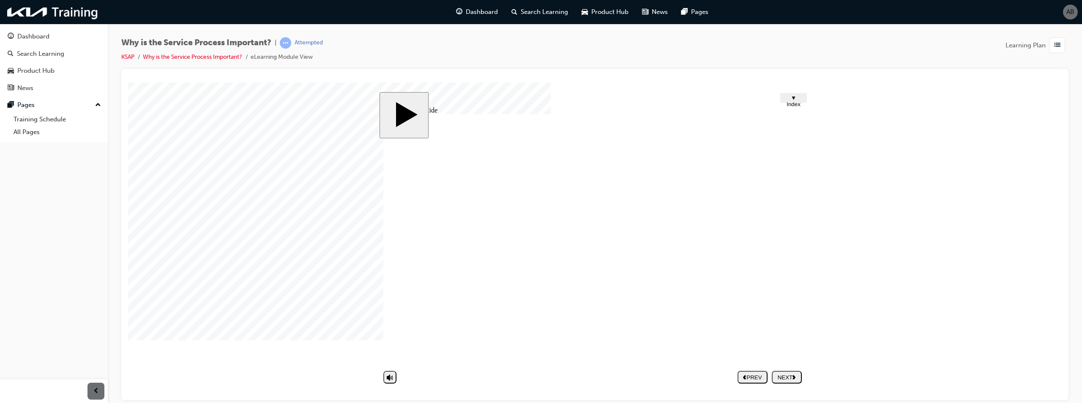
click at [794, 376] on polygon "next" at bounding box center [794, 377] width 3 height 4
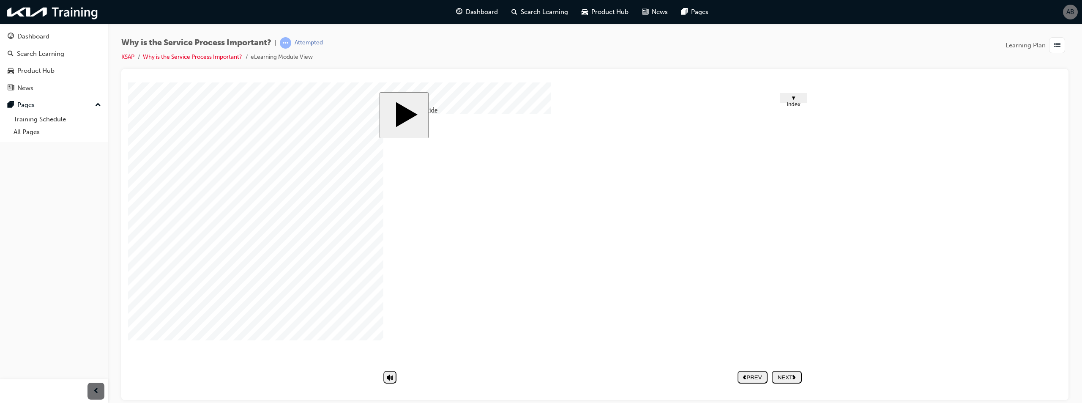
click at [783, 380] on div "NEXT" at bounding box center [786, 377] width 23 height 6
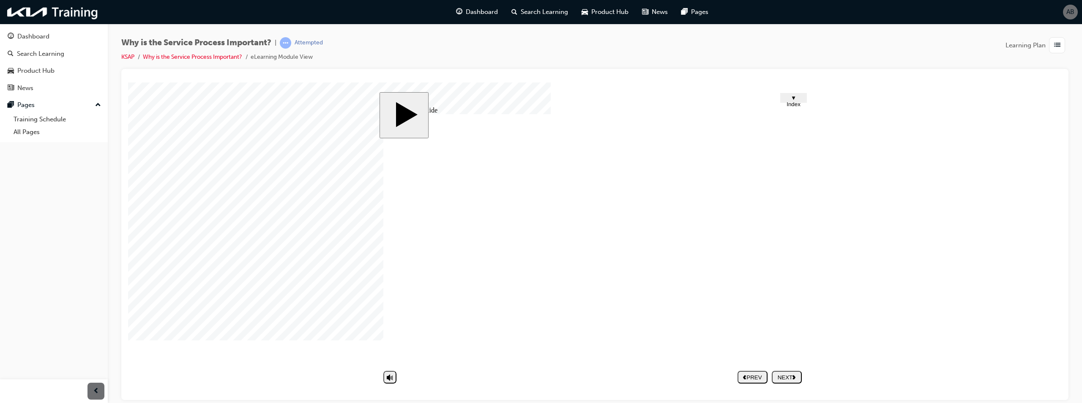
drag, startPoint x: 594, startPoint y: 274, endPoint x: 539, endPoint y: 242, distance: 64.0
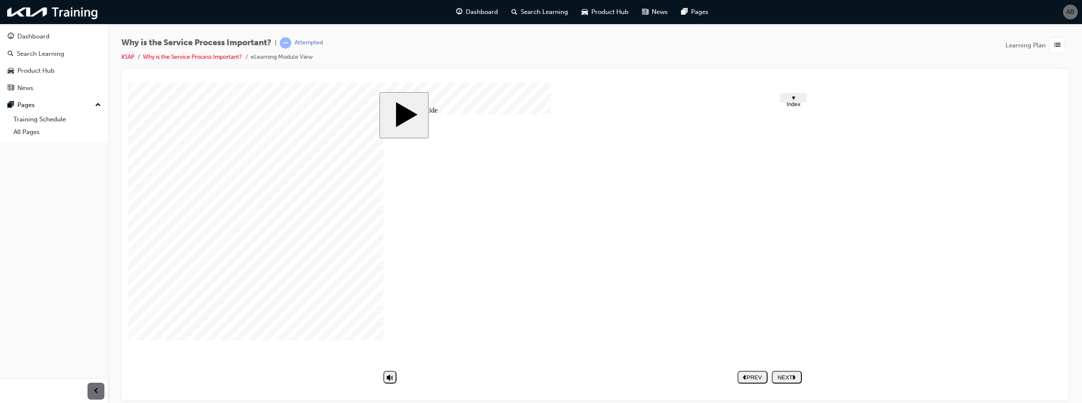
click at [795, 369] on nav "PREV NEXT SUBMIT" at bounding box center [770, 376] width 64 height 19
click at [796, 375] on icon "next" at bounding box center [794, 376] width 3 height 5
drag, startPoint x: 602, startPoint y: 285, endPoint x: 543, endPoint y: 278, distance: 59.2
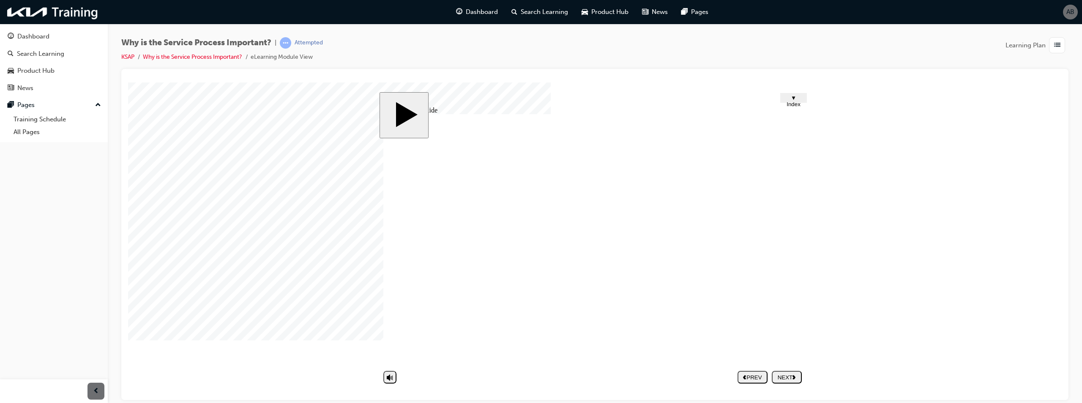
click at [789, 377] on div "NEXT" at bounding box center [786, 377] width 23 height 6
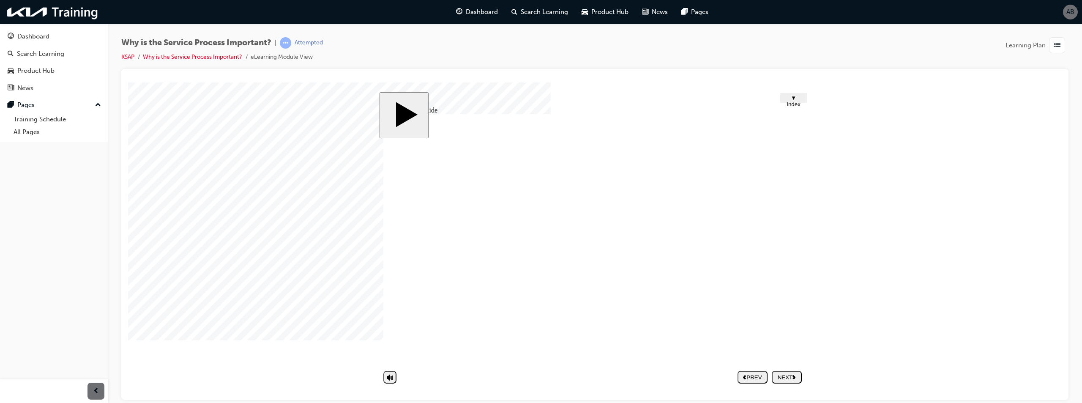
click at [789, 379] on div "NEXT" at bounding box center [786, 377] width 23 height 6
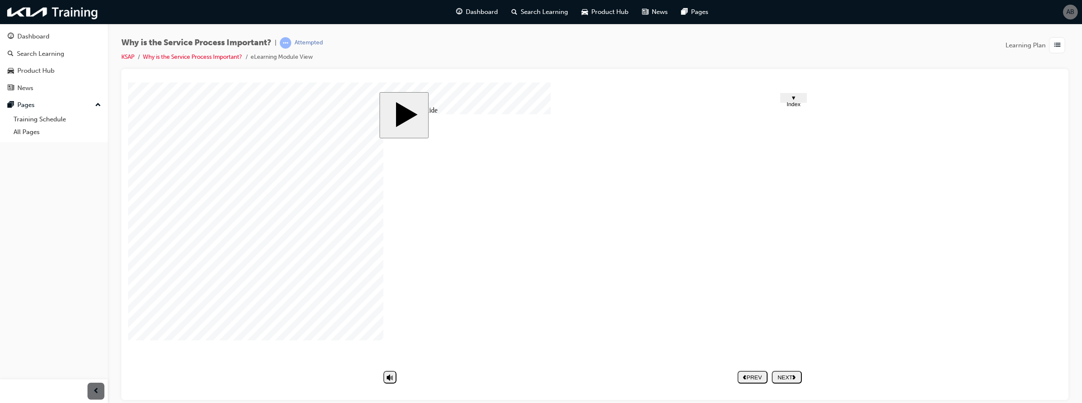
click at [797, 379] on div "NEXT" at bounding box center [786, 377] width 23 height 6
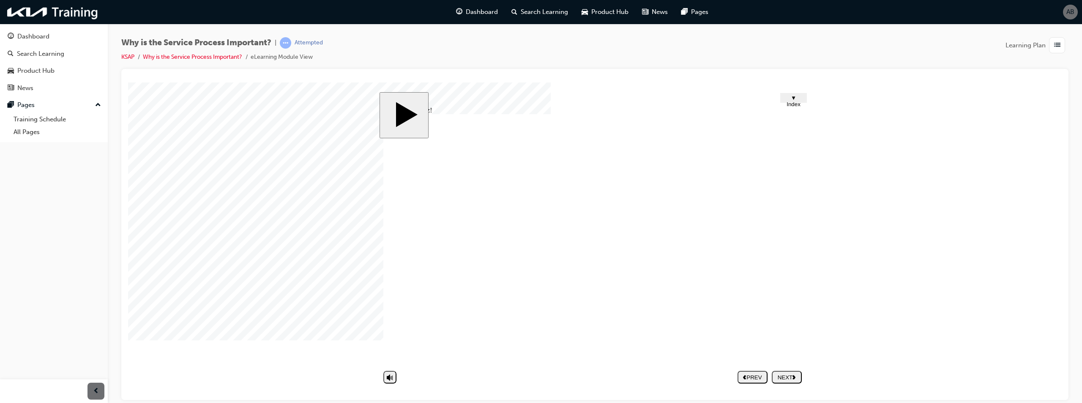
click at [788, 381] on nav "PREV NEXT SUBMIT" at bounding box center [770, 376] width 64 height 19
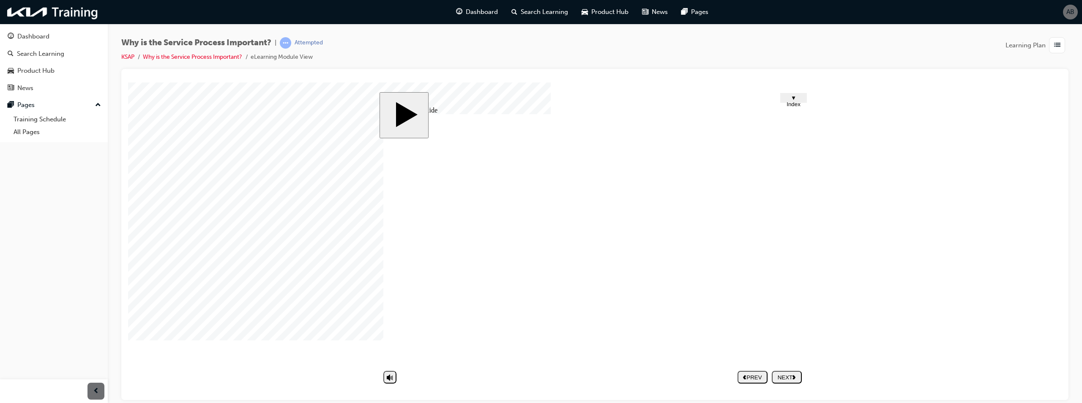
drag, startPoint x: 444, startPoint y: 172, endPoint x: 520, endPoint y: 166, distance: 76.7
drag, startPoint x: 495, startPoint y: 170, endPoint x: 590, endPoint y: 163, distance: 95.8
drag, startPoint x: 452, startPoint y: 175, endPoint x: 610, endPoint y: 160, distance: 158.4
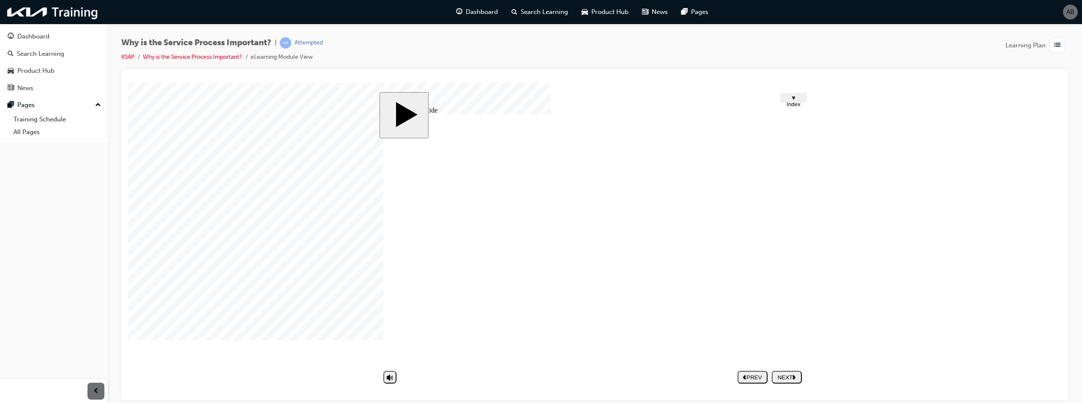
drag, startPoint x: 474, startPoint y: 233, endPoint x: 475, endPoint y: 228, distance: 5.1
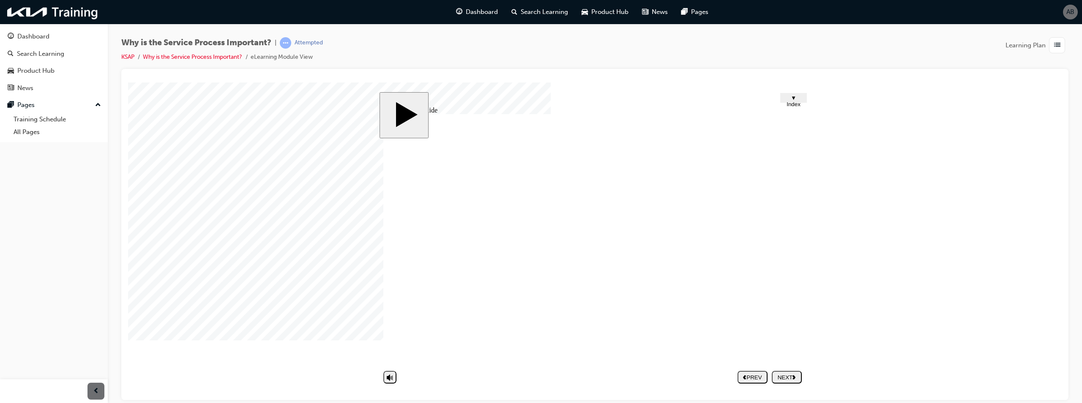
drag, startPoint x: 458, startPoint y: 310, endPoint x: 673, endPoint y: 317, distance: 215.3
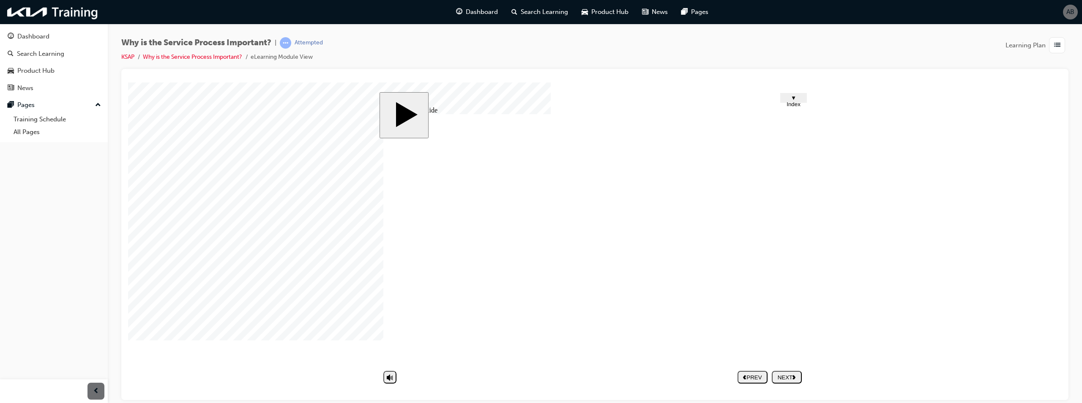
click at [787, 376] on div "NEXT" at bounding box center [786, 377] width 23 height 6
click at [782, 375] on nav "PREV NEXT SUBMIT" at bounding box center [770, 376] width 64 height 19
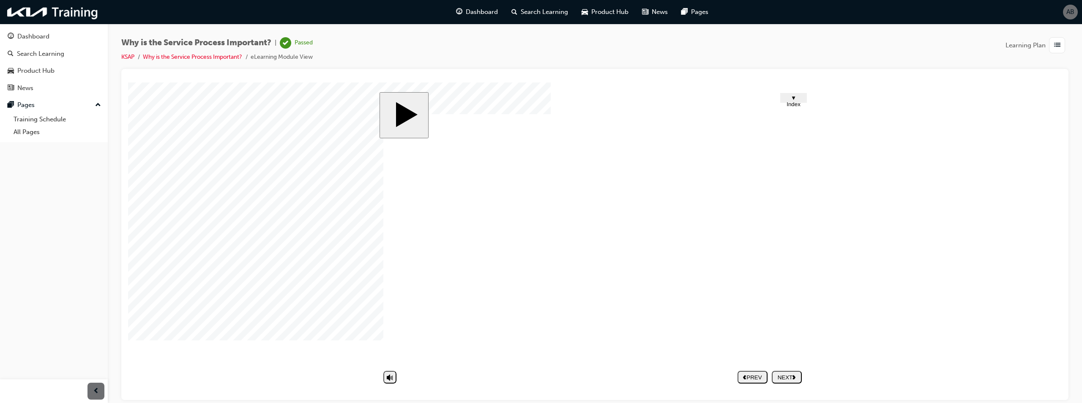
drag, startPoint x: 558, startPoint y: 230, endPoint x: 531, endPoint y: 233, distance: 27.3
click at [799, 100] on span "▼ Index" at bounding box center [794, 100] width 14 height 13
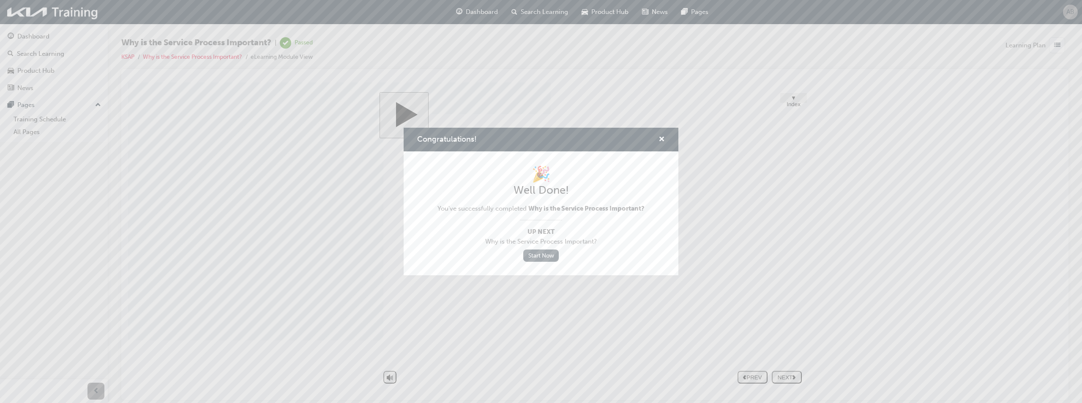
click at [549, 257] on link "Start Now" at bounding box center [541, 255] width 36 height 12
click at [661, 142] on span "cross-icon" at bounding box center [662, 140] width 6 height 8
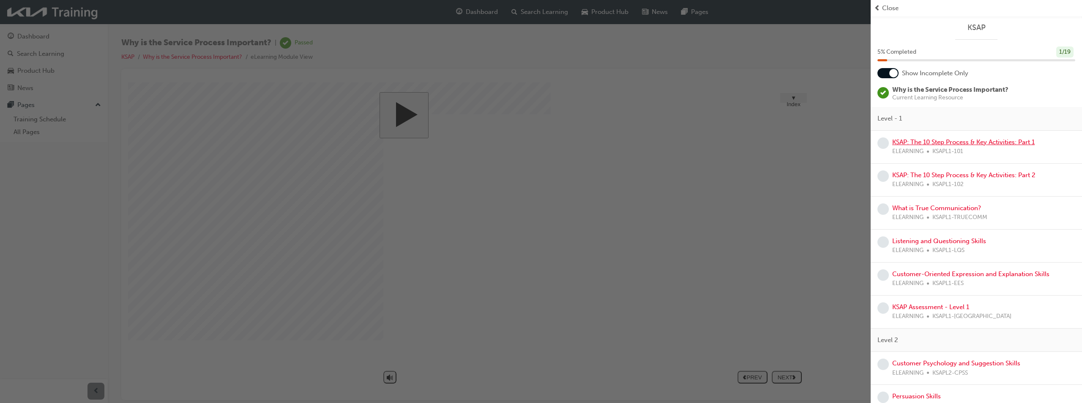
click at [935, 145] on link "KSAP: The 10 Step Process & Key Activities: Part 1" at bounding box center [963, 142] width 142 height 8
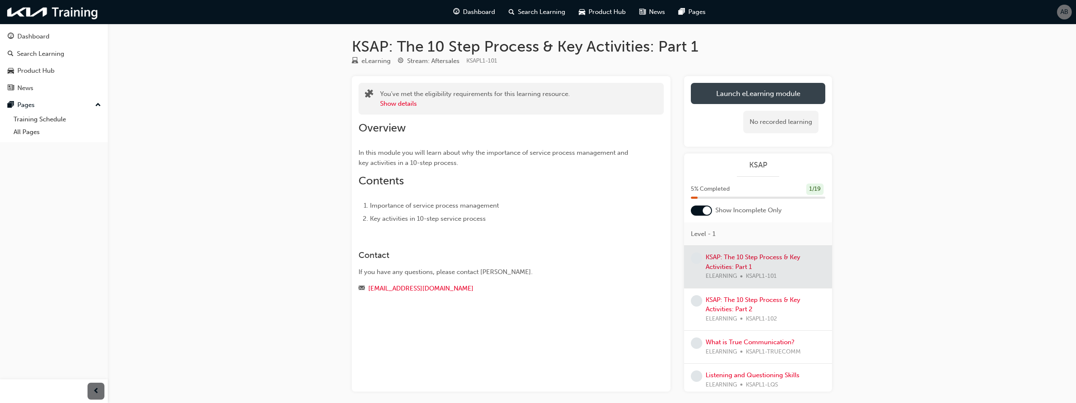
click at [812, 92] on link "Launch eLearning module" at bounding box center [758, 93] width 134 height 21
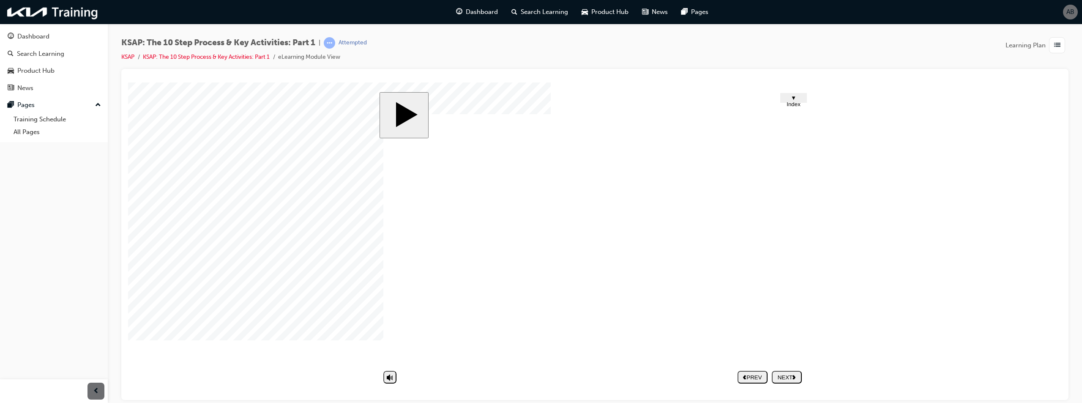
click at [791, 372] on button "NEXT" at bounding box center [787, 376] width 30 height 13
drag, startPoint x: 587, startPoint y: 288, endPoint x: 591, endPoint y: 282, distance: 7.8
click at [128, 82] on image at bounding box center [128, 82] width 0 height 0
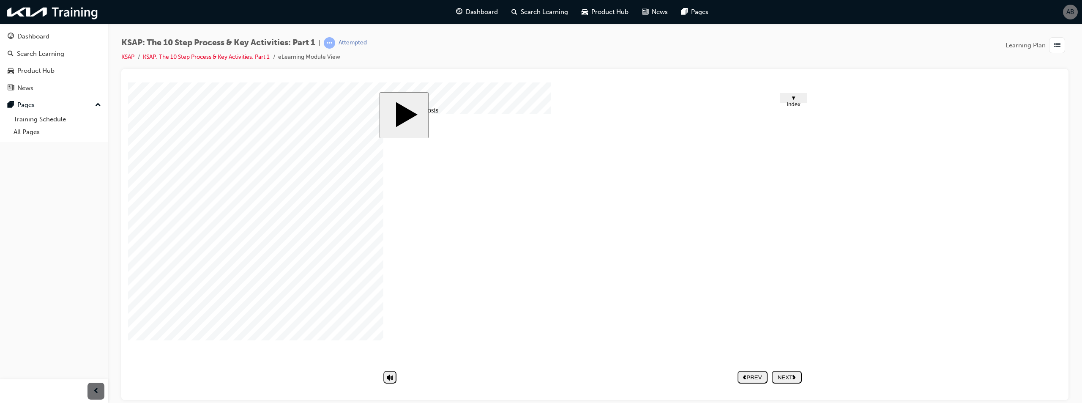
click at [128, 82] on image at bounding box center [128, 82] width 0 height 0
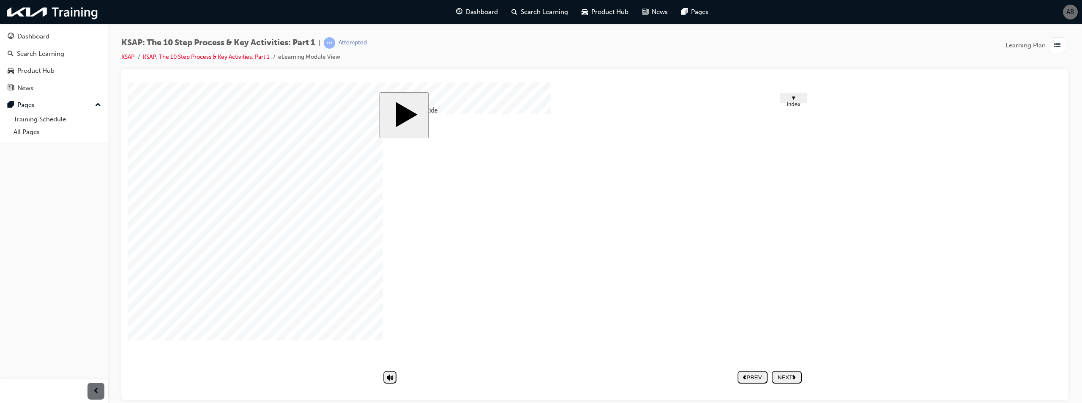
drag, startPoint x: 636, startPoint y: 350, endPoint x: 617, endPoint y: 278, distance: 74.3
click at [783, 378] on div "NEXT" at bounding box center [786, 377] width 23 height 6
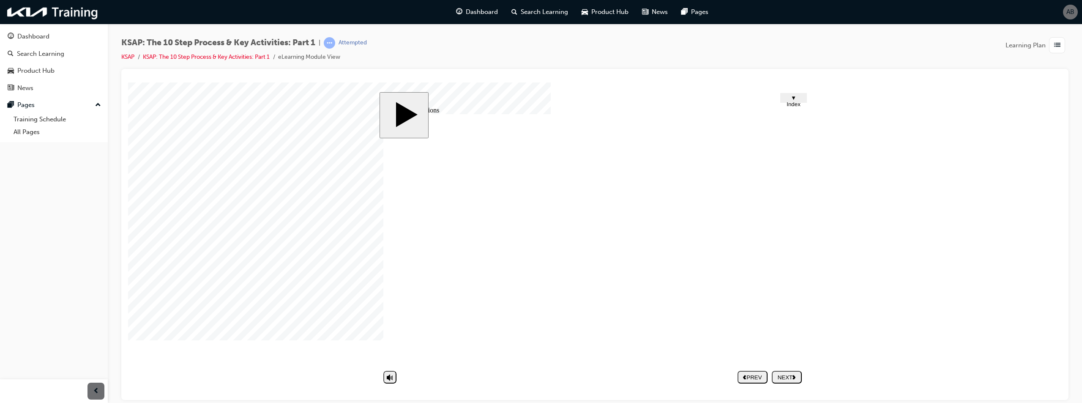
click at [790, 375] on div "NEXT" at bounding box center [786, 377] width 23 height 6
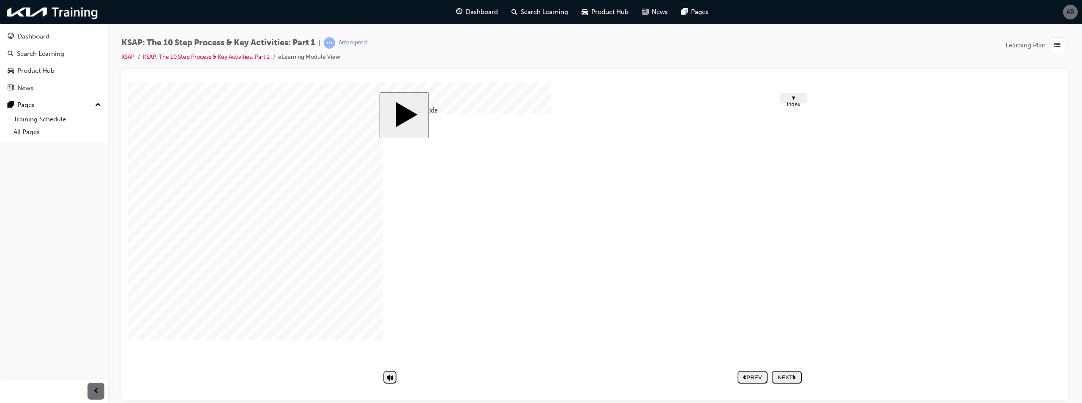
drag, startPoint x: 748, startPoint y: 238, endPoint x: 717, endPoint y: 243, distance: 31.6
click at [742, 244] on div "Characteristics of service Group 1 Rounded Rectangle 22 11 Intangibility Rounde…" at bounding box center [594, 243] width 423 height 258
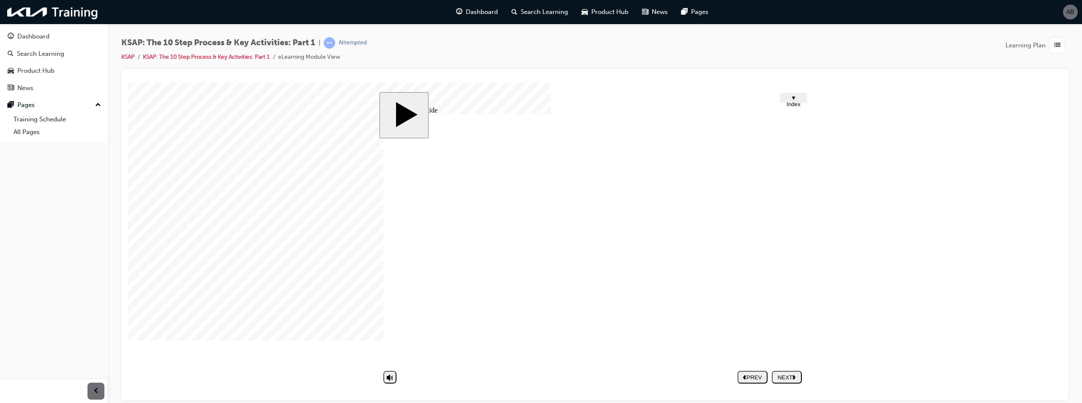
drag, startPoint x: 559, startPoint y: 262, endPoint x: 595, endPoint y: 337, distance: 83.0
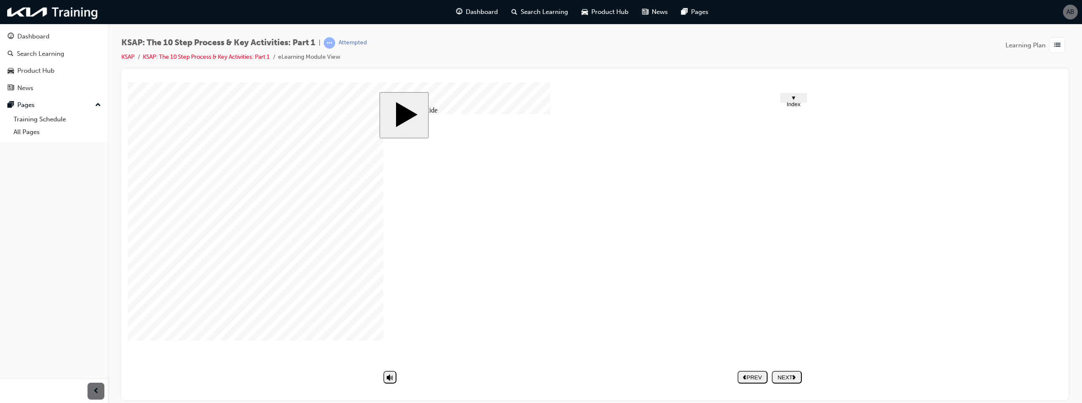
drag, startPoint x: 607, startPoint y: 225, endPoint x: 628, endPoint y: 223, distance: 21.7
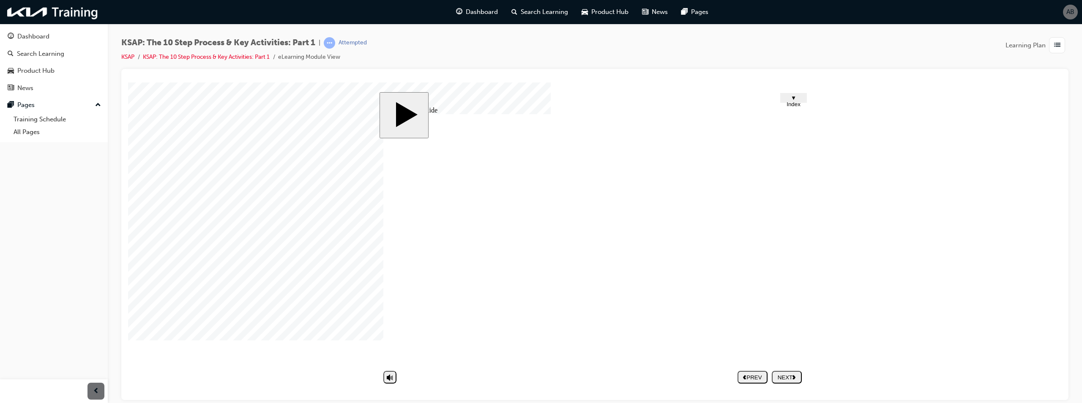
click at [796, 376] on polygon "next" at bounding box center [794, 377] width 3 height 4
drag, startPoint x: 474, startPoint y: 244, endPoint x: 471, endPoint y: 276, distance: 31.4
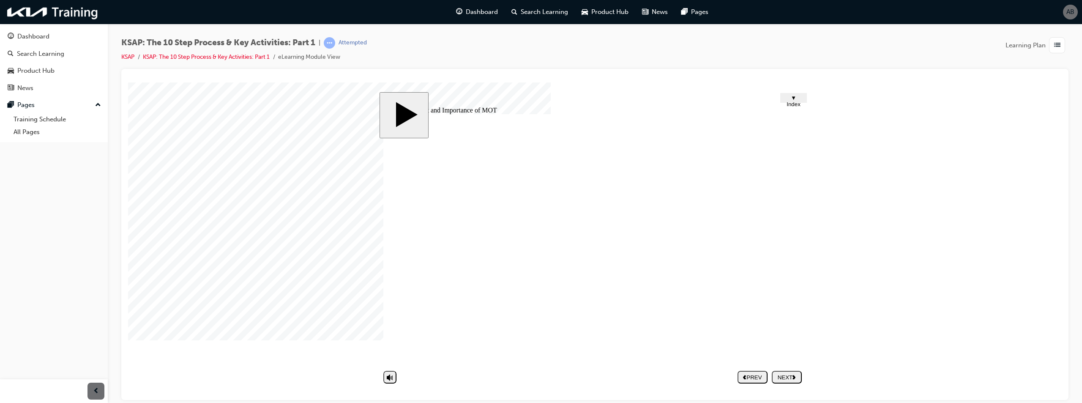
drag, startPoint x: 580, startPoint y: 310, endPoint x: 759, endPoint y: 298, distance: 179.6
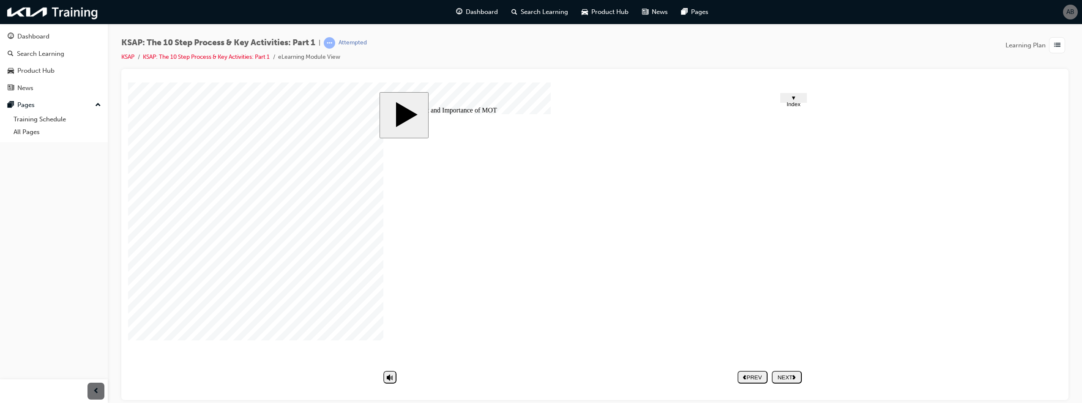
drag, startPoint x: 628, startPoint y: 324, endPoint x: 623, endPoint y: 317, distance: 9.1
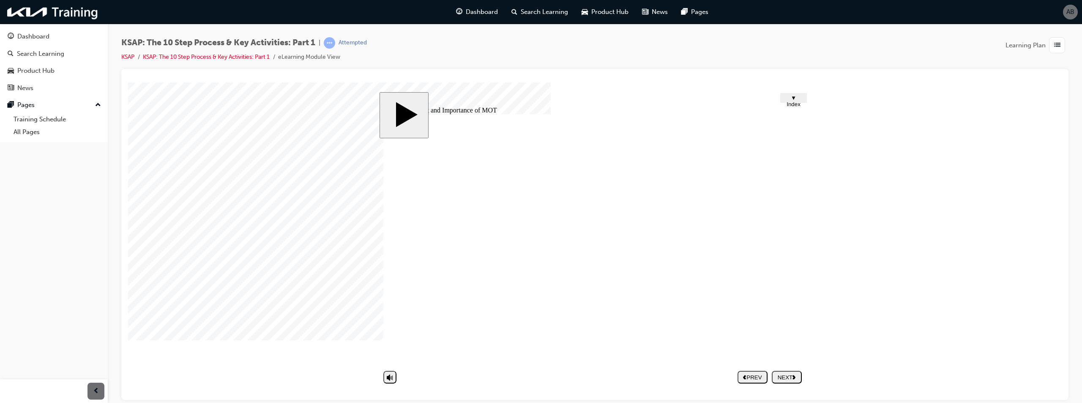
click at [787, 374] on div "NEXT" at bounding box center [786, 377] width 23 height 6
drag, startPoint x: 668, startPoint y: 321, endPoint x: 693, endPoint y: 316, distance: 26.3
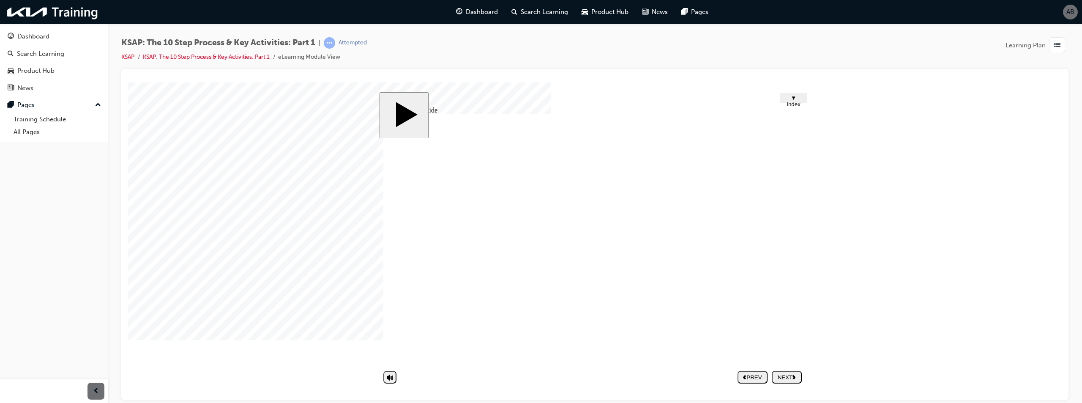
drag, startPoint x: 788, startPoint y: 265, endPoint x: 783, endPoint y: 260, distance: 6.9
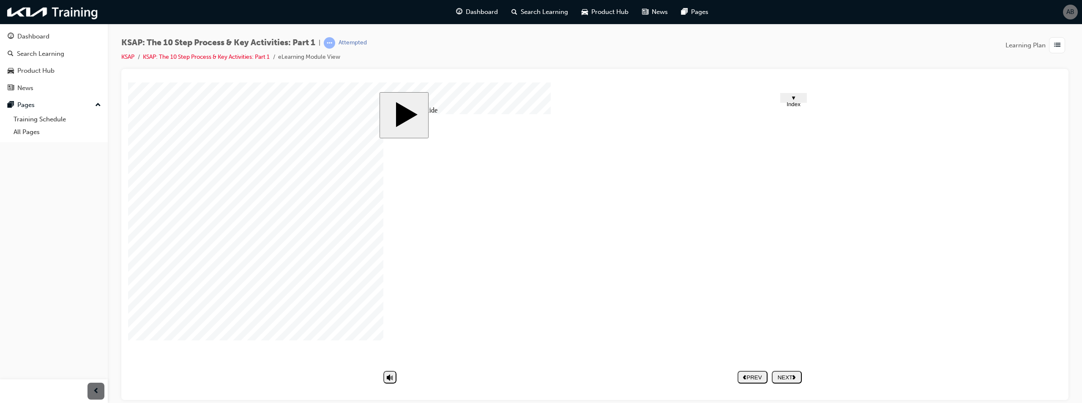
drag, startPoint x: 559, startPoint y: 292, endPoint x: 577, endPoint y: 294, distance: 18.4
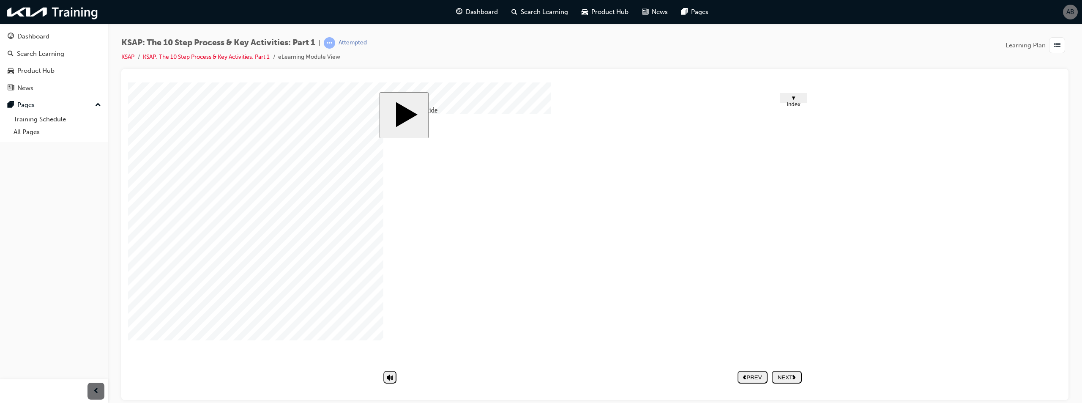
drag, startPoint x: 496, startPoint y: 348, endPoint x: 609, endPoint y: 350, distance: 112.5
click at [785, 380] on nav "PREV NEXT SUBMIT" at bounding box center [770, 376] width 64 height 19
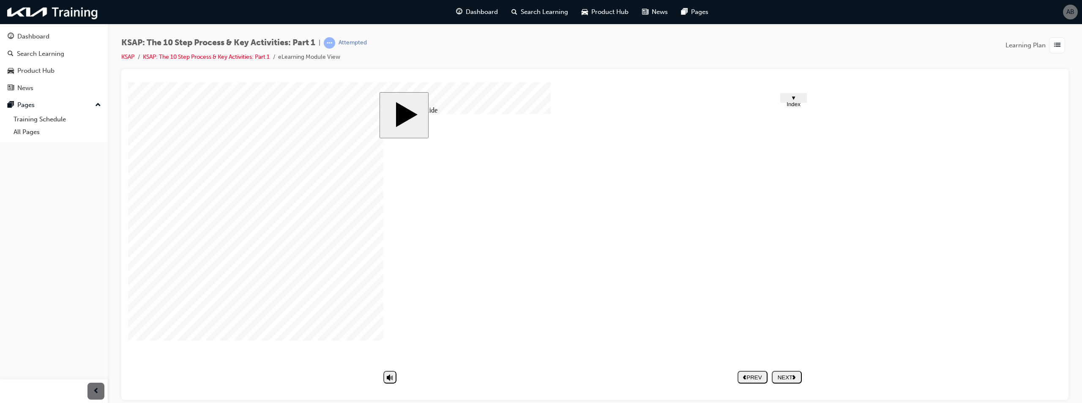
click at [788, 376] on div "NEXT" at bounding box center [786, 377] width 23 height 6
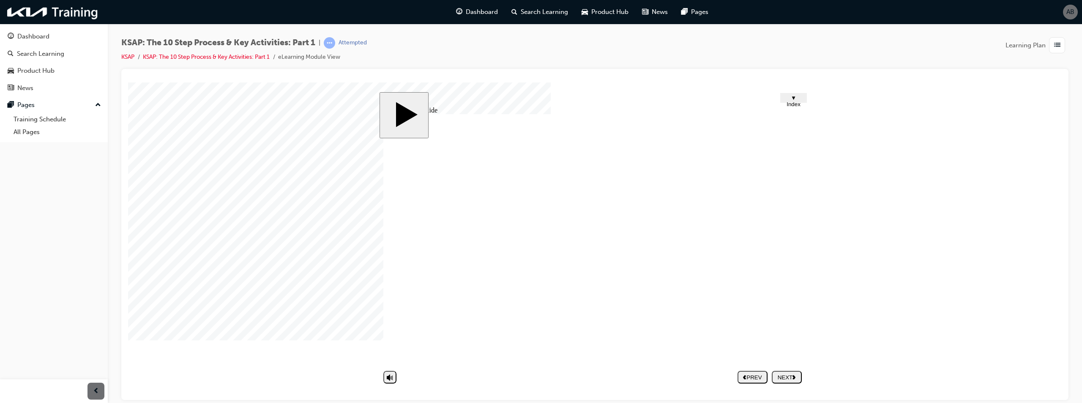
click at [787, 246] on div "Group 1 Round Same Side Corner 2 Round Same Side Corner 1 8 Identify the Custom…" at bounding box center [594, 243] width 423 height 258
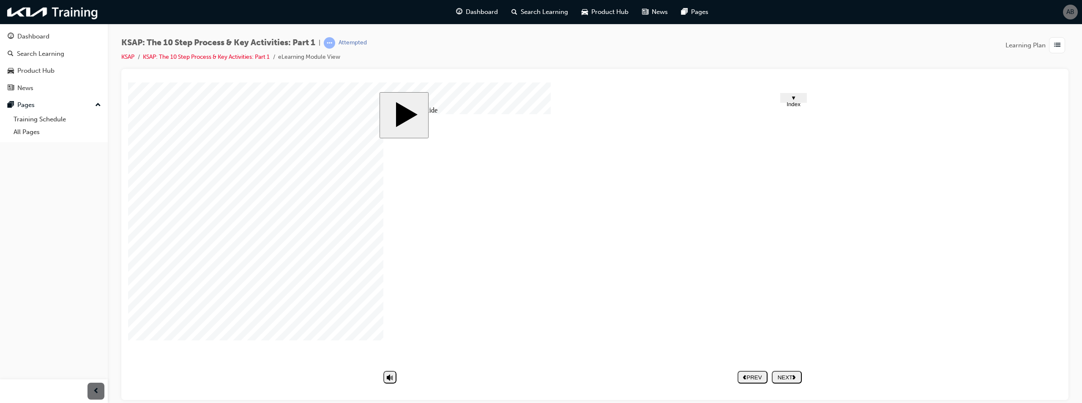
click at [782, 375] on div "NEXT" at bounding box center [786, 377] width 23 height 6
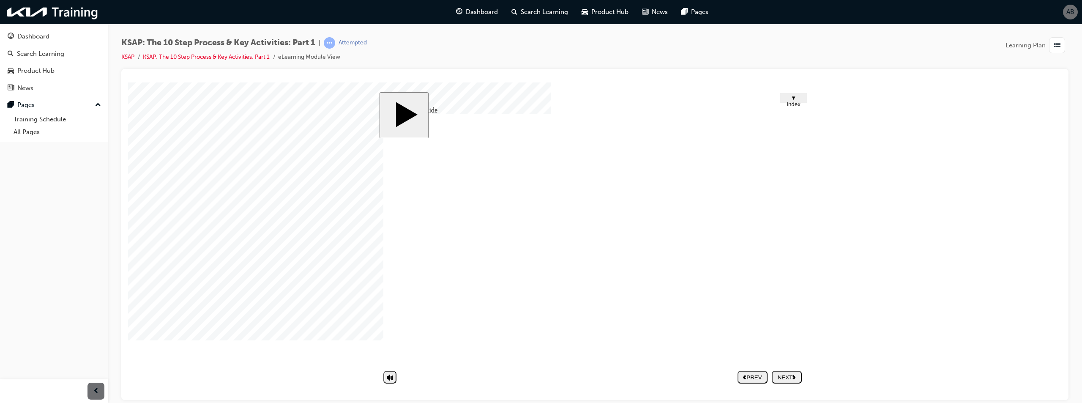
click at [799, 378] on div "NEXT" at bounding box center [786, 377] width 23 height 6
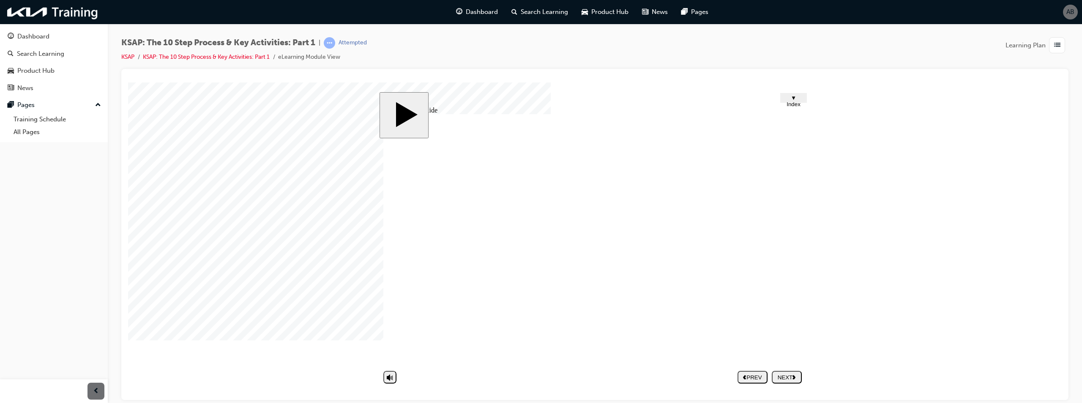
click at [785, 375] on div "NEXT" at bounding box center [786, 377] width 23 height 6
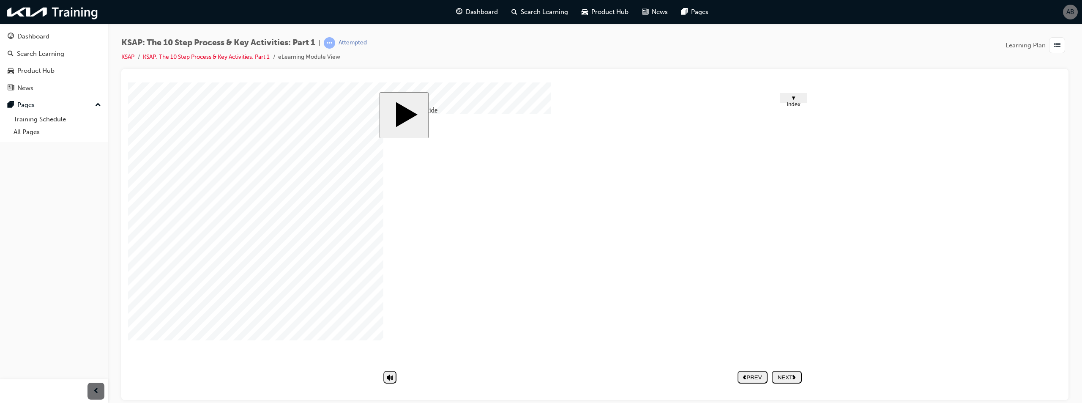
drag, startPoint x: 769, startPoint y: 250, endPoint x: 774, endPoint y: 251, distance: 5.6
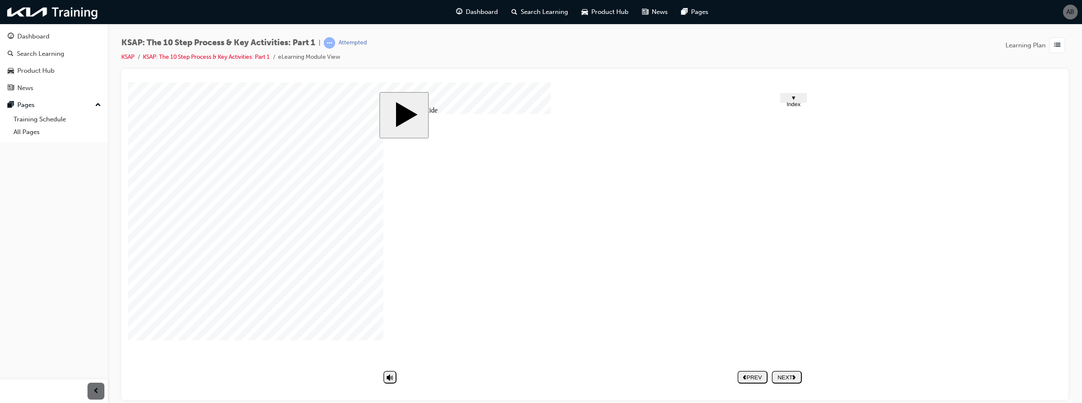
click at [771, 250] on div "Group 1 2 The 10-step Service Process & Key Activities(1) 2. Key Activities in …" at bounding box center [594, 243] width 423 height 258
click at [784, 377] on div "NEXT" at bounding box center [786, 377] width 23 height 6
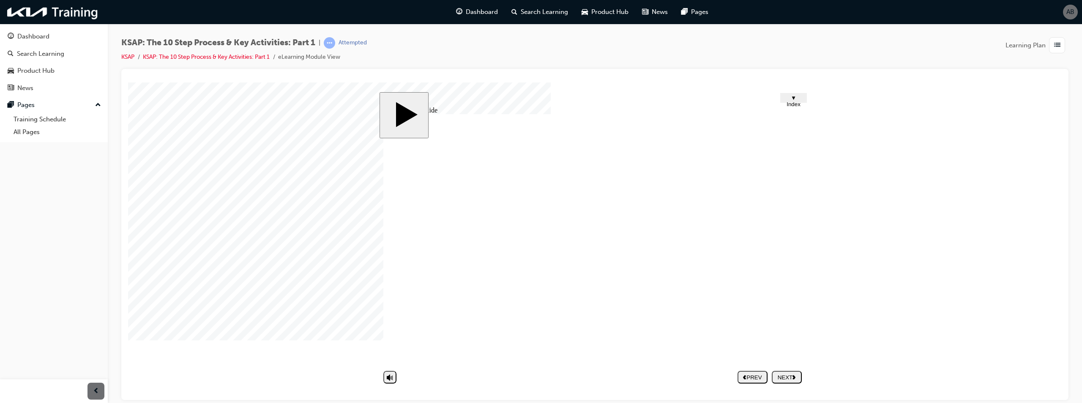
click at [791, 380] on div "NEXT" at bounding box center [786, 377] width 23 height 6
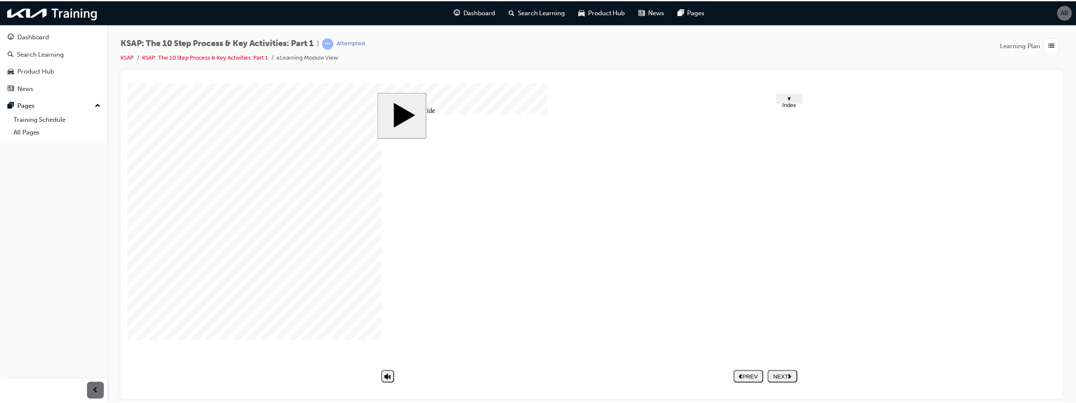
scroll to position [271, 0]
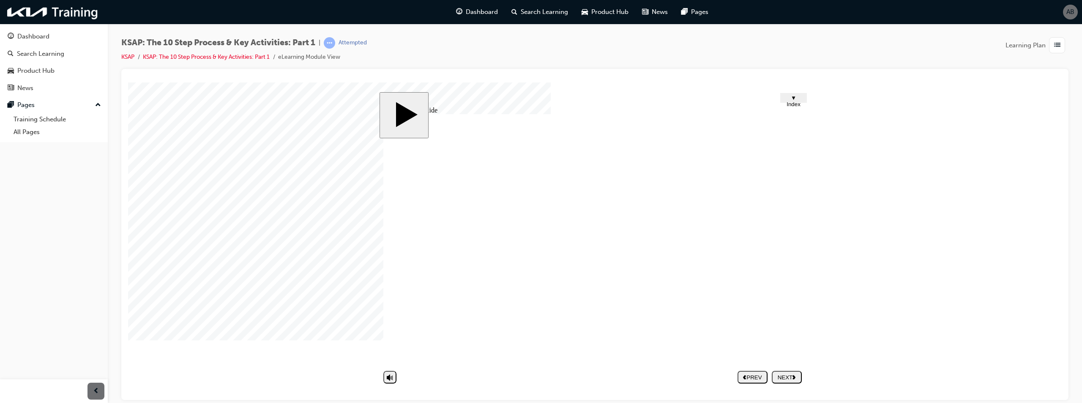
click at [793, 375] on div "NEXT" at bounding box center [786, 377] width 23 height 6
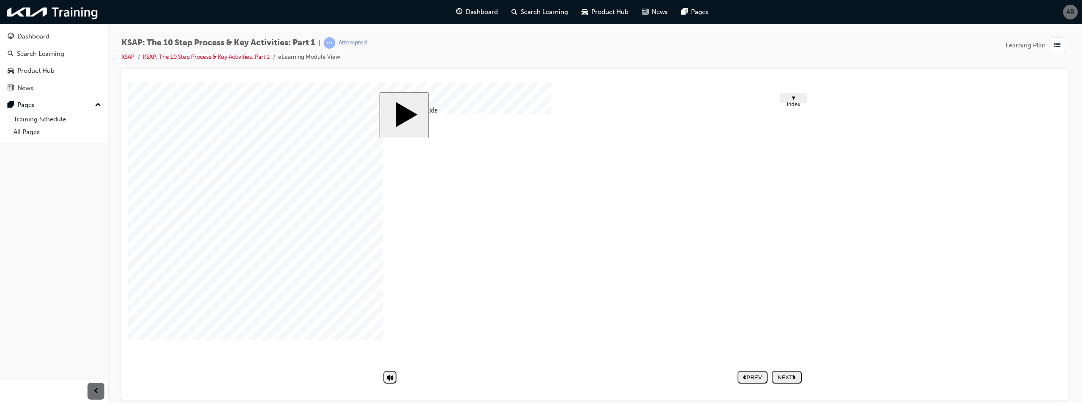
click at [769, 265] on div "Group 1 Round Same Side Corner 2 Round Same Side Corner 1 3 Verify the Repair O…" at bounding box center [594, 243] width 423 height 258
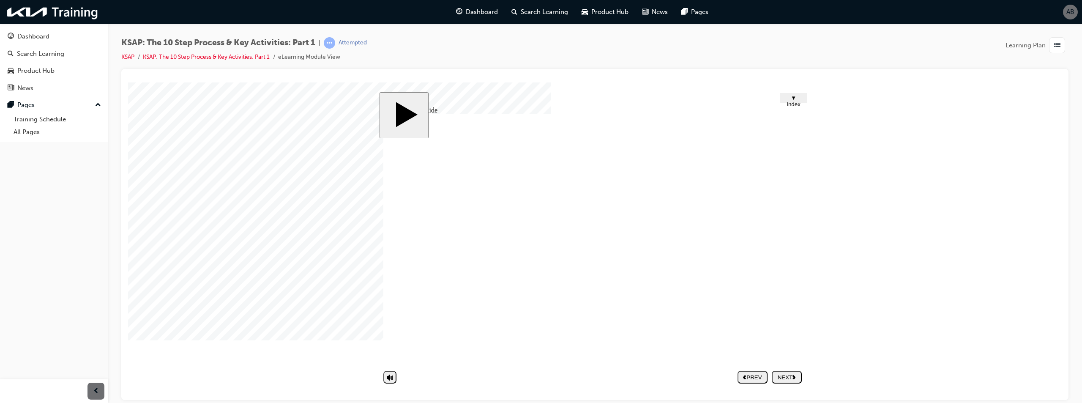
click at [780, 376] on div "NEXT" at bounding box center [786, 377] width 23 height 6
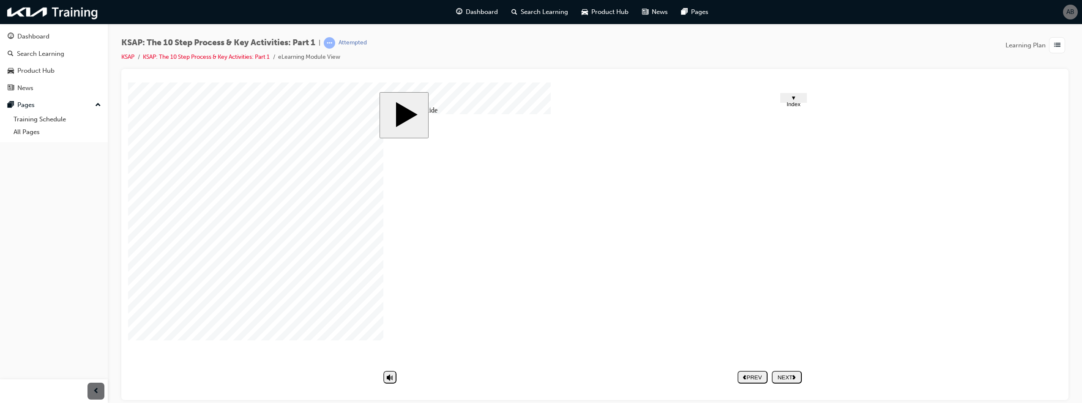
click at [790, 378] on div "NEXT" at bounding box center [786, 377] width 23 height 6
click at [170, 124] on div at bounding box center [149, 103] width 42 height 42
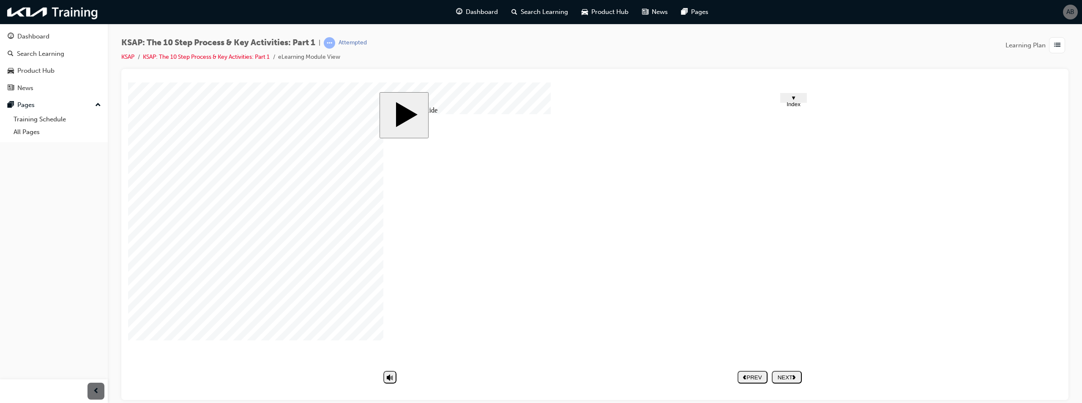
click at [170, 101] on div at bounding box center [149, 103] width 42 height 42
click at [38, 53] on div "Search Learning" at bounding box center [40, 54] width 47 height 10
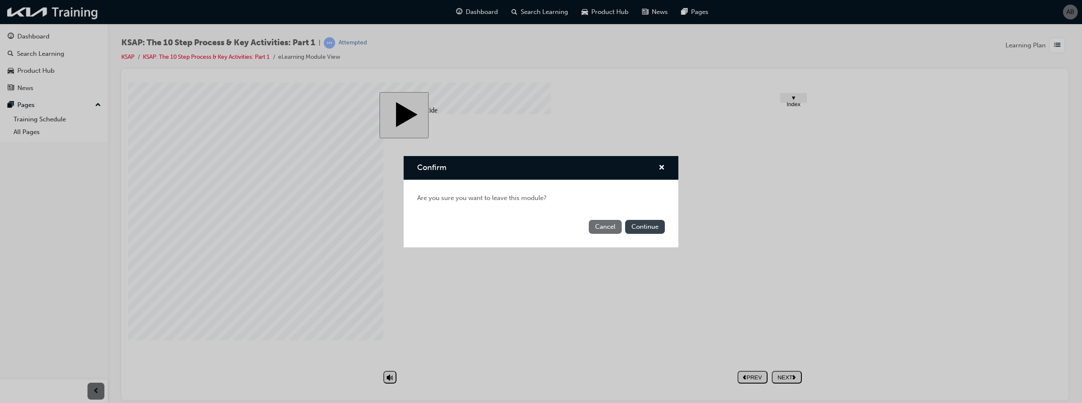
click at [648, 229] on button "Continue" at bounding box center [645, 227] width 40 height 14
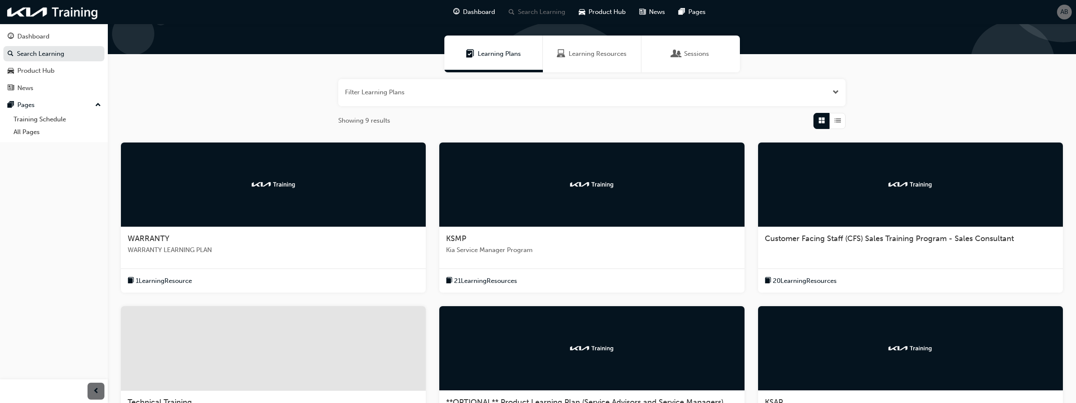
scroll to position [42, 0]
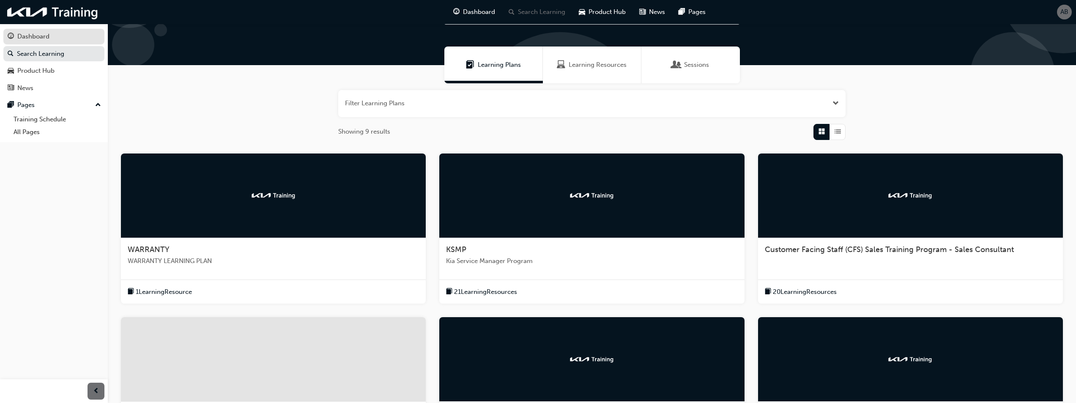
click at [27, 36] on div "Dashboard" at bounding box center [33, 37] width 32 height 10
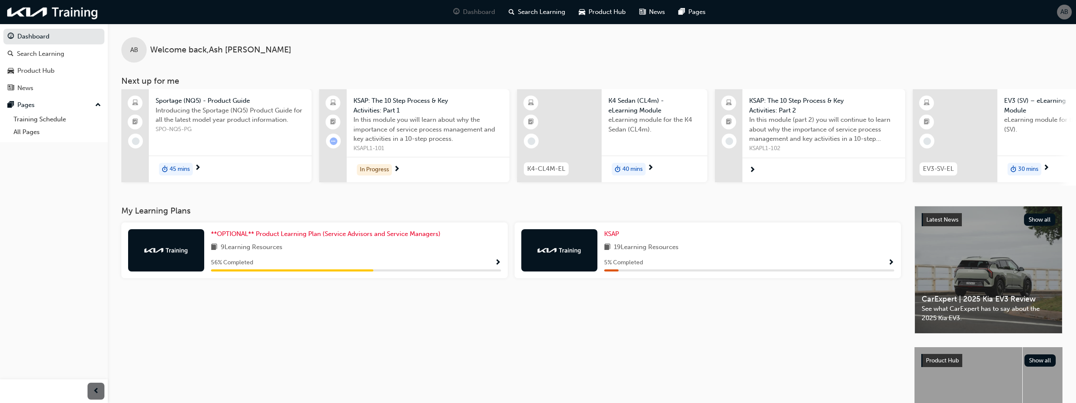
click at [400, 164] on div "In Progress" at bounding box center [428, 169] width 163 height 25
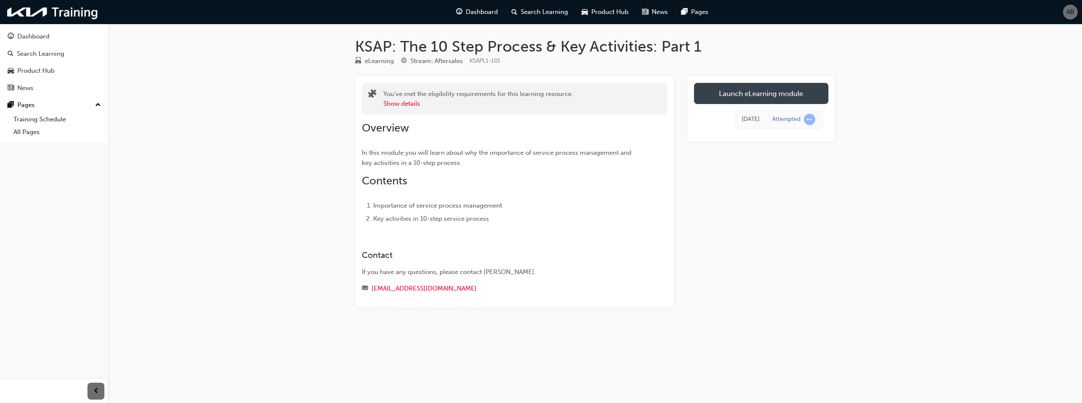
click at [795, 102] on link "Launch eLearning module" at bounding box center [761, 93] width 134 height 21
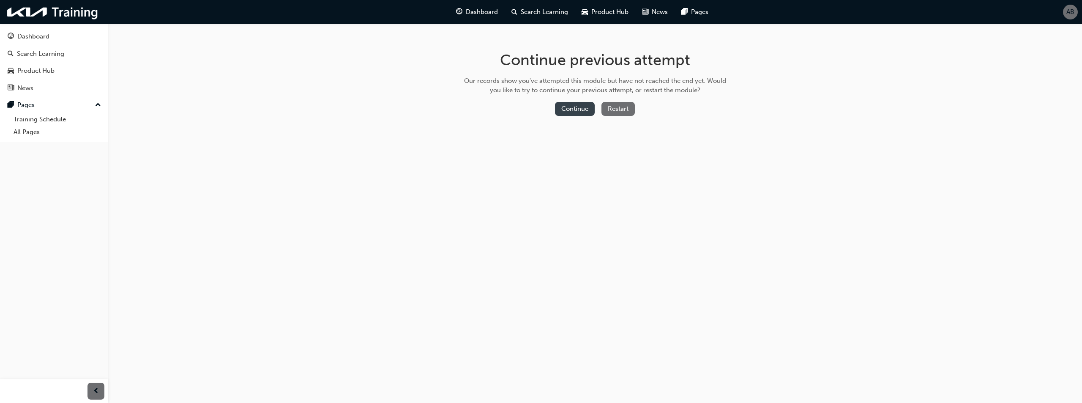
click at [584, 107] on button "Continue" at bounding box center [575, 109] width 40 height 14
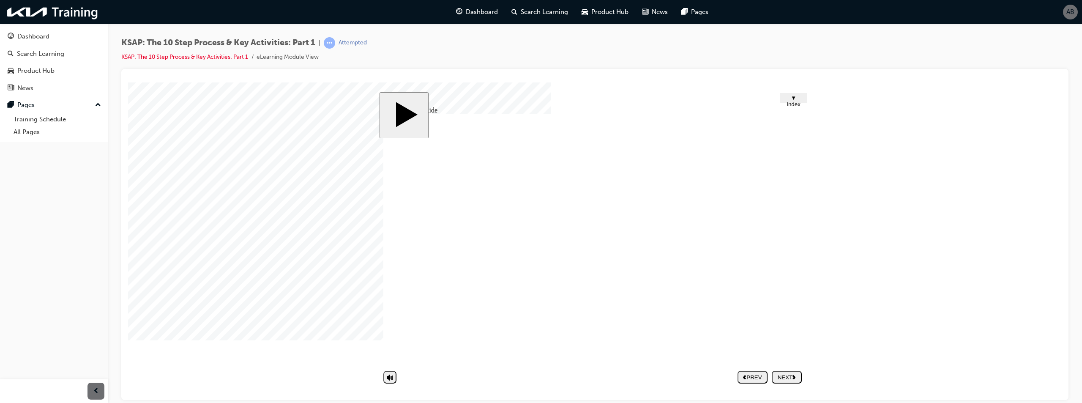
drag, startPoint x: 802, startPoint y: 260, endPoint x: 803, endPoint y: 265, distance: 4.6
click at [786, 378] on div "NEXT" at bounding box center [786, 377] width 23 height 6
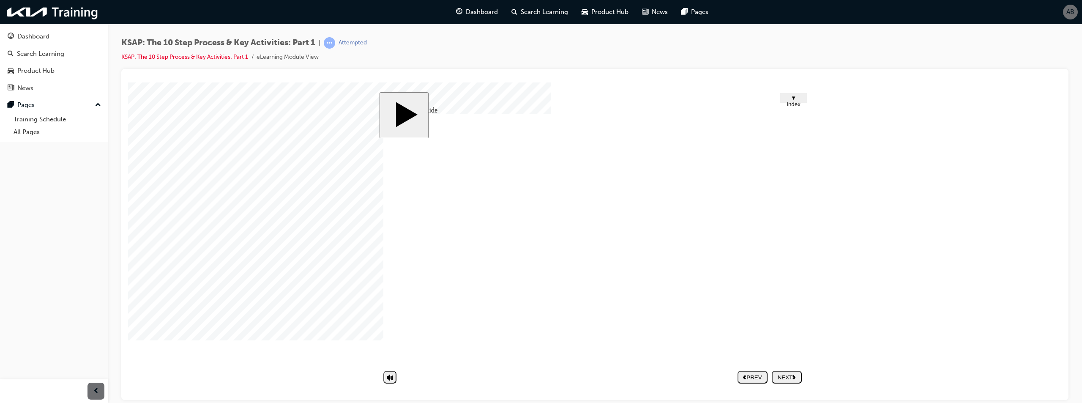
click at [799, 374] on div "NEXT" at bounding box center [786, 377] width 23 height 6
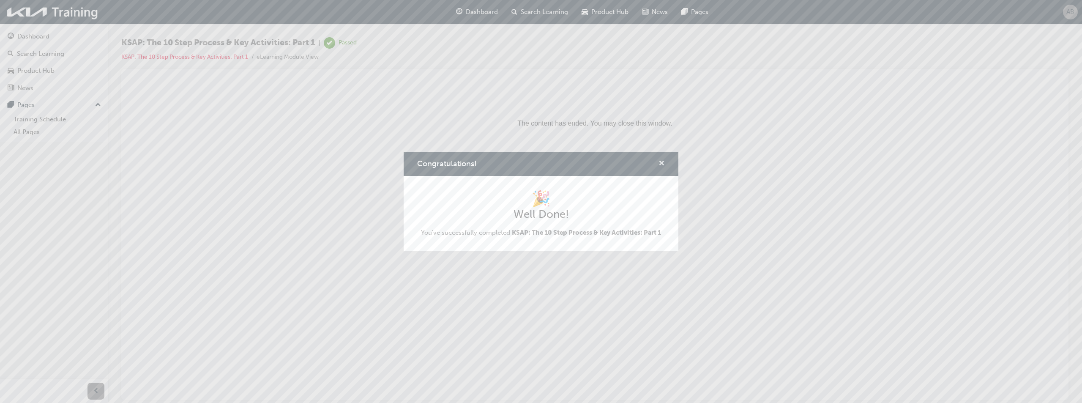
click at [662, 162] on span "cross-icon" at bounding box center [662, 164] width 6 height 8
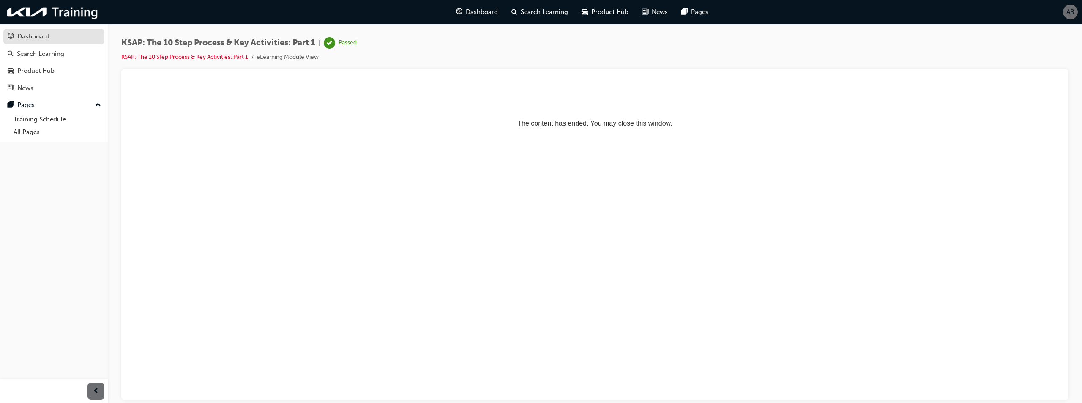
click at [27, 39] on div "Dashboard" at bounding box center [33, 37] width 32 height 10
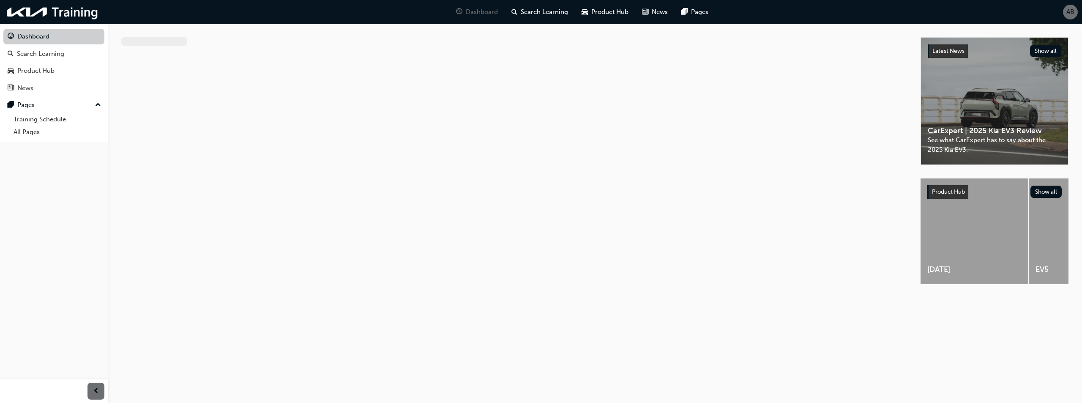
click at [54, 36] on link "Dashboard" at bounding box center [53, 37] width 101 height 16
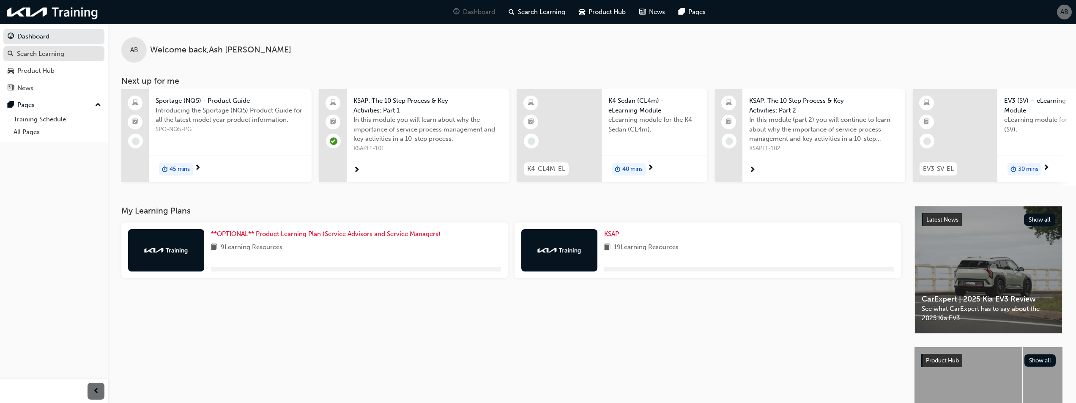
click at [38, 50] on div "Search Learning" at bounding box center [40, 54] width 47 height 10
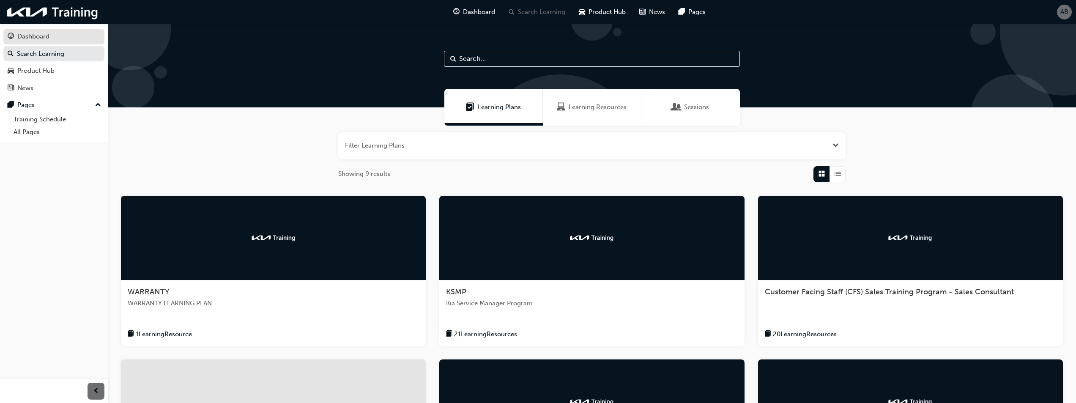
click at [38, 41] on div "Dashboard" at bounding box center [54, 36] width 93 height 11
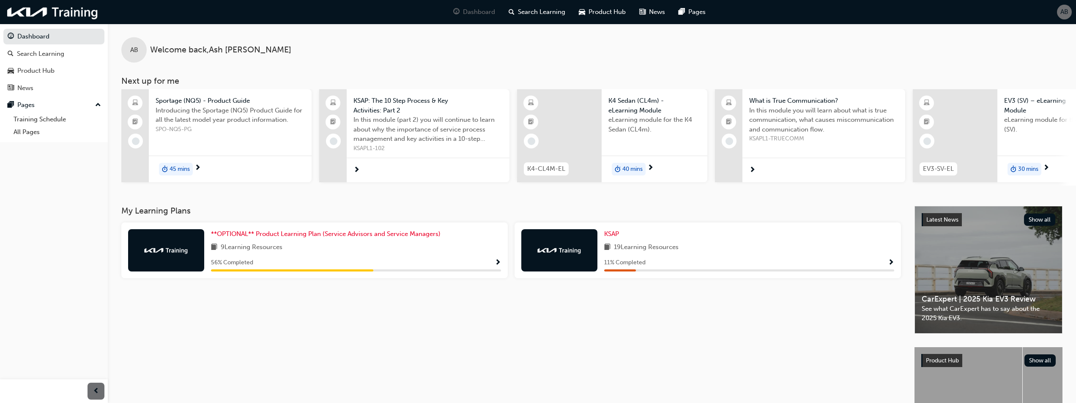
click at [894, 264] on span "Show Progress" at bounding box center [891, 263] width 6 height 8
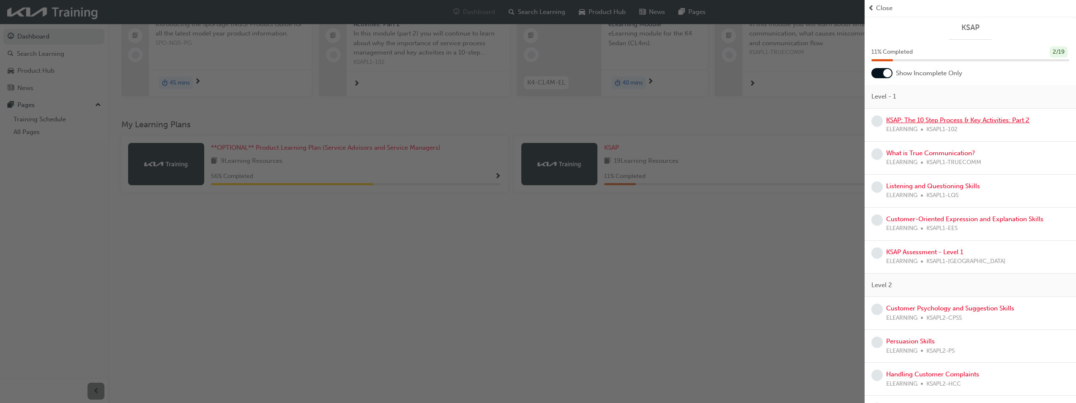
click at [929, 123] on link "KSAP: The 10 Step Process & Key Activities: Part 2" at bounding box center [957, 120] width 143 height 8
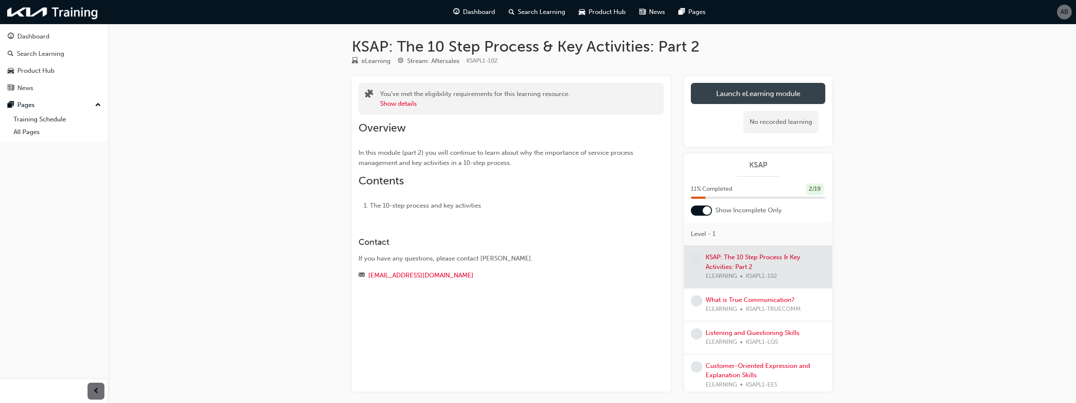
click at [782, 88] on link "Launch eLearning module" at bounding box center [758, 93] width 134 height 21
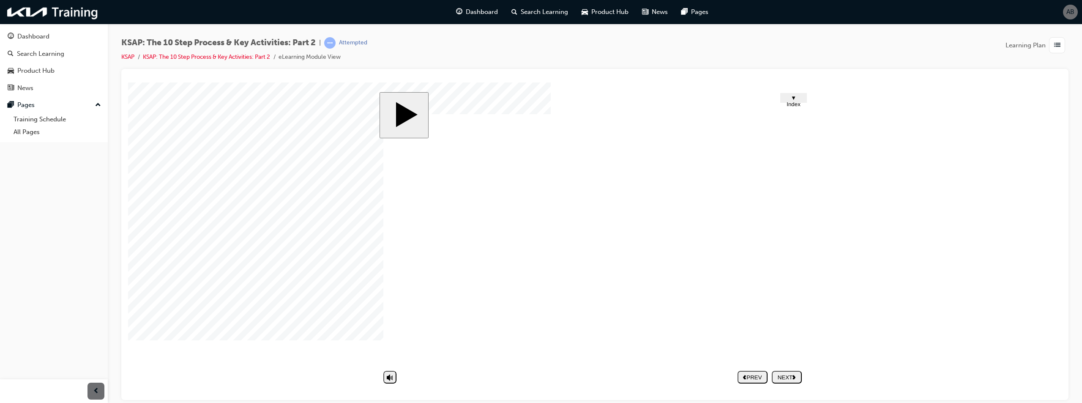
click at [784, 380] on nav "PREV NEXT SUBMIT" at bounding box center [770, 376] width 64 height 19
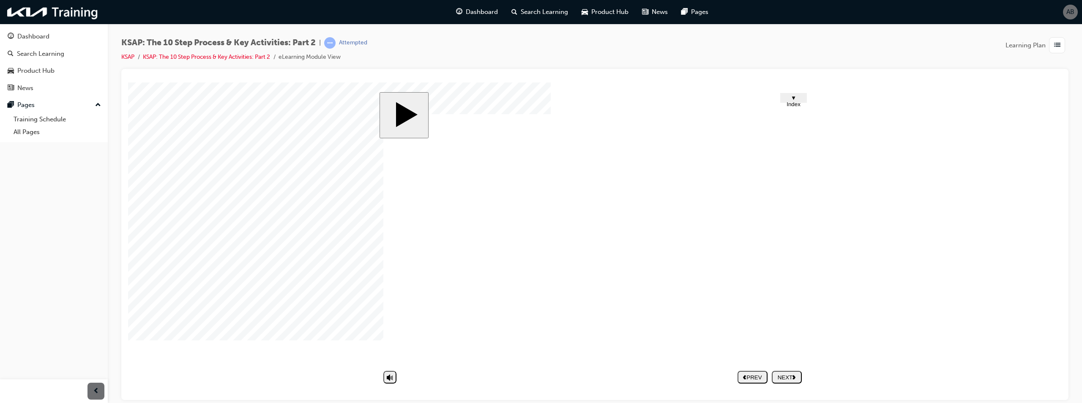
drag, startPoint x: 745, startPoint y: 257, endPoint x: 751, endPoint y: 239, distance: 18.9
drag, startPoint x: 752, startPoint y: 239, endPoint x: 763, endPoint y: 120, distance: 119.6
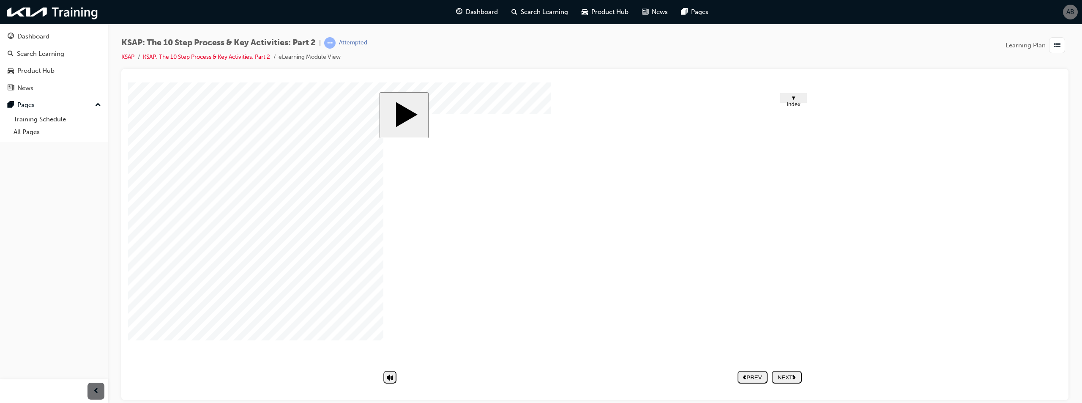
click at [787, 96] on span "▼ Index" at bounding box center [794, 100] width 14 height 13
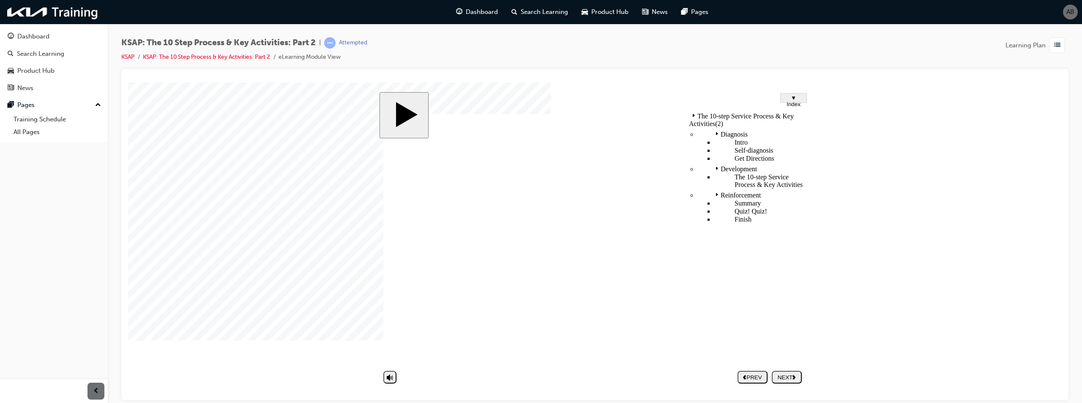
click at [788, 96] on span "▼ Index" at bounding box center [794, 100] width 14 height 13
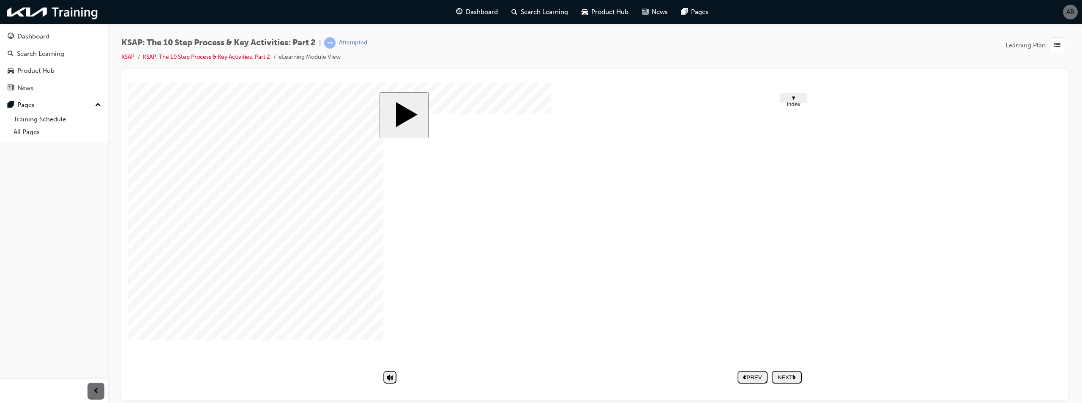
click at [804, 228] on div "slide: Intro Trapezoid 1 Trapezoid 2 Rectangle 1 Rectangle 2 Rectangle 3 Rectan…" at bounding box center [595, 241] width 431 height 298
drag, startPoint x: 804, startPoint y: 227, endPoint x: 769, endPoint y: 327, distance: 106.2
click at [777, 371] on button "NEXT" at bounding box center [787, 376] width 30 height 13
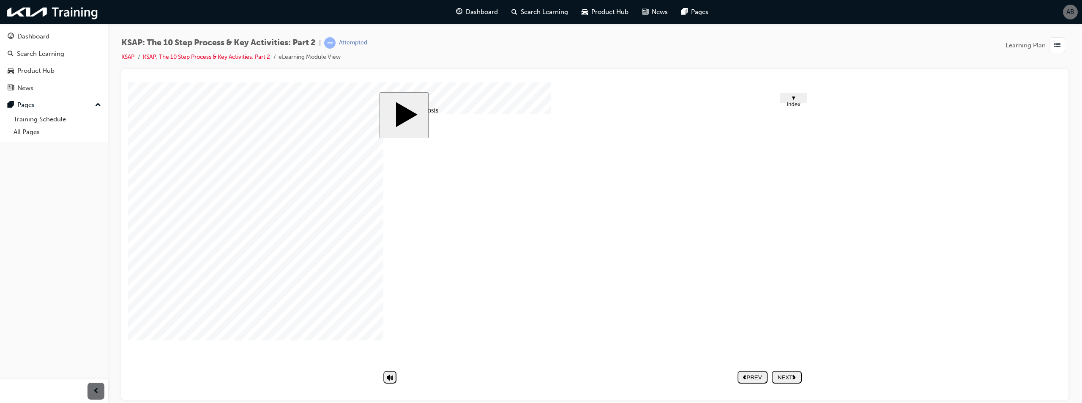
click at [779, 376] on nav "PREV NEXT SUBMIT" at bounding box center [770, 376] width 64 height 19
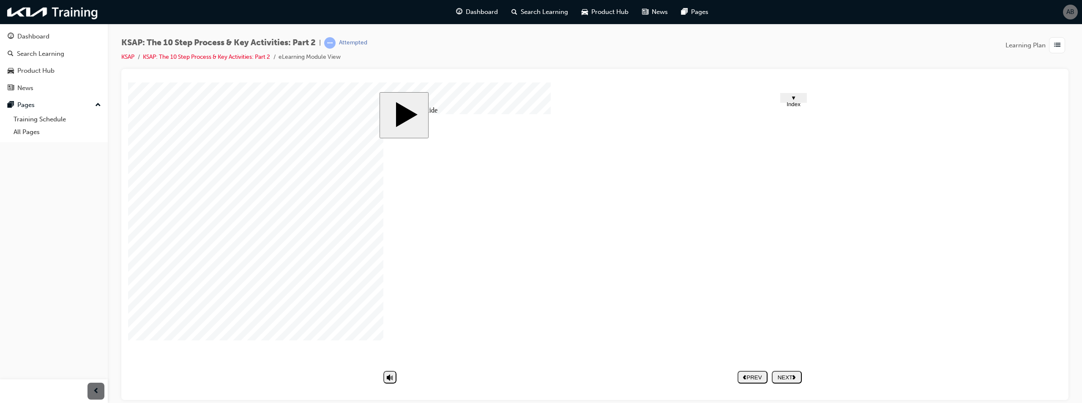
click at [791, 376] on div "NEXT" at bounding box center [786, 377] width 23 height 6
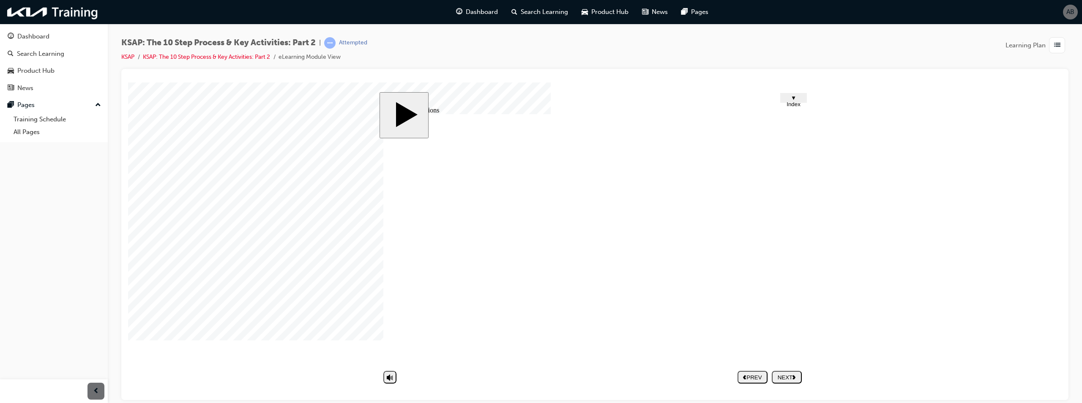
click at [795, 376] on polygon "next" at bounding box center [794, 377] width 3 height 4
